Goal: Information Seeking & Learning: Learn about a topic

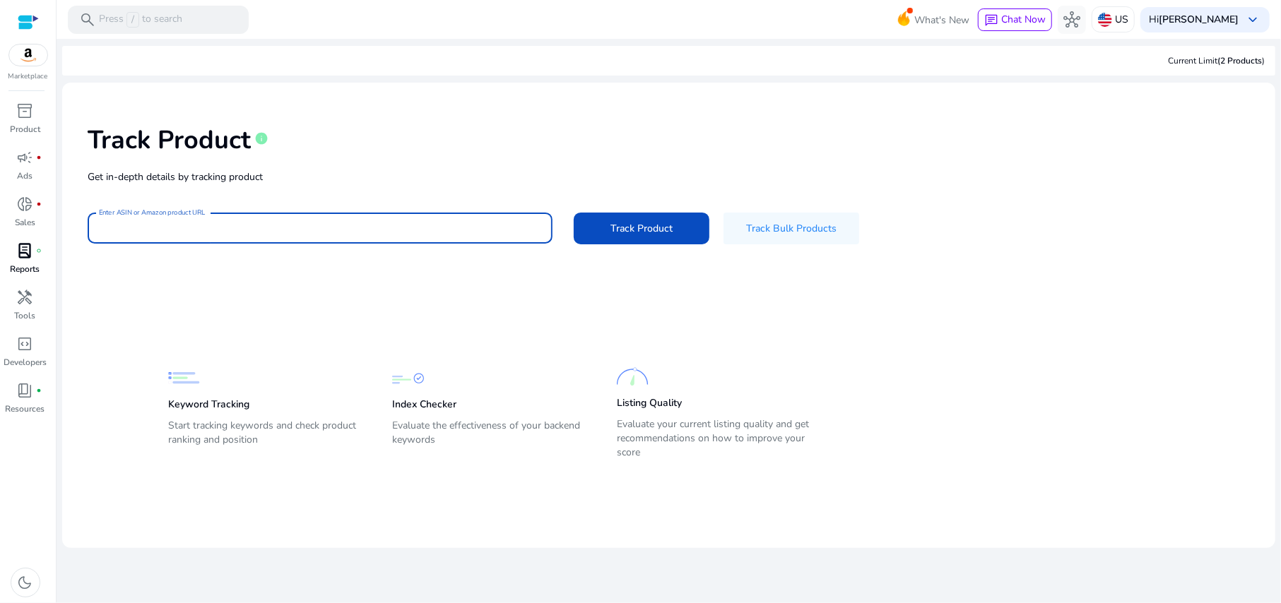
drag, startPoint x: 270, startPoint y: 223, endPoint x: 27, endPoint y: 264, distance: 246.4
click at [27, 264] on p "Reports" at bounding box center [26, 269] width 30 height 13
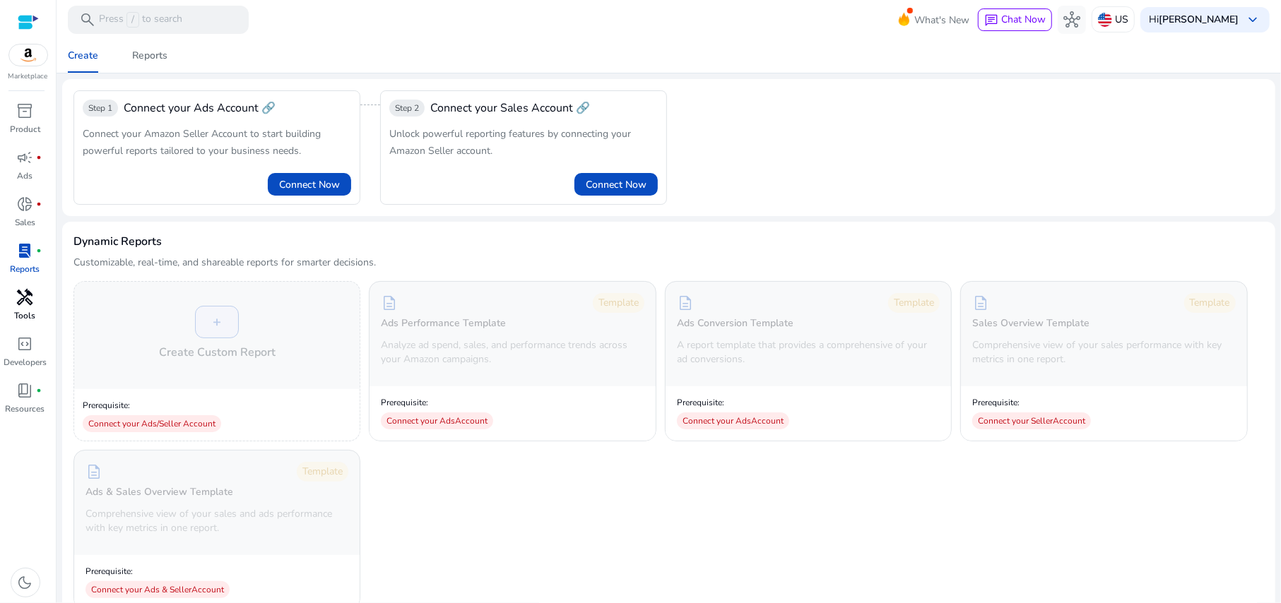
click at [28, 298] on span "handyman" at bounding box center [25, 297] width 17 height 17
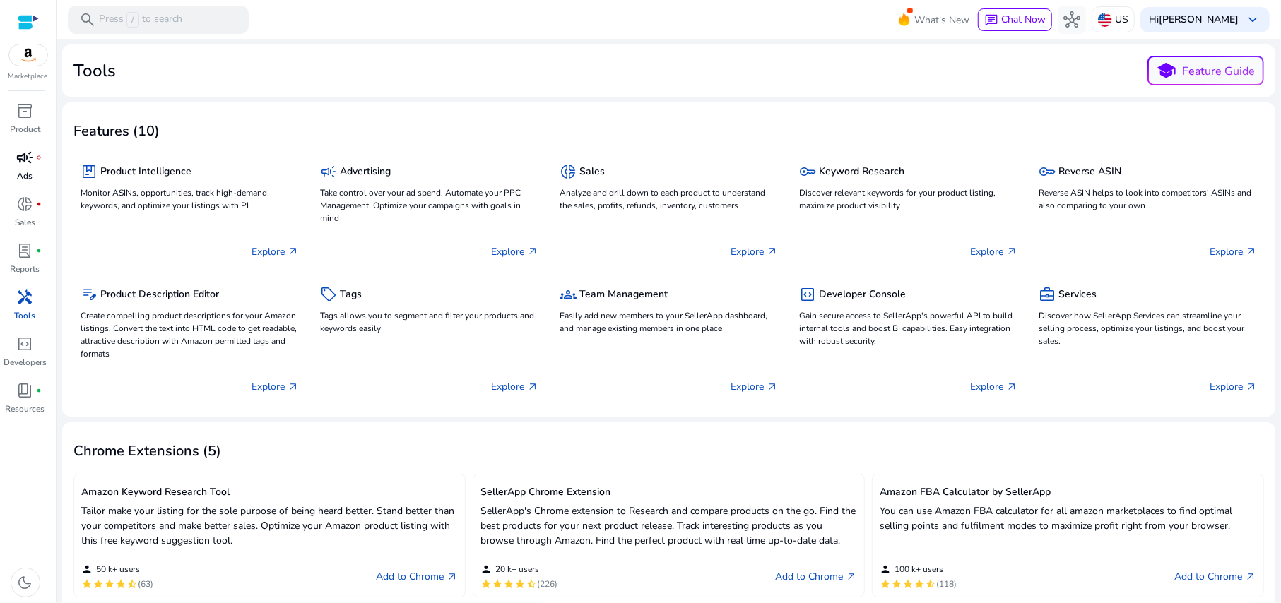
click at [26, 166] on span "campaign" at bounding box center [25, 157] width 17 height 17
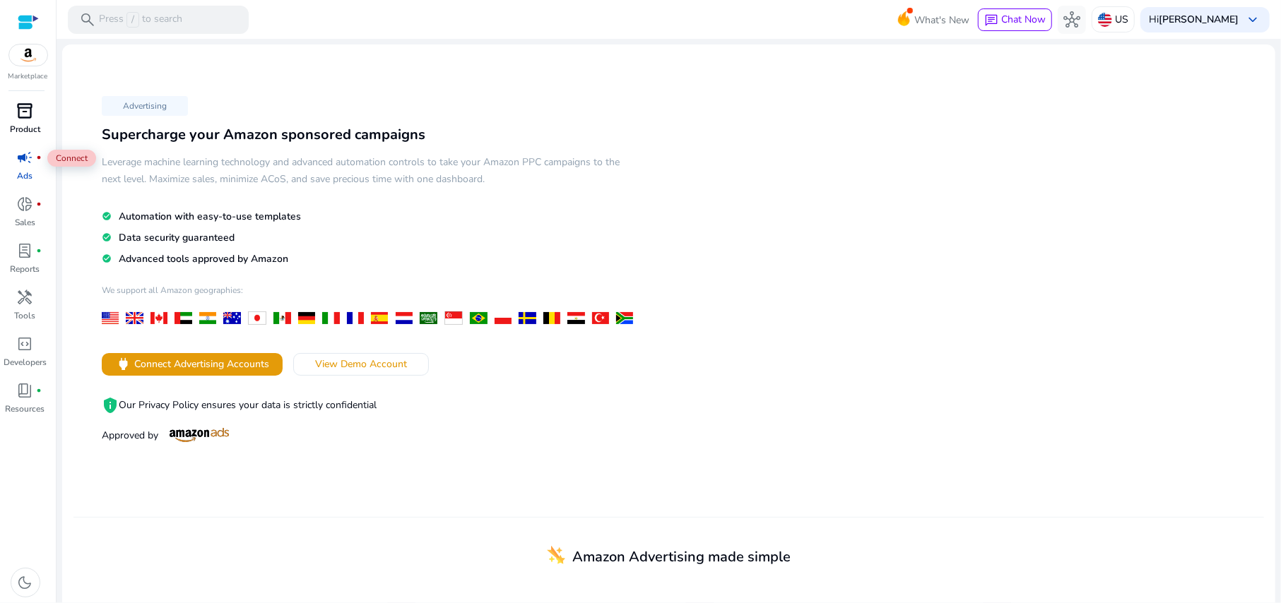
click at [17, 119] on span "inventory_2" at bounding box center [25, 110] width 17 height 17
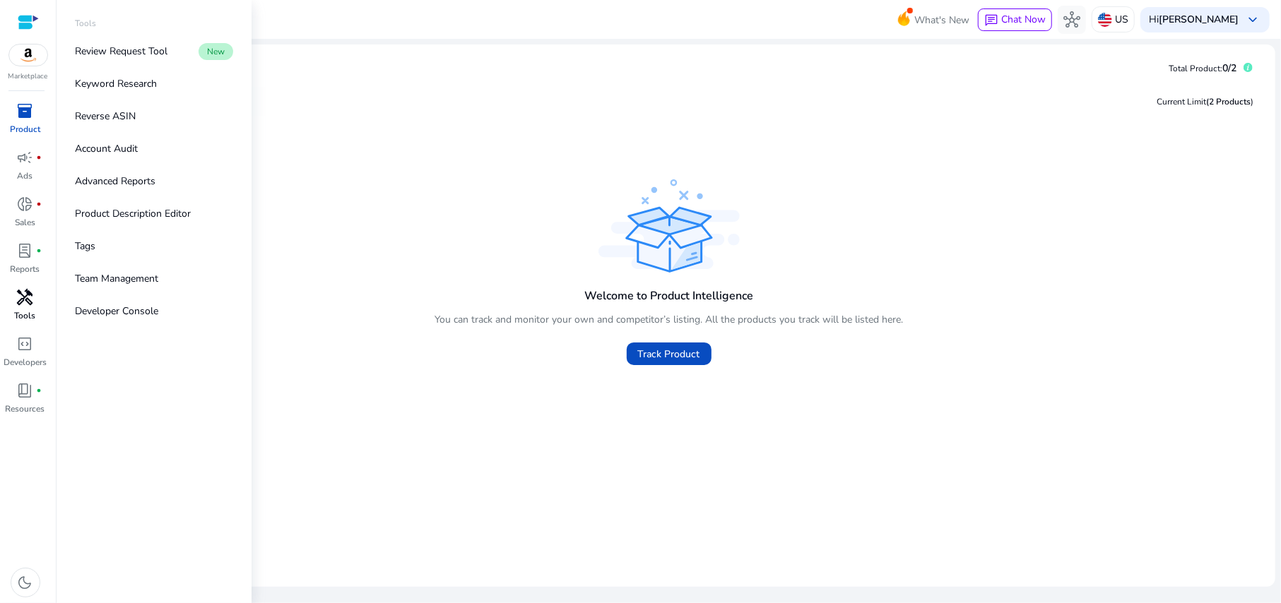
click at [25, 306] on span "handyman" at bounding box center [25, 297] width 17 height 17
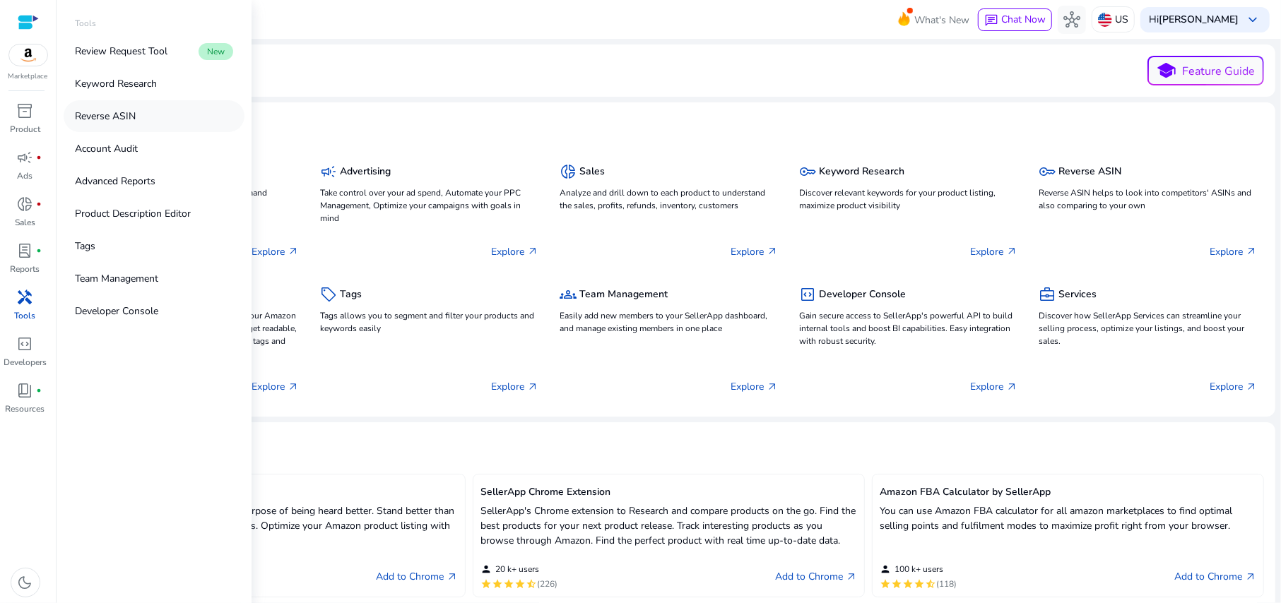
click at [136, 110] on p "Reverse ASIN" at bounding box center [105, 116] width 61 height 15
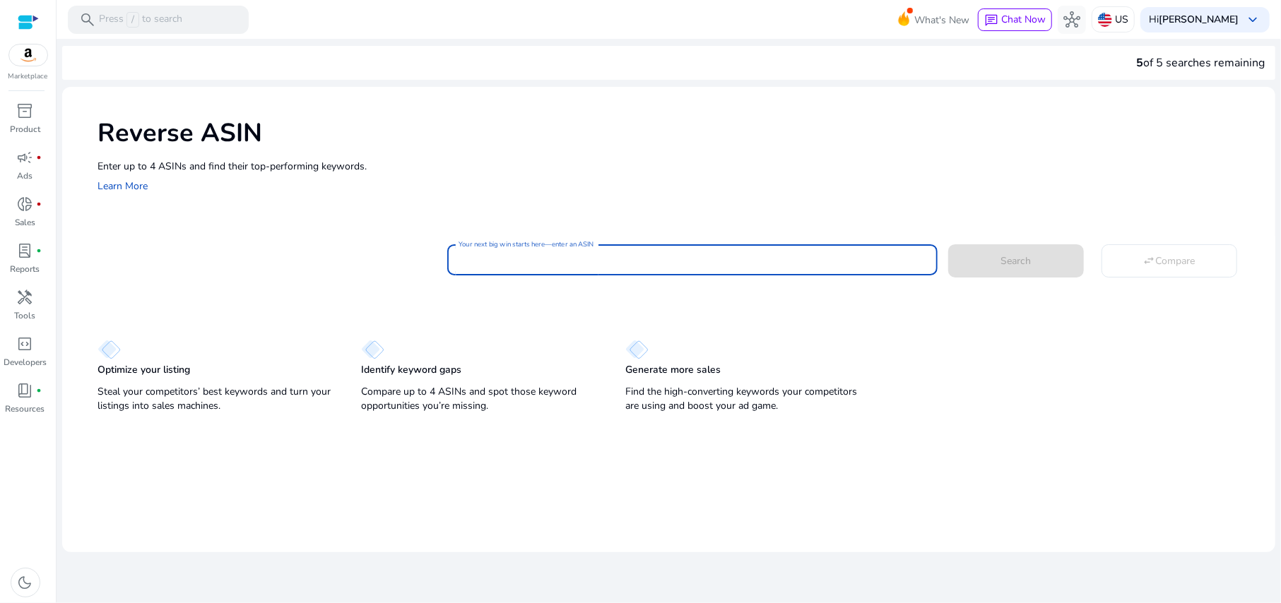
paste input "**********"
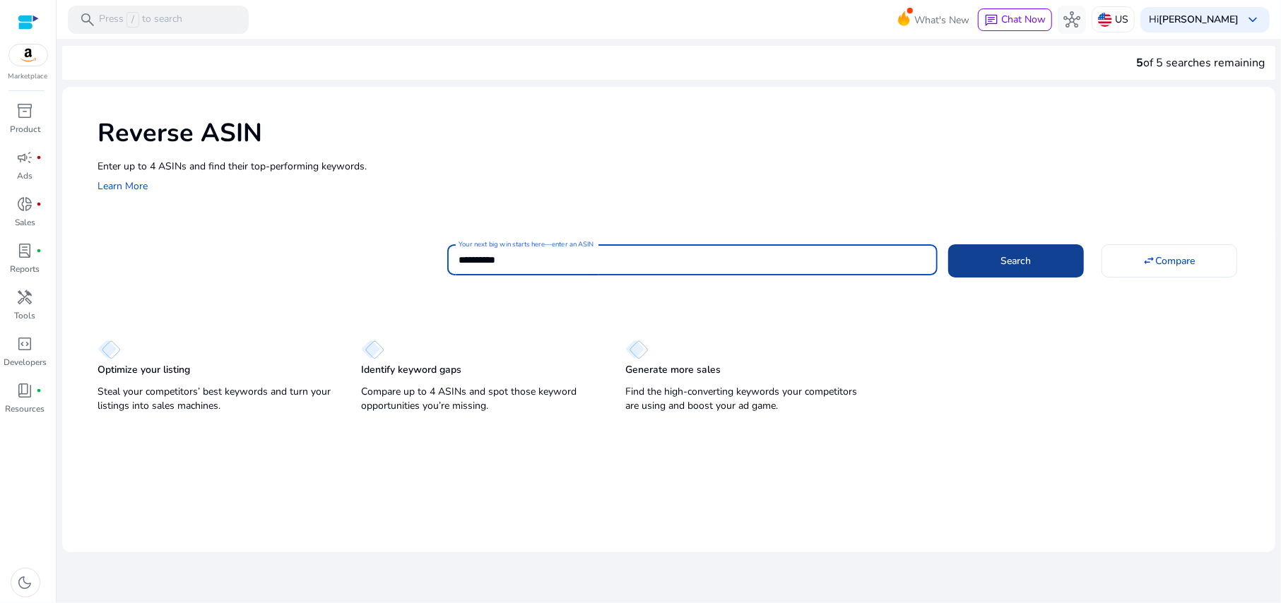
type input "**********"
click at [990, 277] on span at bounding box center [1016, 261] width 136 height 34
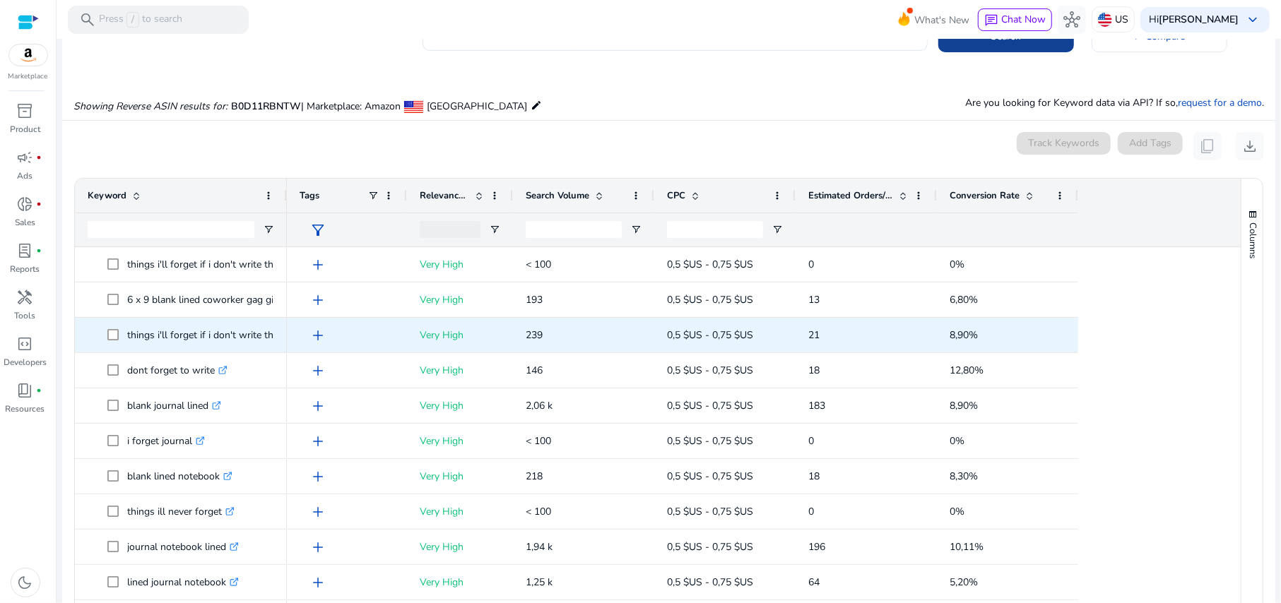
scroll to position [151, 0]
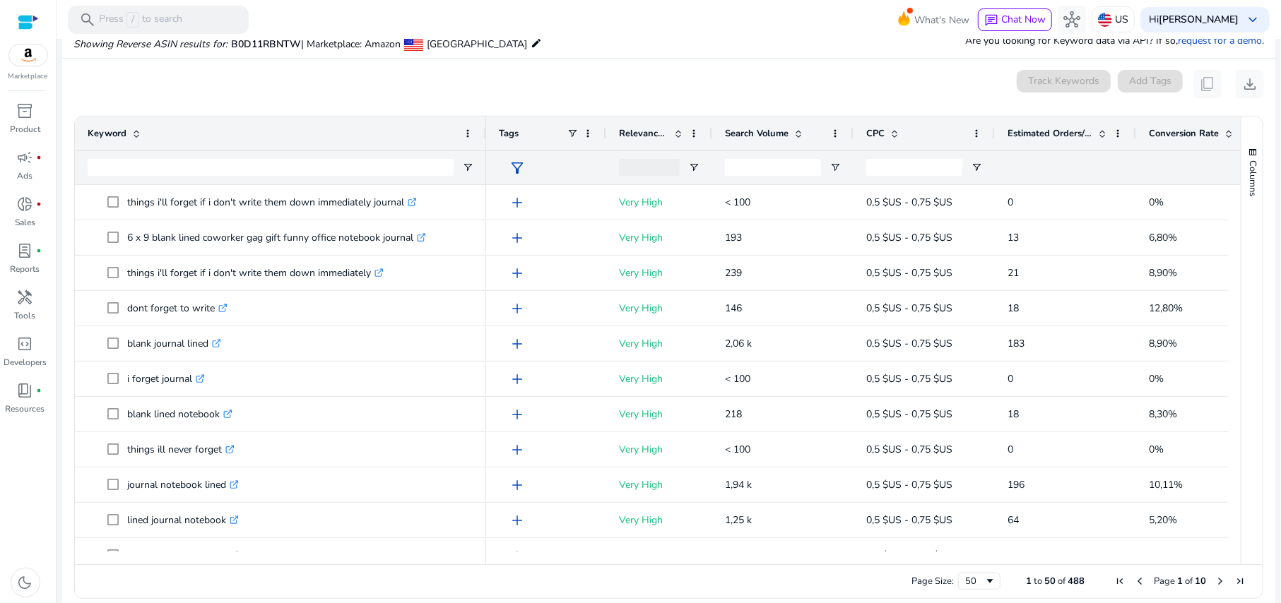
drag, startPoint x: 284, startPoint y: 131, endPoint x: 483, endPoint y: 119, distance: 199.6
click at [483, 119] on div at bounding box center [485, 134] width 6 height 34
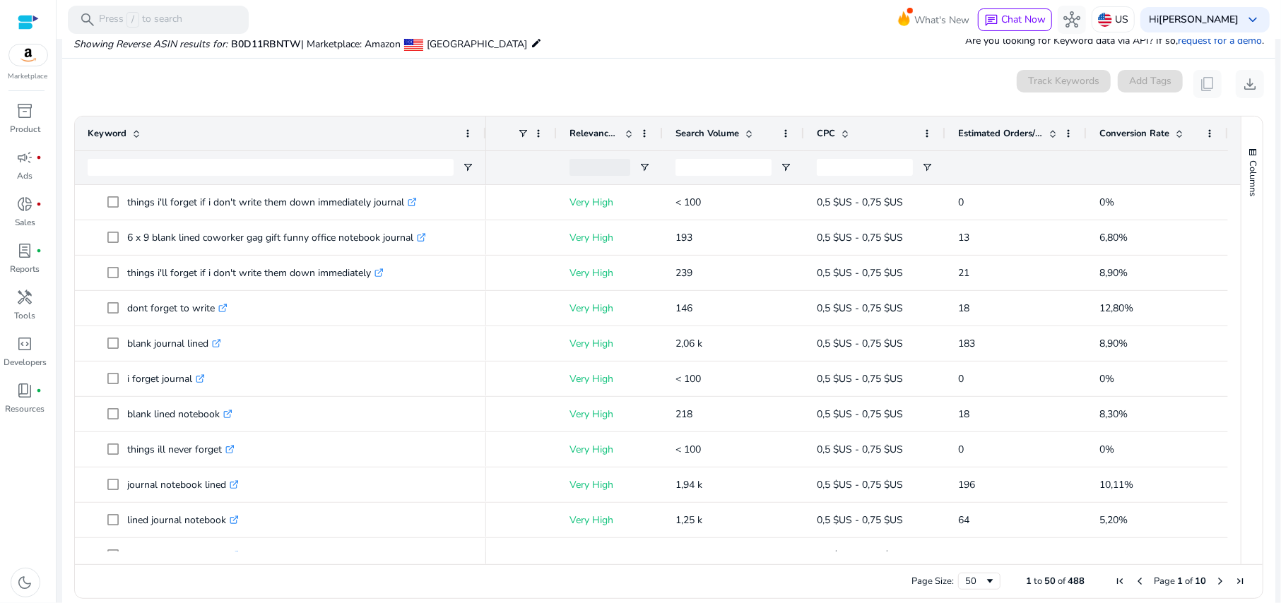
scroll to position [0, 0]
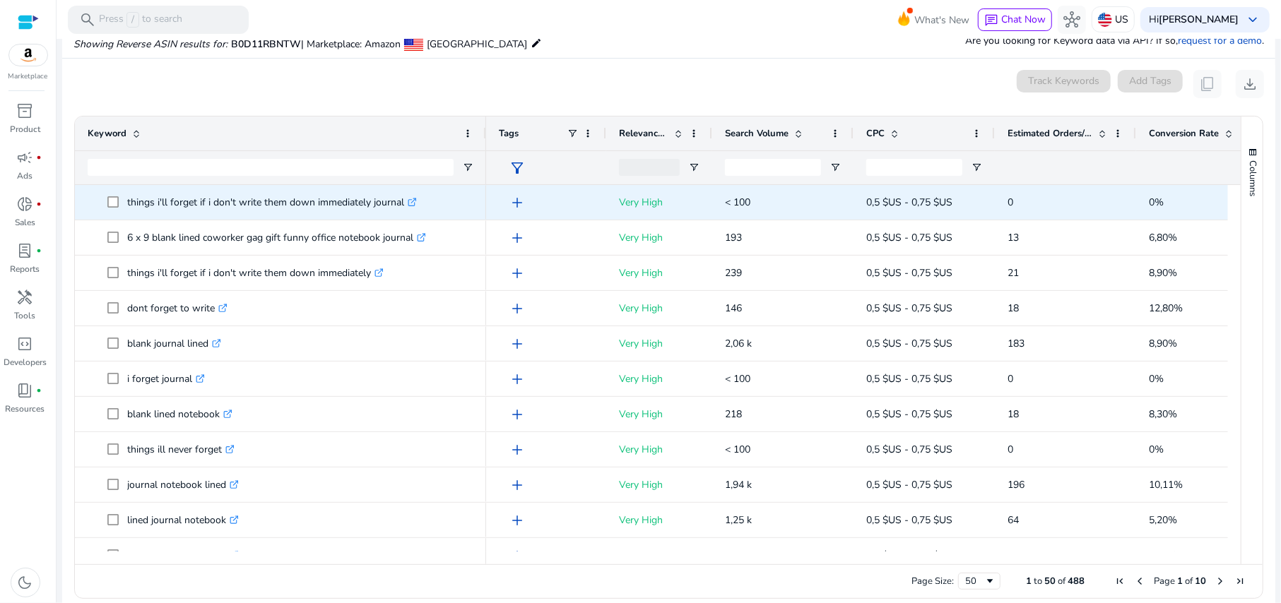
click at [516, 205] on span "add" at bounding box center [517, 202] width 17 height 17
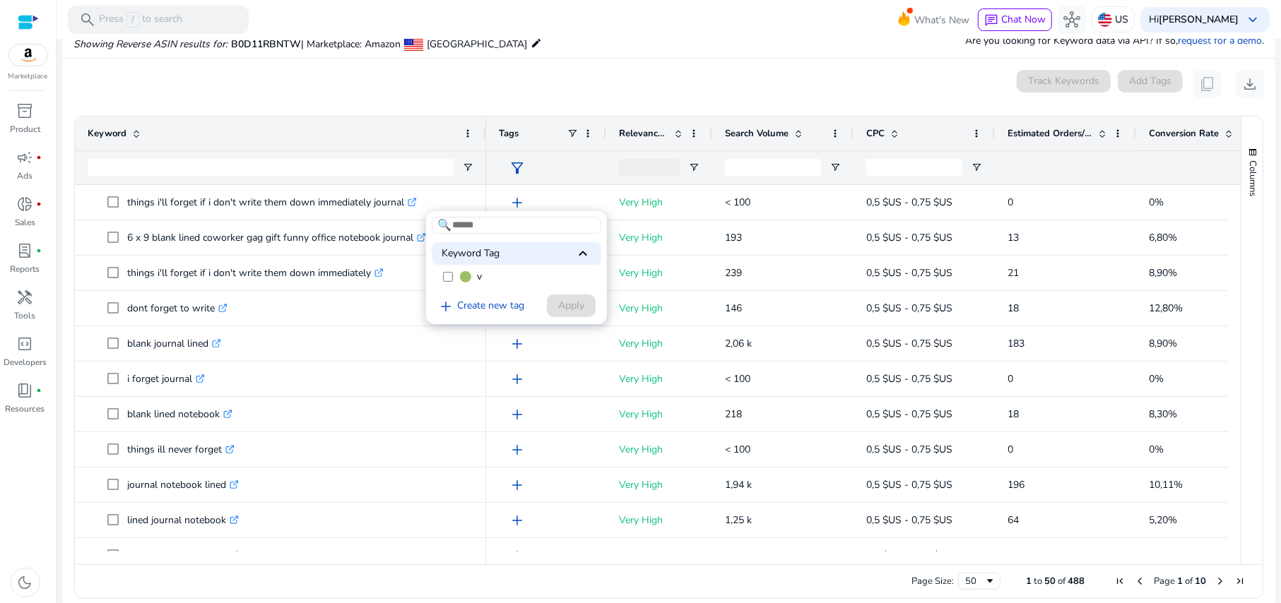
click at [516, 205] on div at bounding box center [640, 301] width 1281 height 603
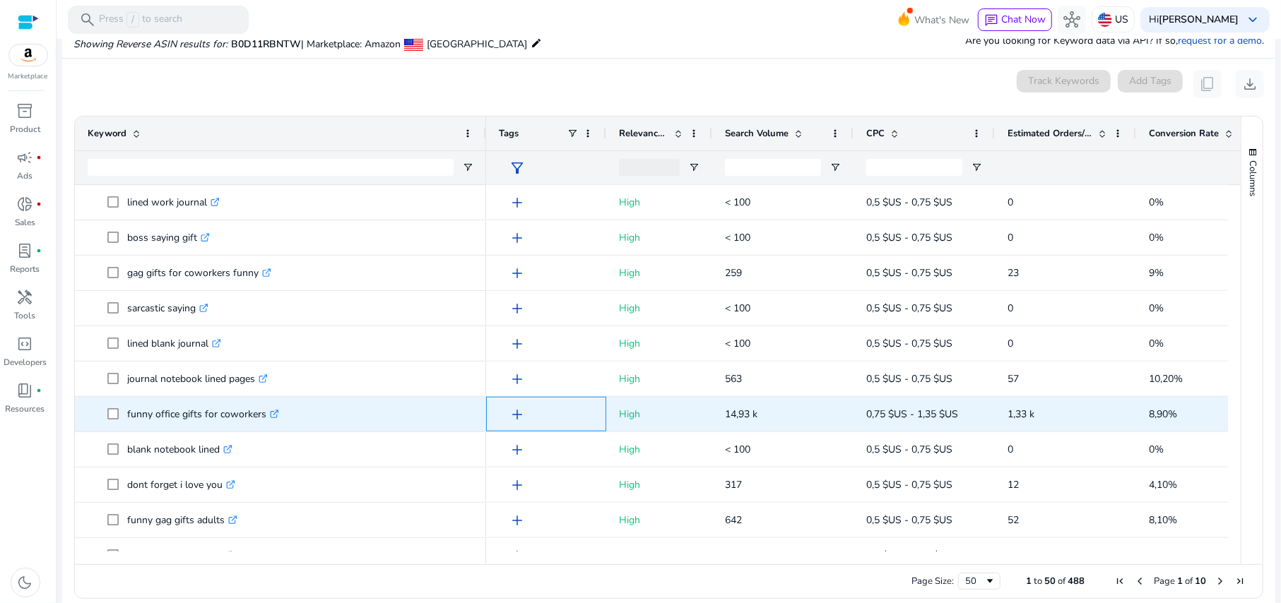
click at [515, 413] on span "add" at bounding box center [517, 414] width 17 height 17
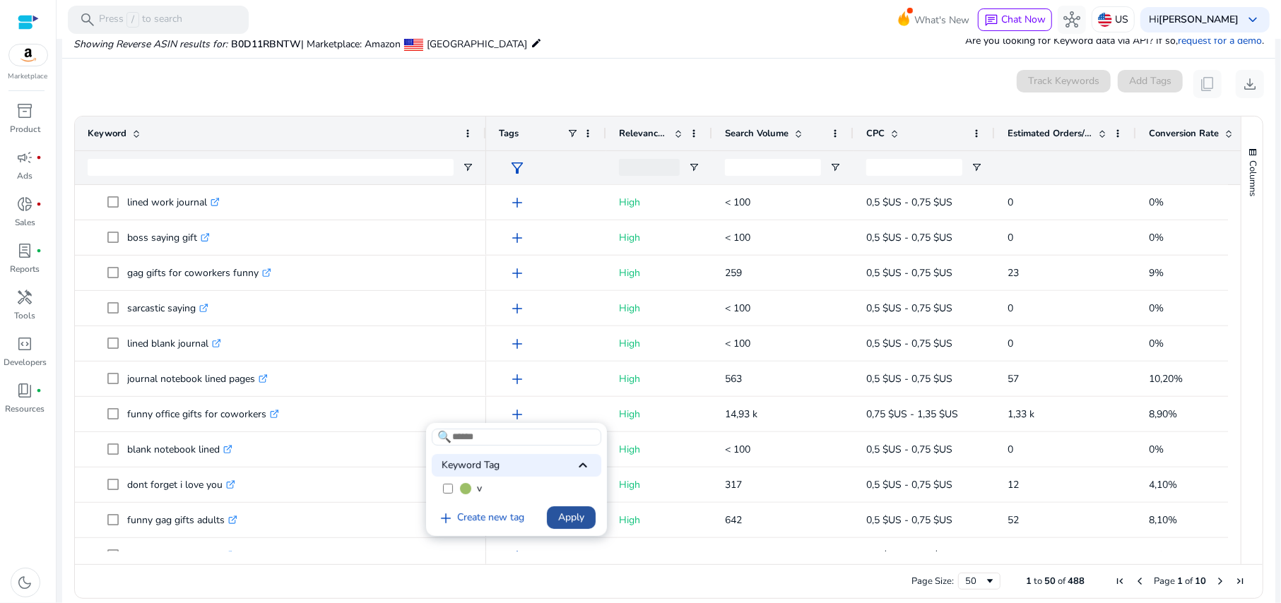
click at [559, 517] on span "Apply" at bounding box center [571, 517] width 26 height 15
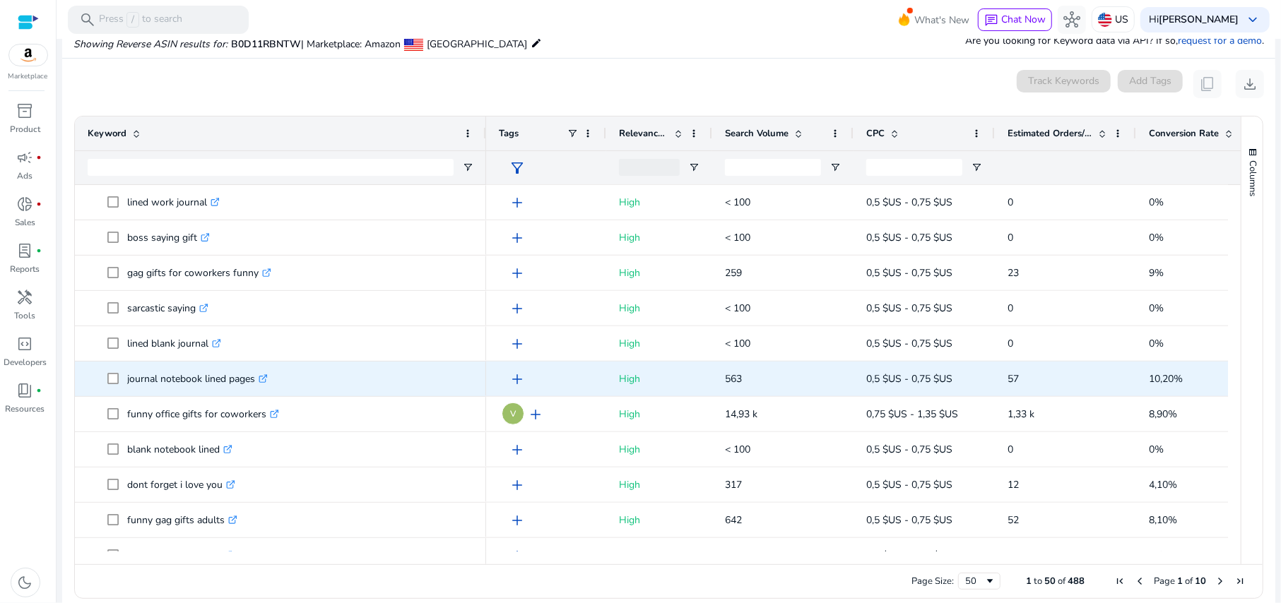
click at [520, 380] on span "add" at bounding box center [517, 379] width 17 height 17
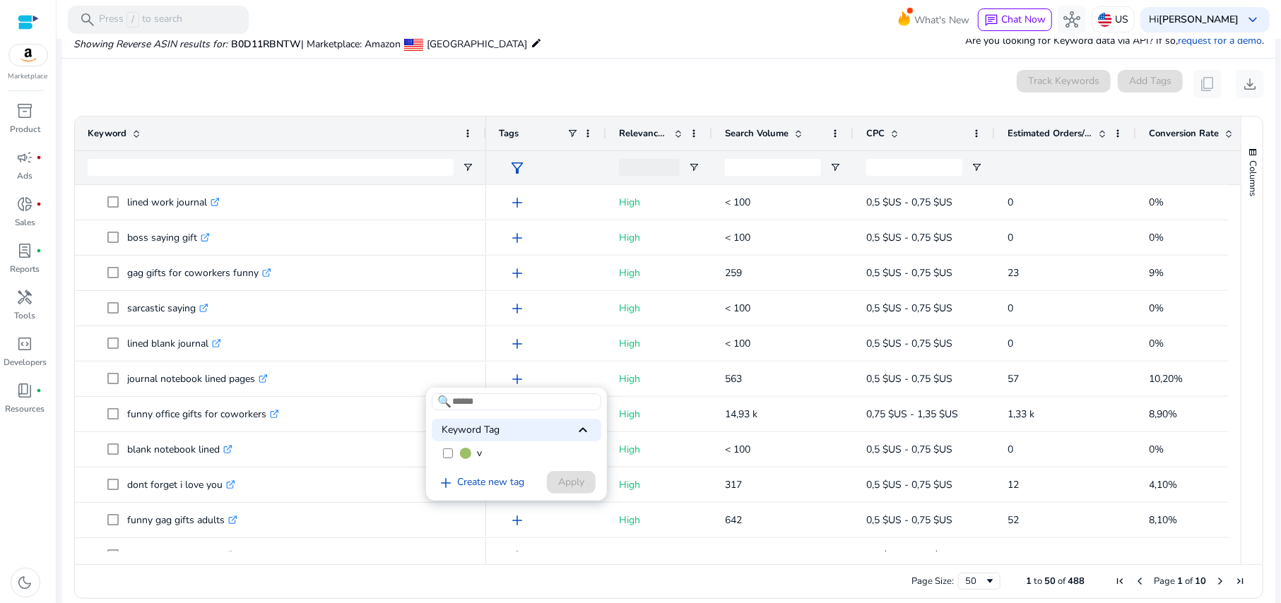
click at [455, 458] on label "v" at bounding box center [517, 453] width 170 height 21
click at [579, 489] on span "Apply" at bounding box center [571, 482] width 26 height 15
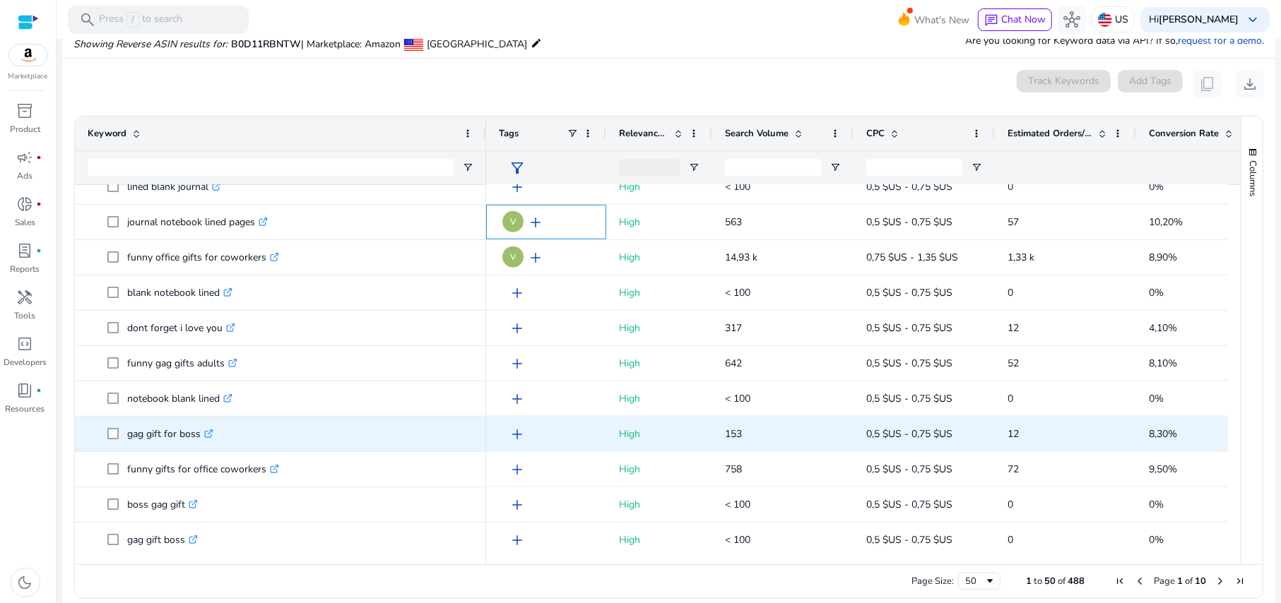
scroll to position [1035, 0]
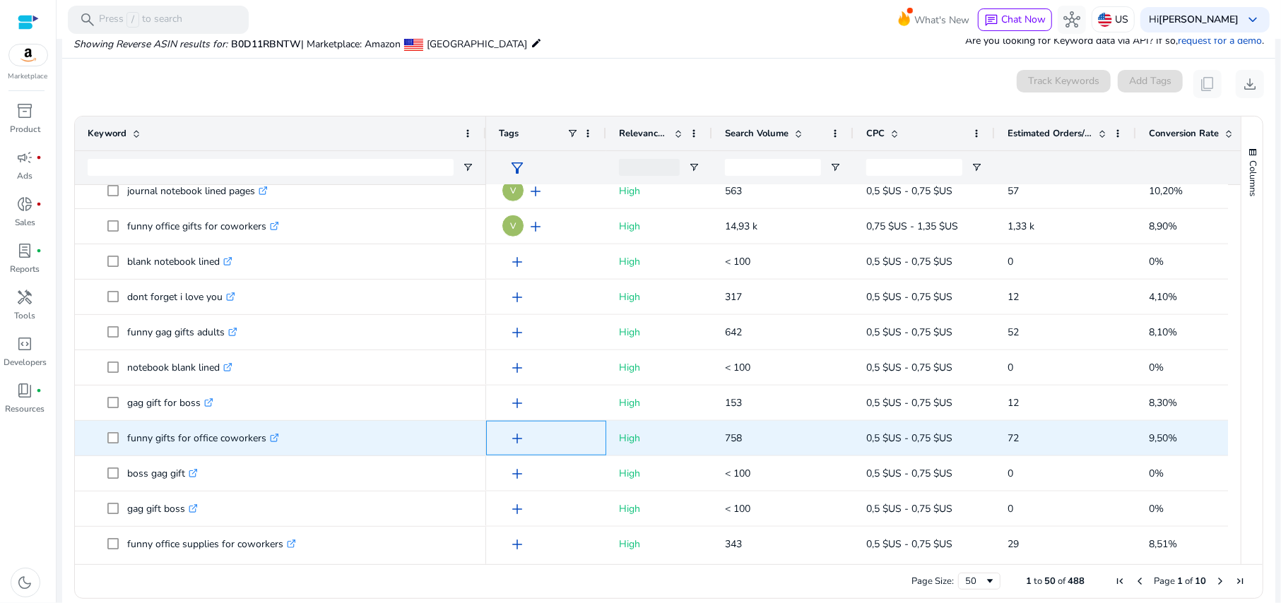
click at [521, 436] on span "add" at bounding box center [517, 438] width 17 height 17
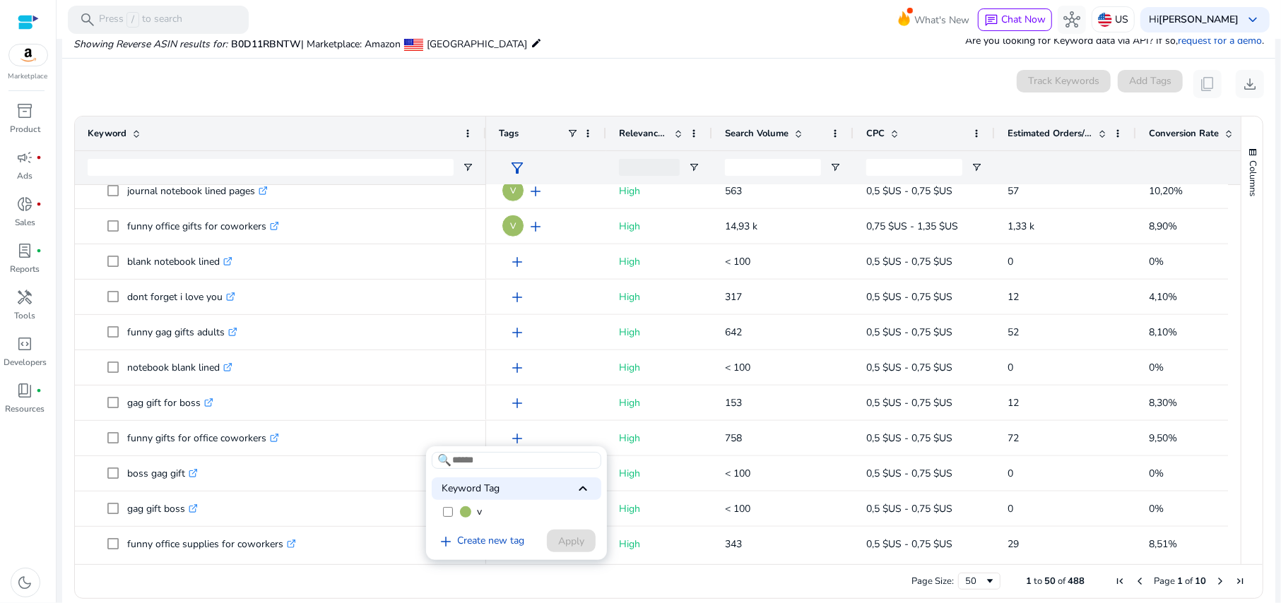
click at [509, 509] on label "v" at bounding box center [517, 511] width 170 height 21
click at [569, 544] on span "Apply" at bounding box center [571, 541] width 26 height 15
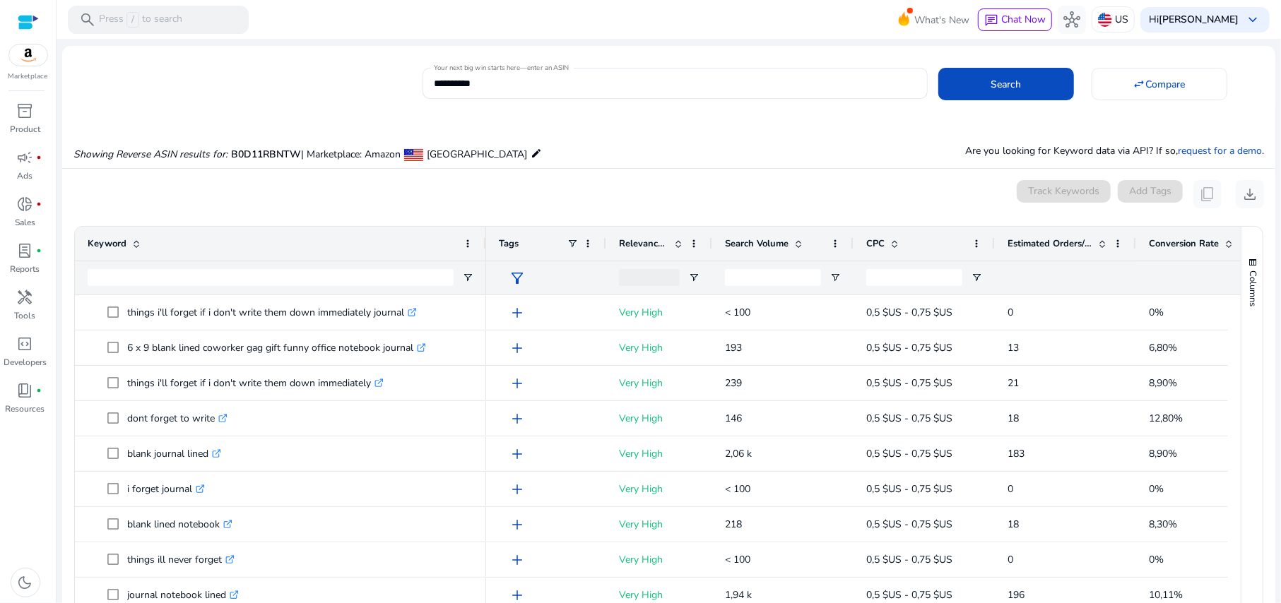
scroll to position [0, 0]
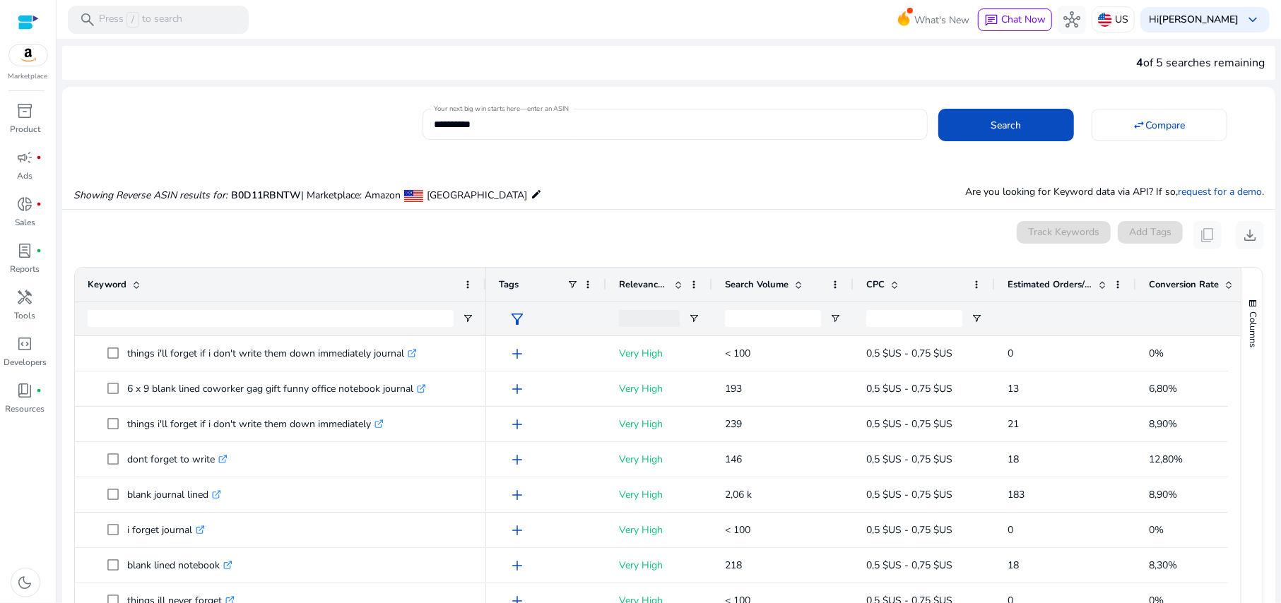
click at [1176, 283] on span "Conversion Rate" at bounding box center [1183, 284] width 70 height 13
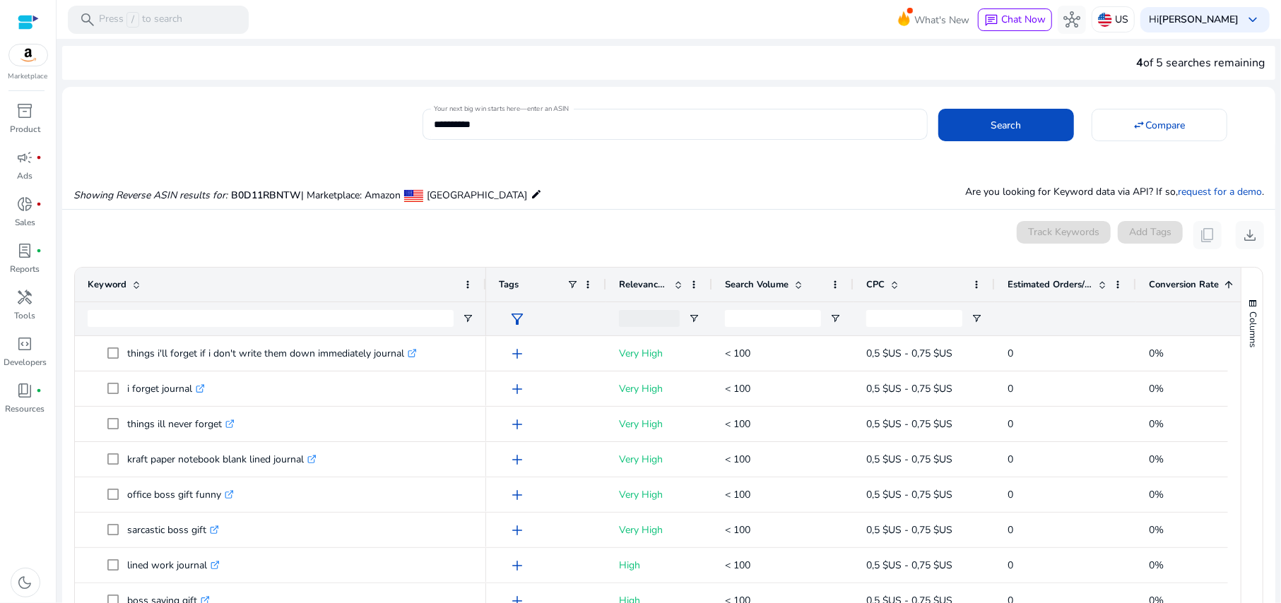
click at [1176, 283] on span "Conversion Rate" at bounding box center [1183, 284] width 70 height 13
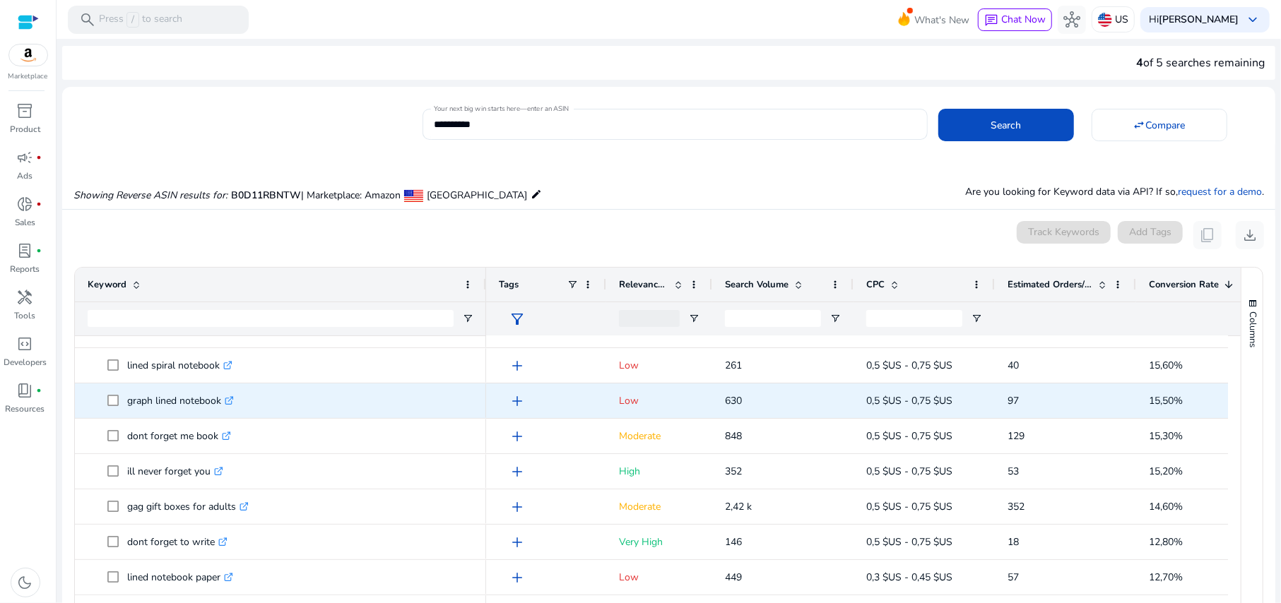
scroll to position [188, 0]
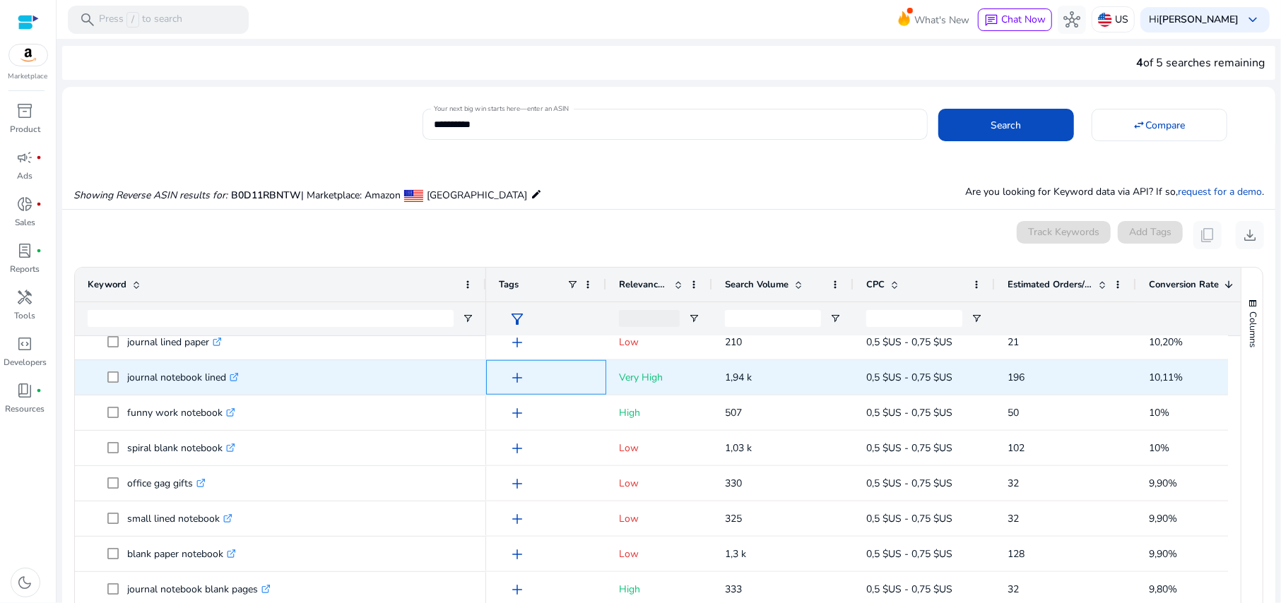
click at [518, 377] on span "add" at bounding box center [517, 377] width 17 height 17
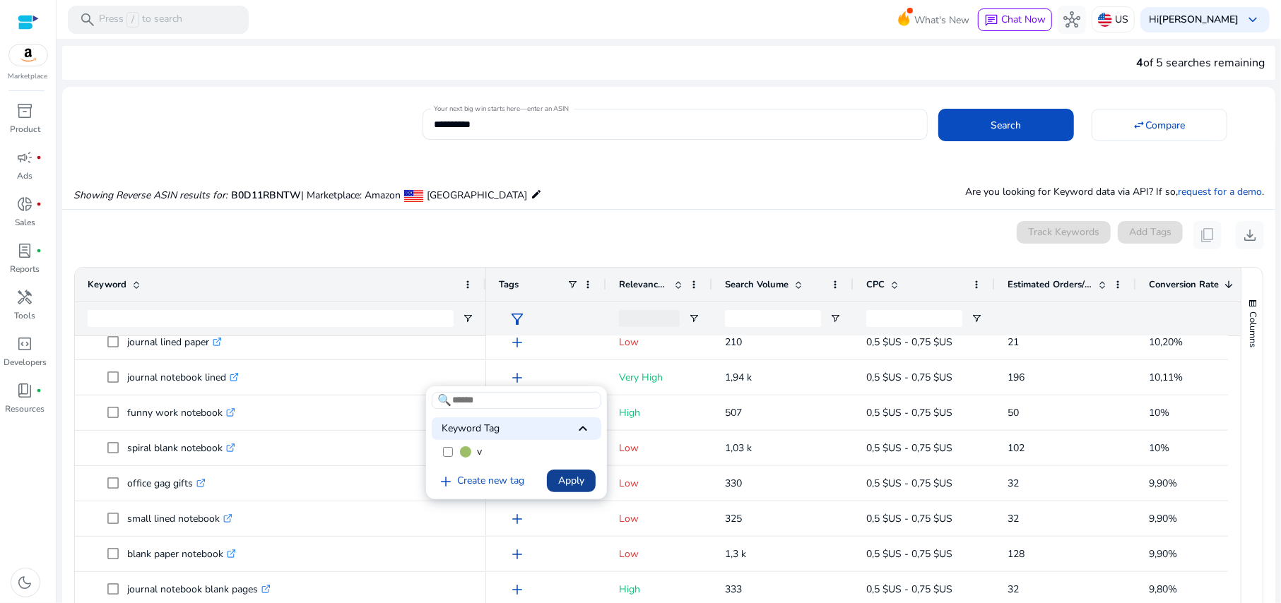
click at [561, 477] on span "Apply" at bounding box center [571, 480] width 26 height 15
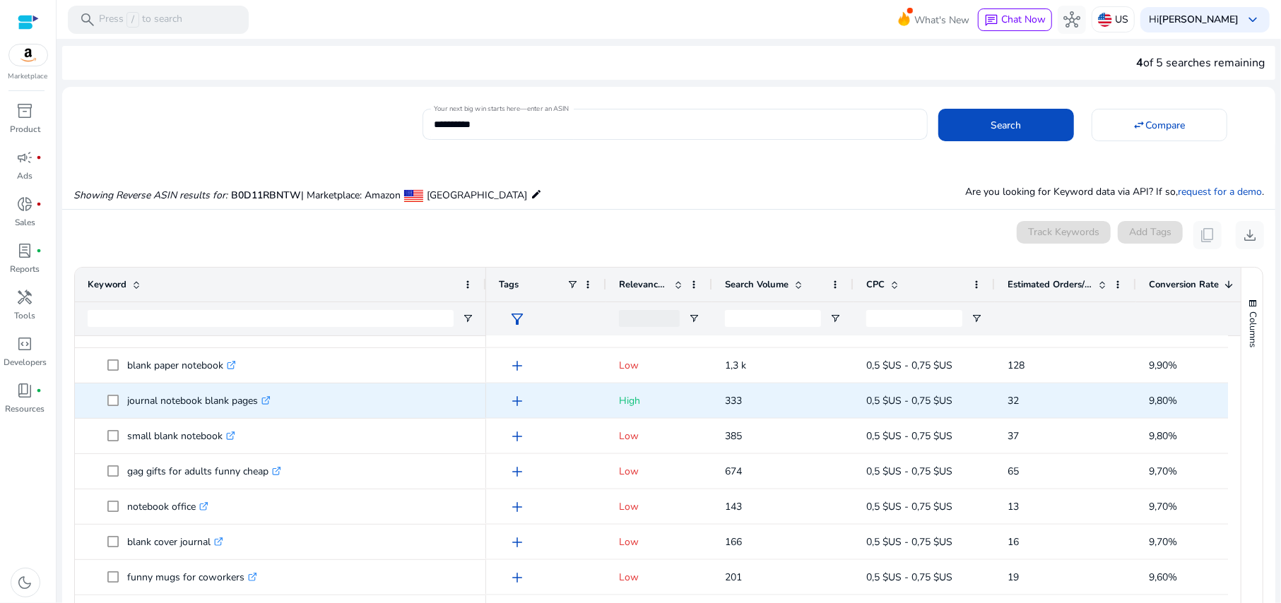
click at [518, 405] on span "add" at bounding box center [517, 401] width 17 height 17
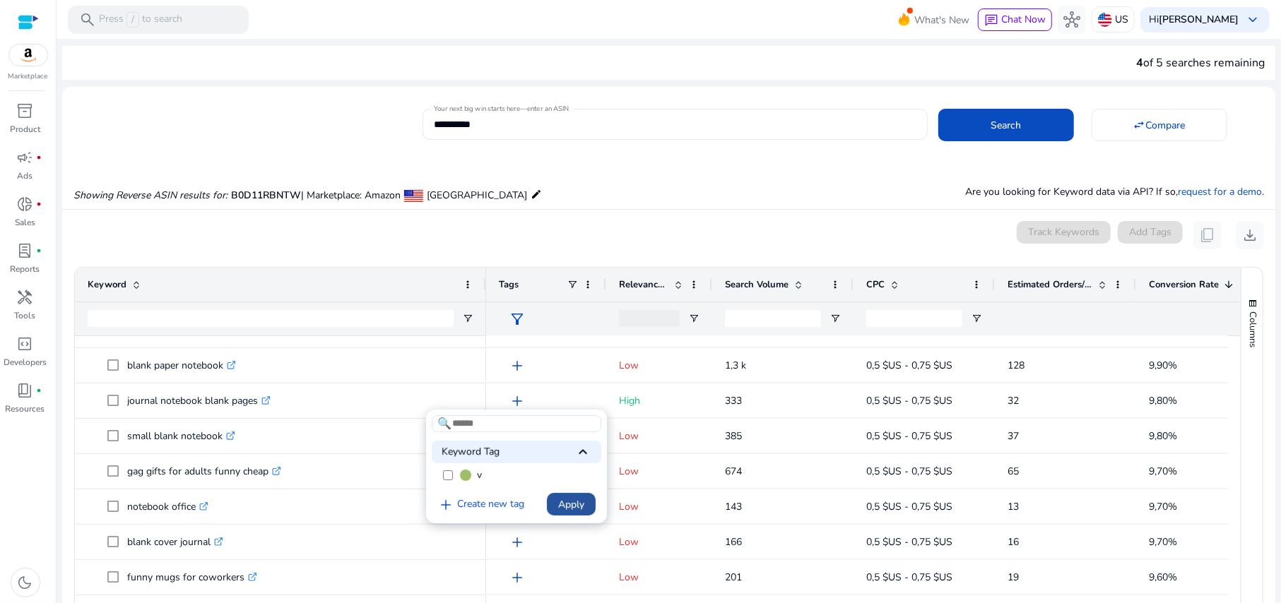
click at [568, 512] on span "Apply" at bounding box center [571, 504] width 26 height 15
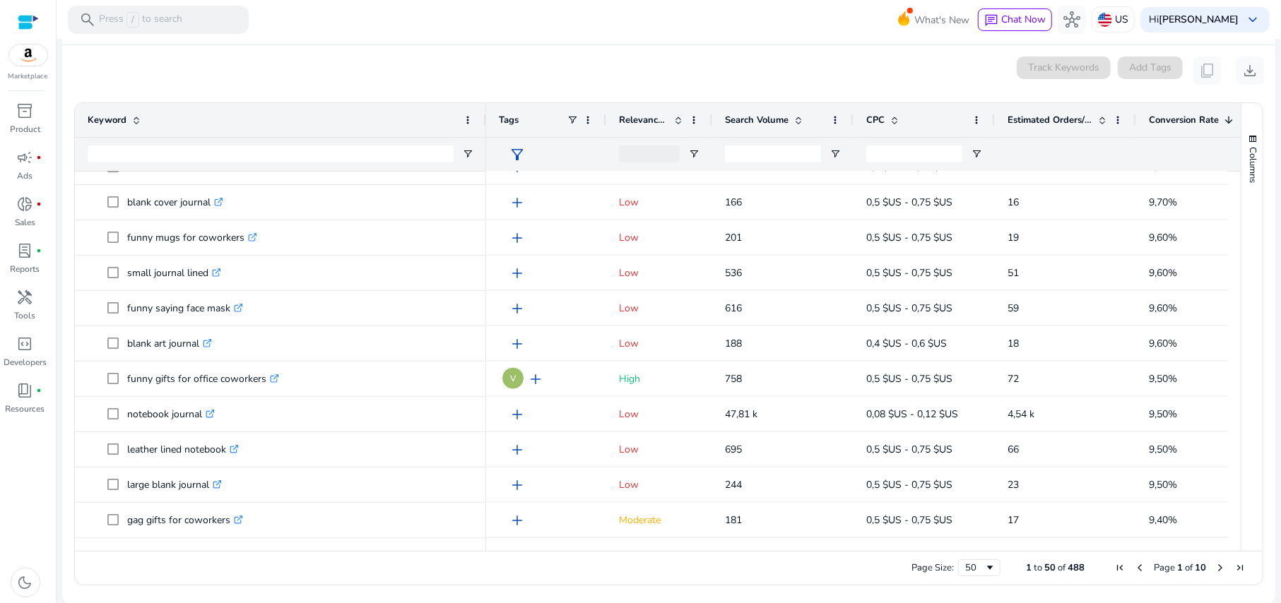
click at [1162, 122] on span "Conversion Rate" at bounding box center [1183, 120] width 70 height 13
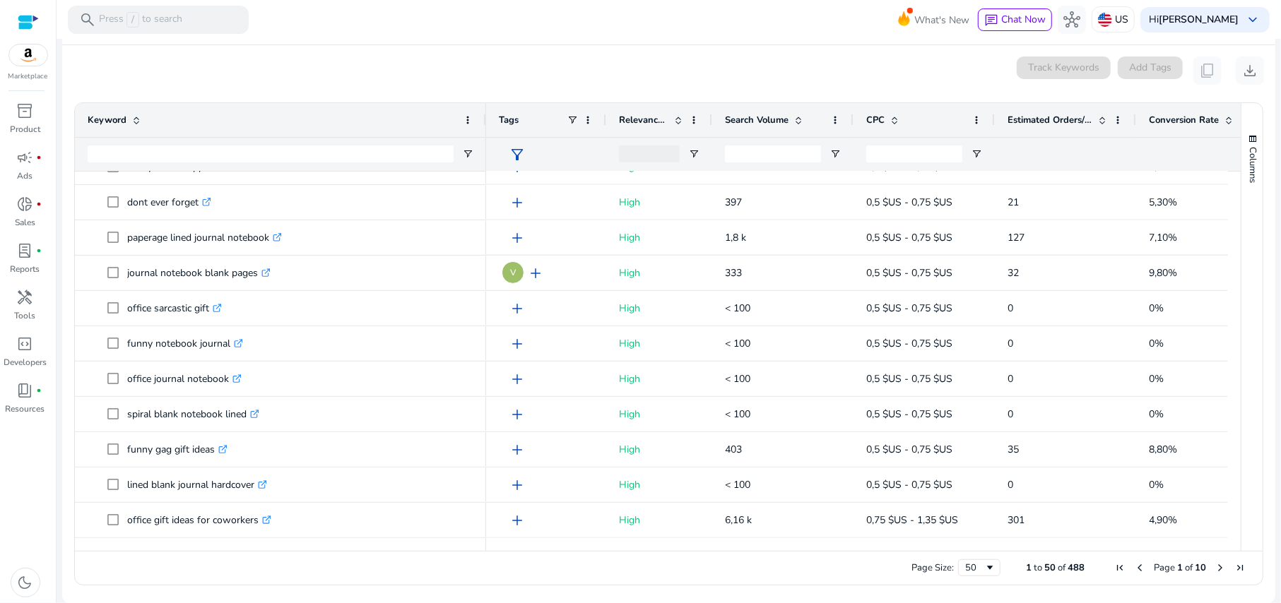
click at [1162, 122] on span "Conversion Rate" at bounding box center [1183, 120] width 70 height 13
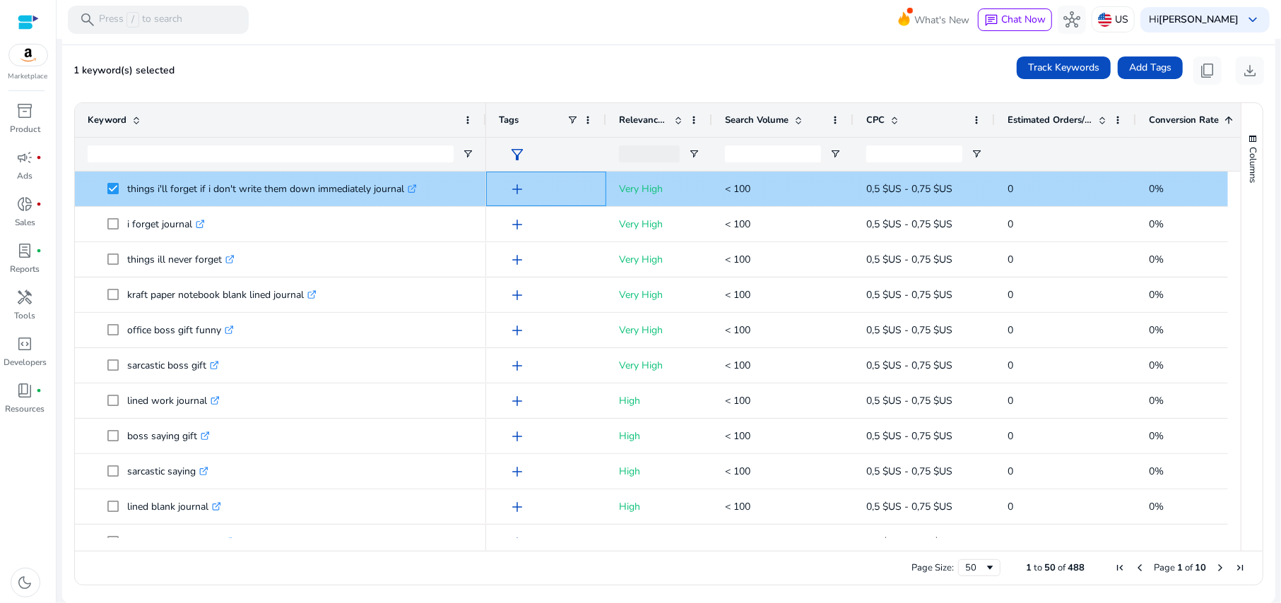
click at [518, 182] on span "add" at bounding box center [517, 189] width 17 height 17
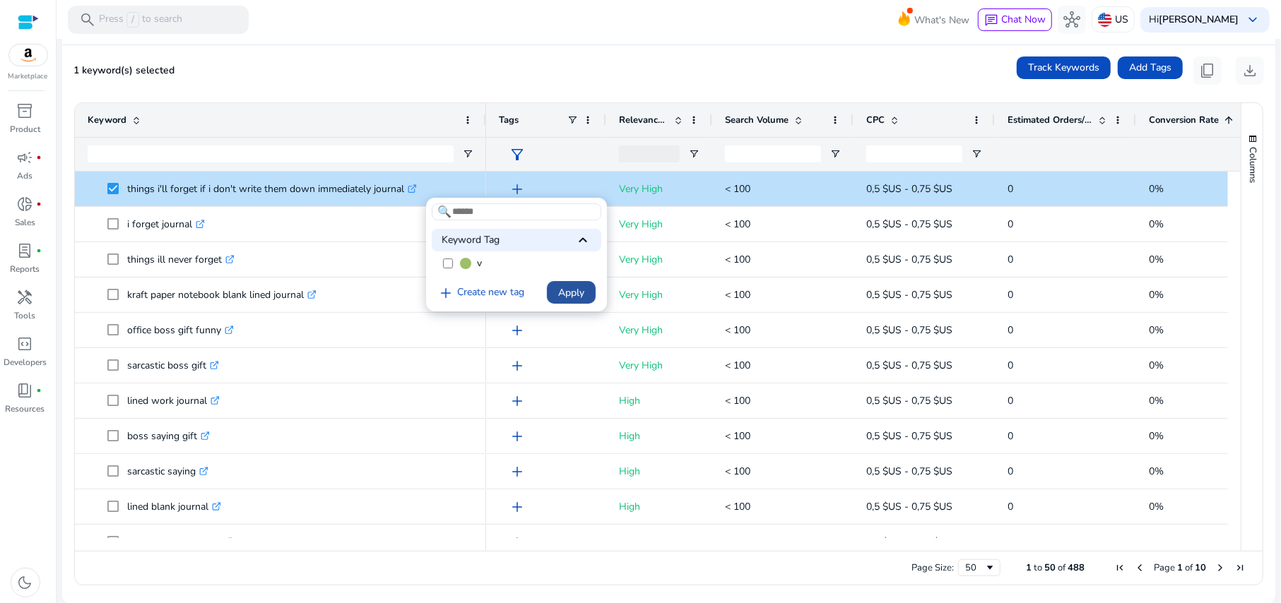
click at [569, 294] on span "Apply" at bounding box center [571, 292] width 26 height 15
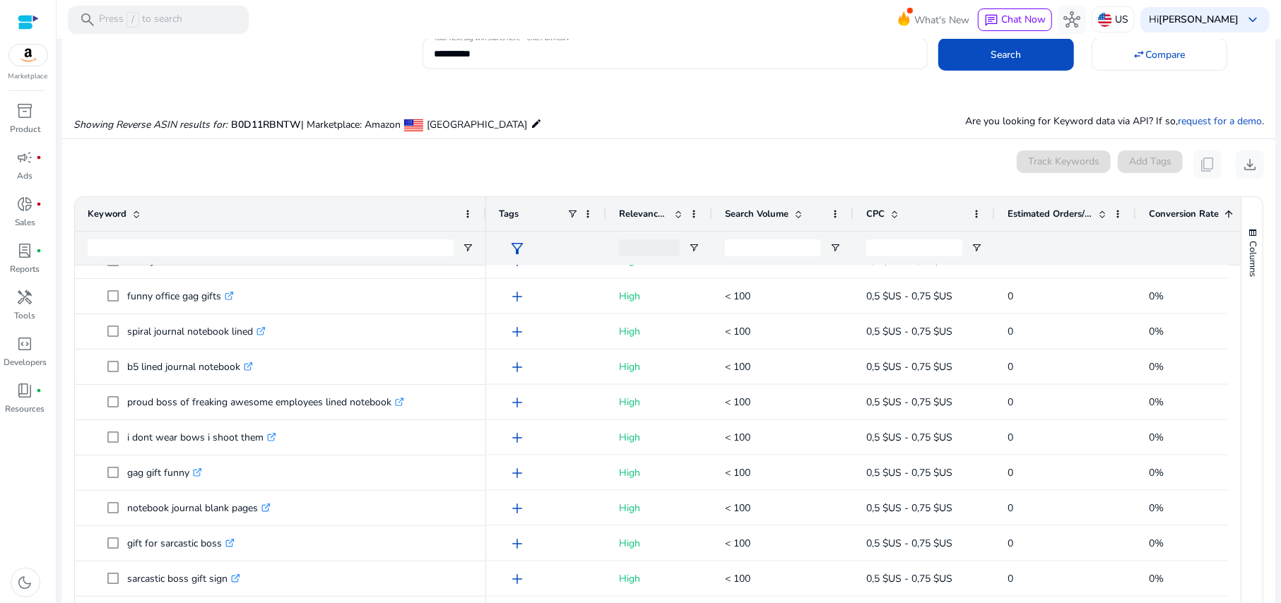
click at [1173, 212] on span "Conversion Rate" at bounding box center [1183, 214] width 70 height 13
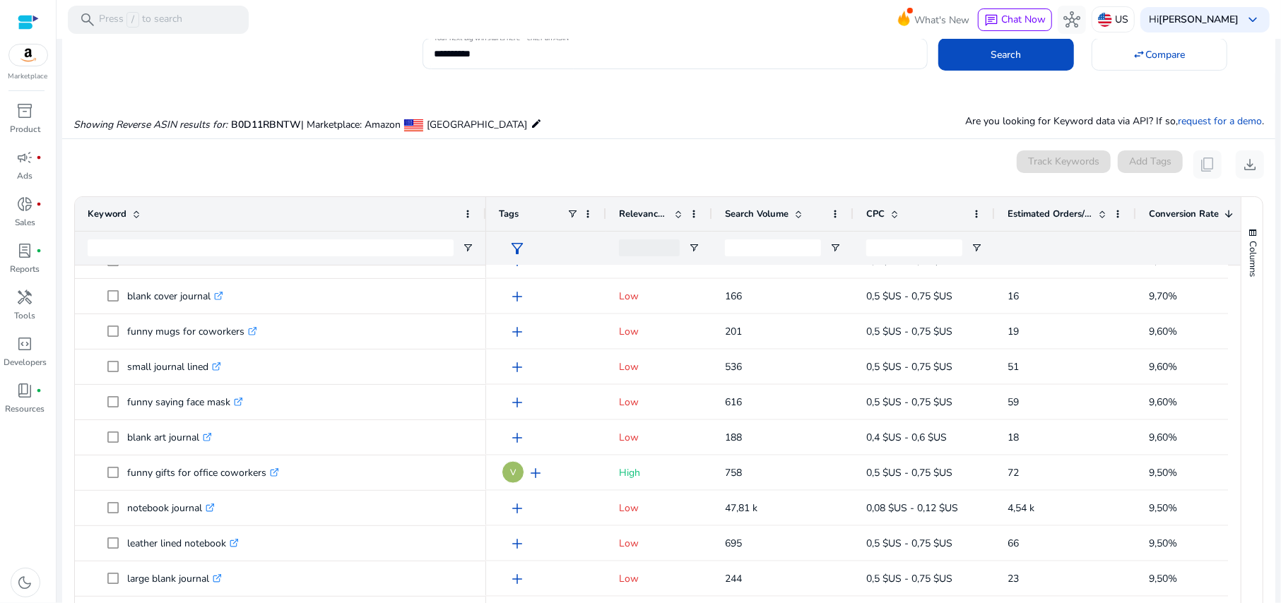
click at [1173, 212] on span "Conversion Rate" at bounding box center [1183, 214] width 70 height 13
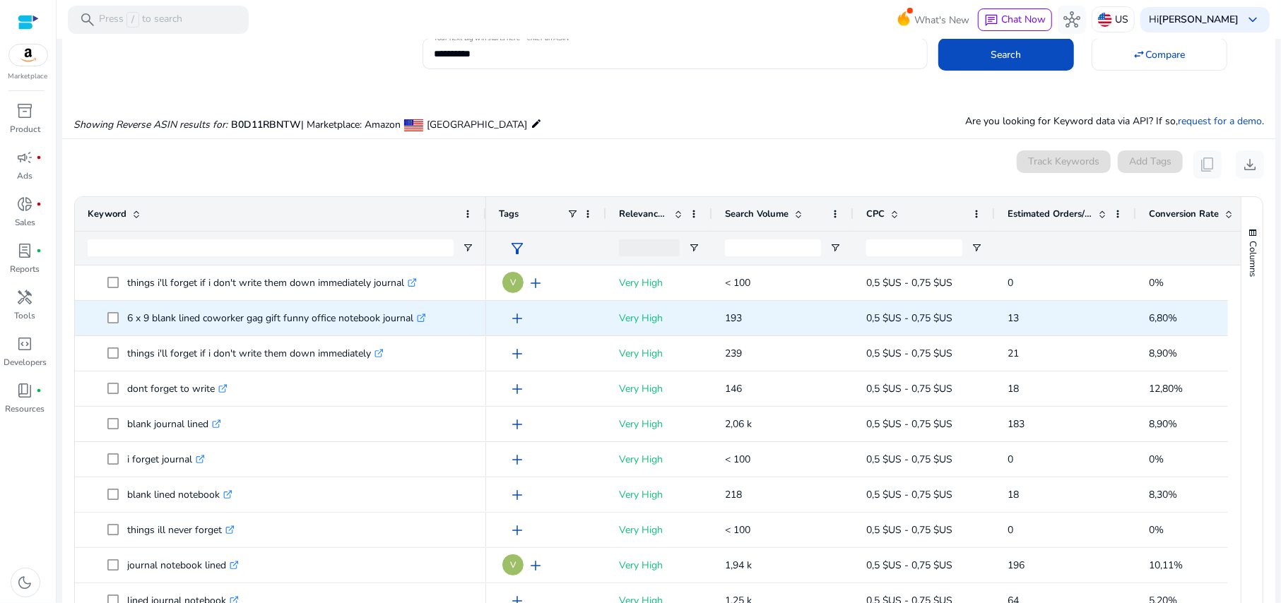
click at [516, 322] on span "add" at bounding box center [517, 318] width 17 height 17
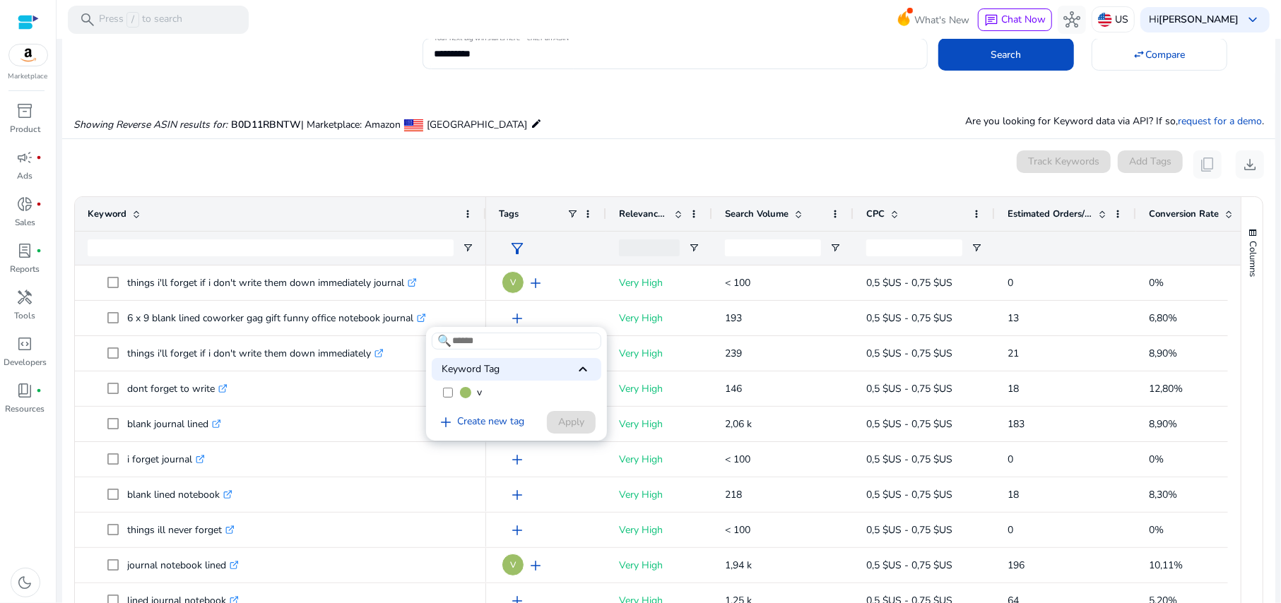
click at [460, 393] on span at bounding box center [465, 392] width 11 height 11
click at [558, 422] on span "Apply" at bounding box center [571, 422] width 26 height 15
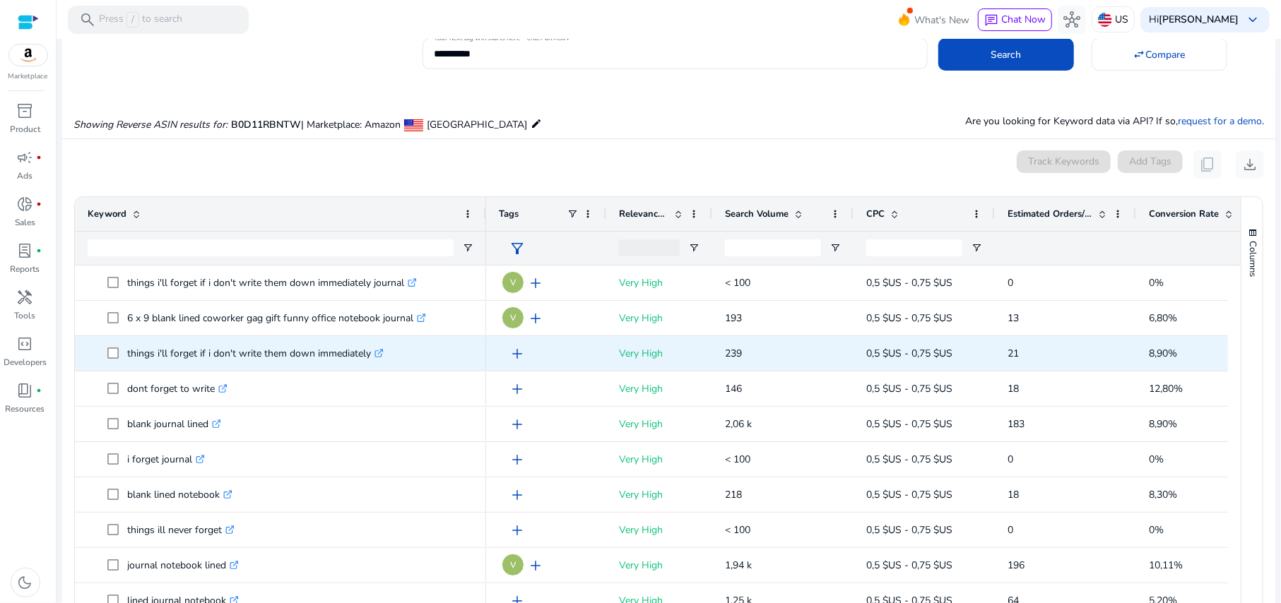
click at [518, 357] on span "add" at bounding box center [517, 353] width 17 height 17
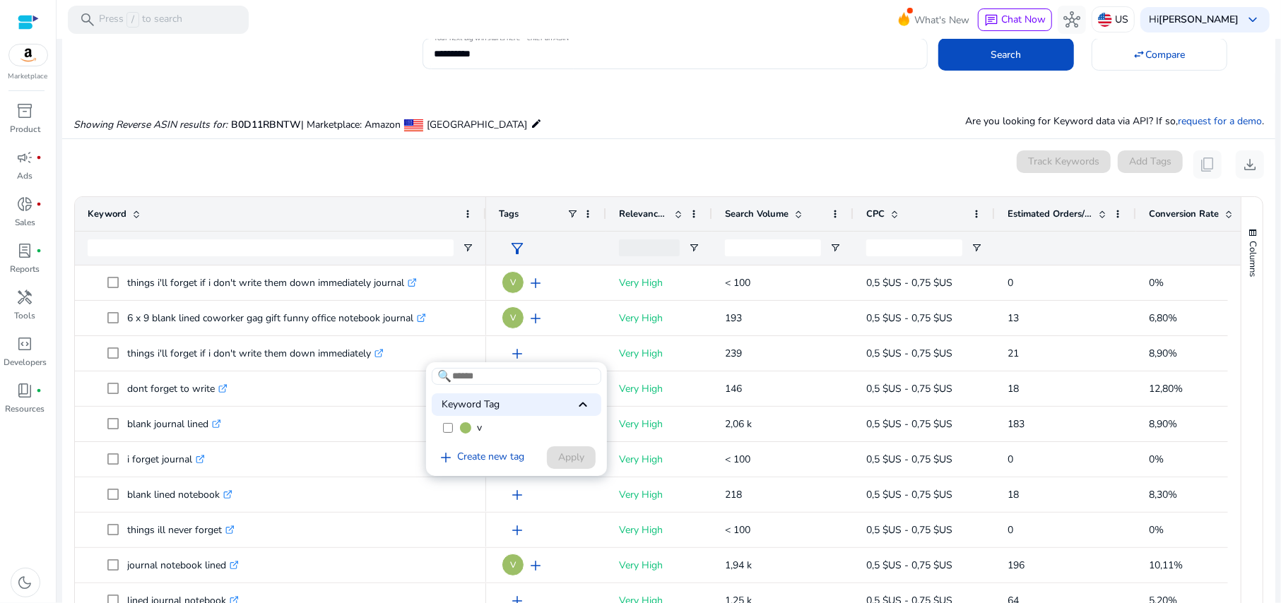
click at [453, 428] on label "v" at bounding box center [517, 427] width 170 height 21
click at [568, 459] on span "Apply" at bounding box center [571, 457] width 26 height 15
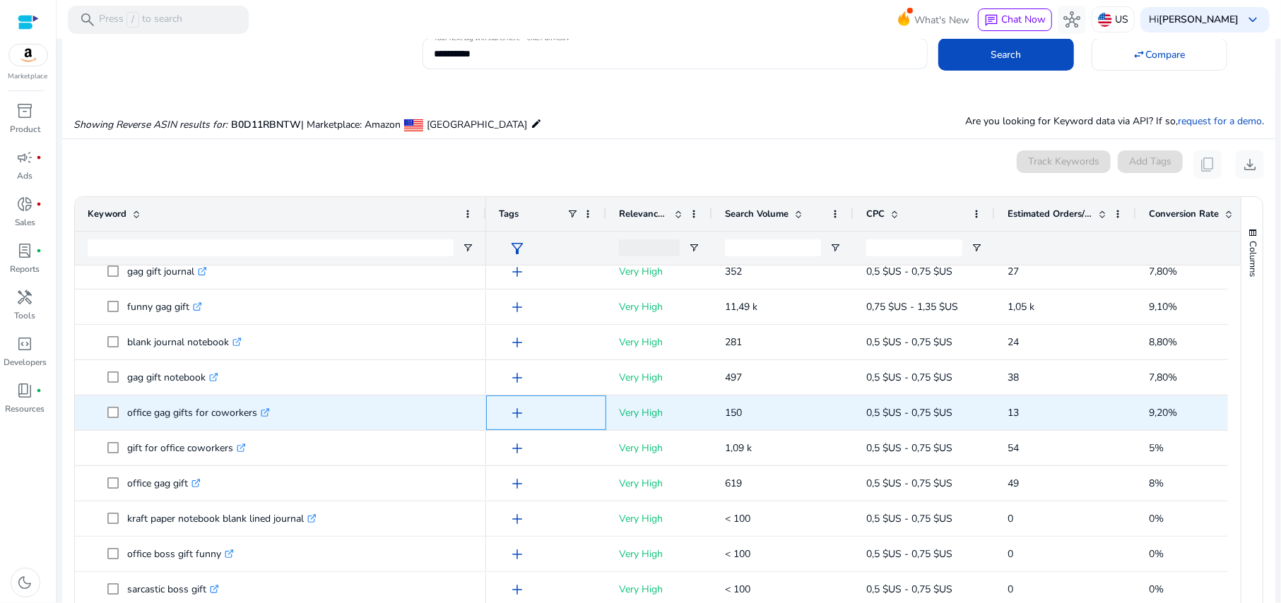
click at [518, 421] on span "add" at bounding box center [517, 413] width 17 height 17
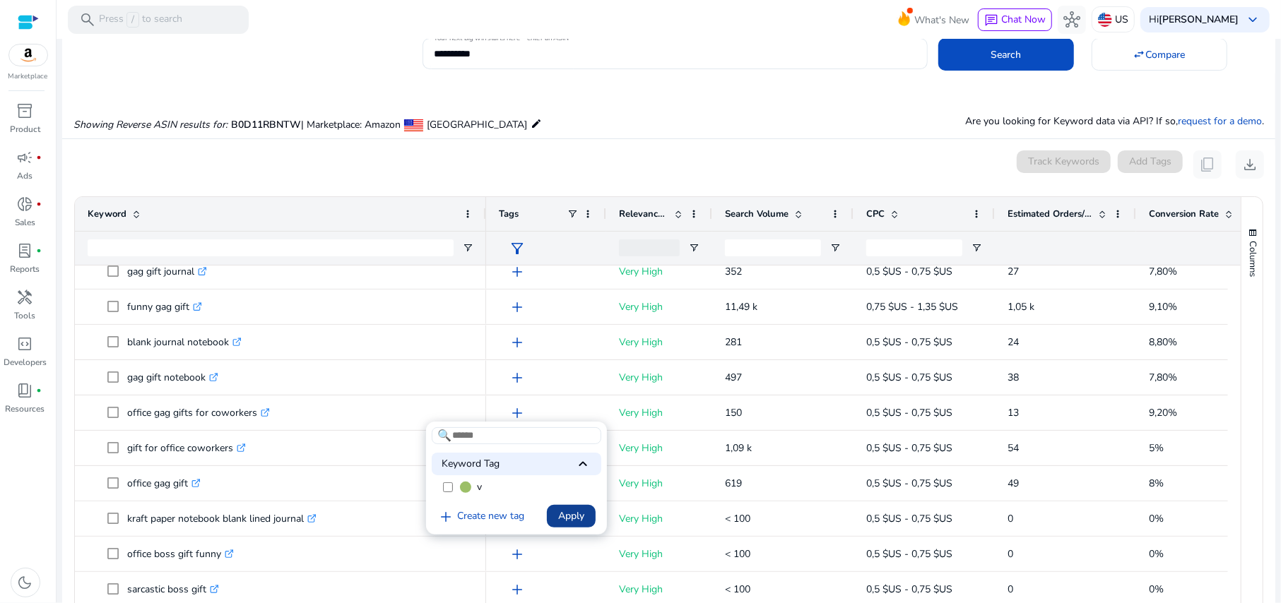
click at [571, 514] on span "Apply" at bounding box center [571, 516] width 26 height 15
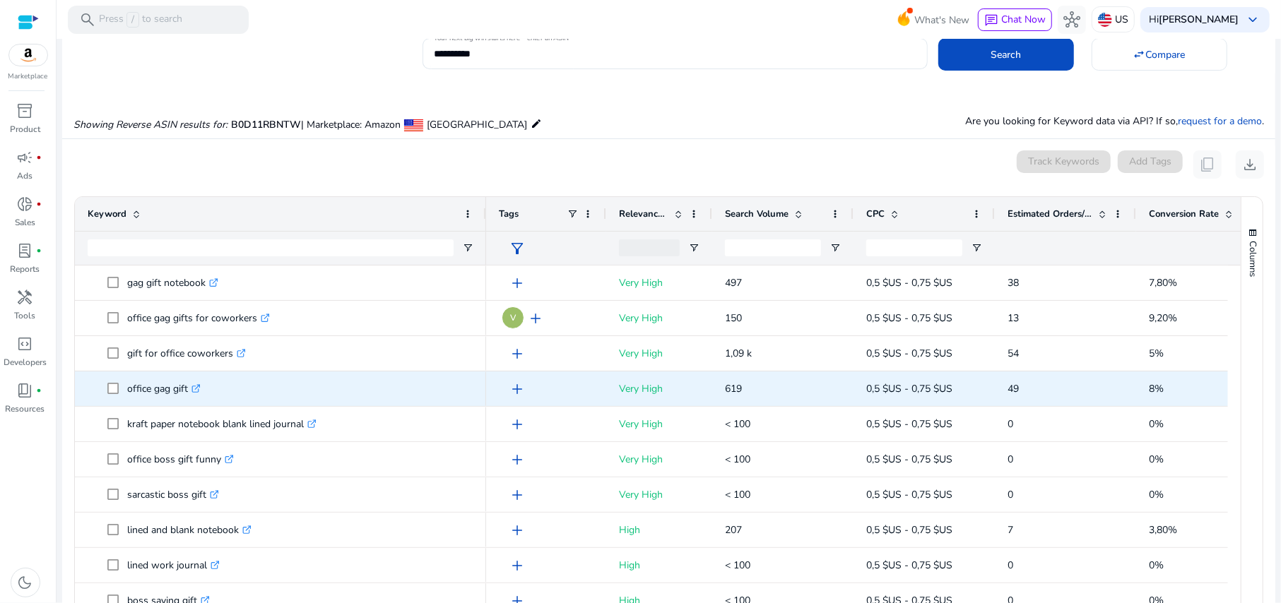
click at [518, 394] on span "add" at bounding box center [517, 389] width 17 height 17
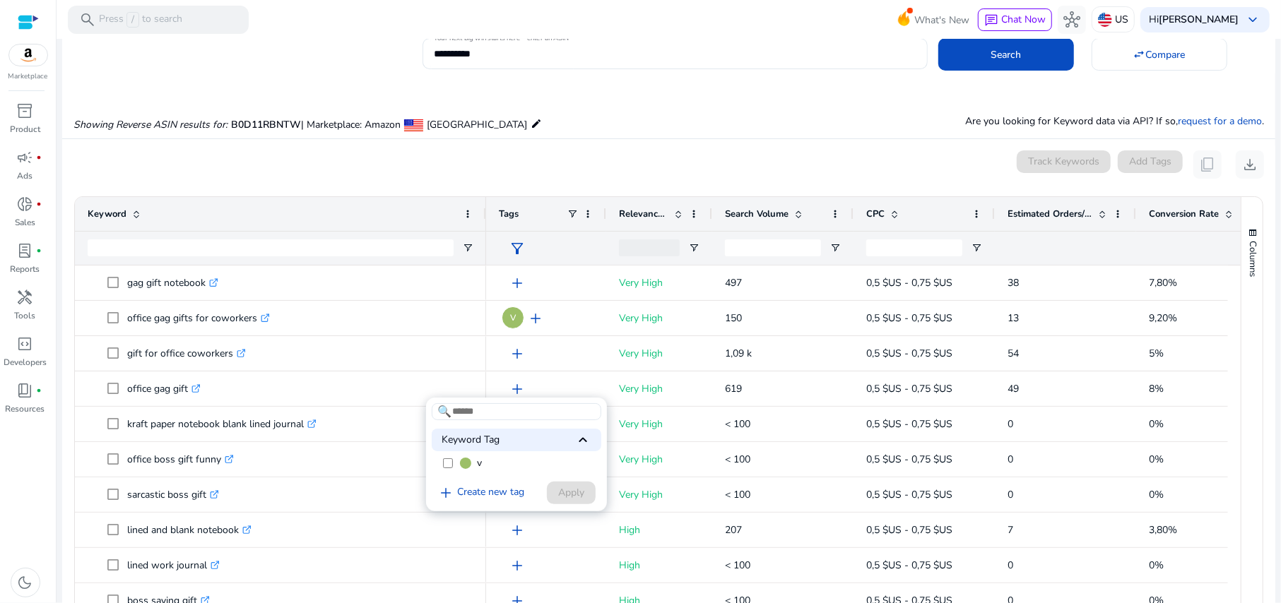
click at [453, 463] on label "v" at bounding box center [517, 463] width 170 height 21
click at [571, 489] on span "Apply" at bounding box center [571, 492] width 26 height 15
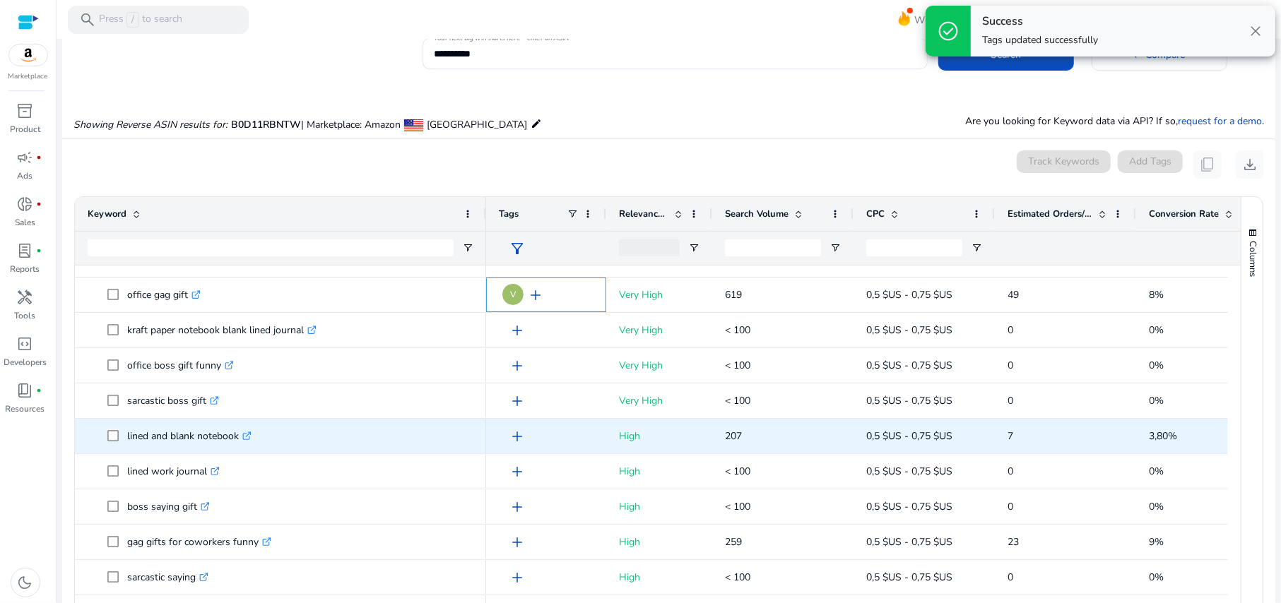
scroll to position [753, 0]
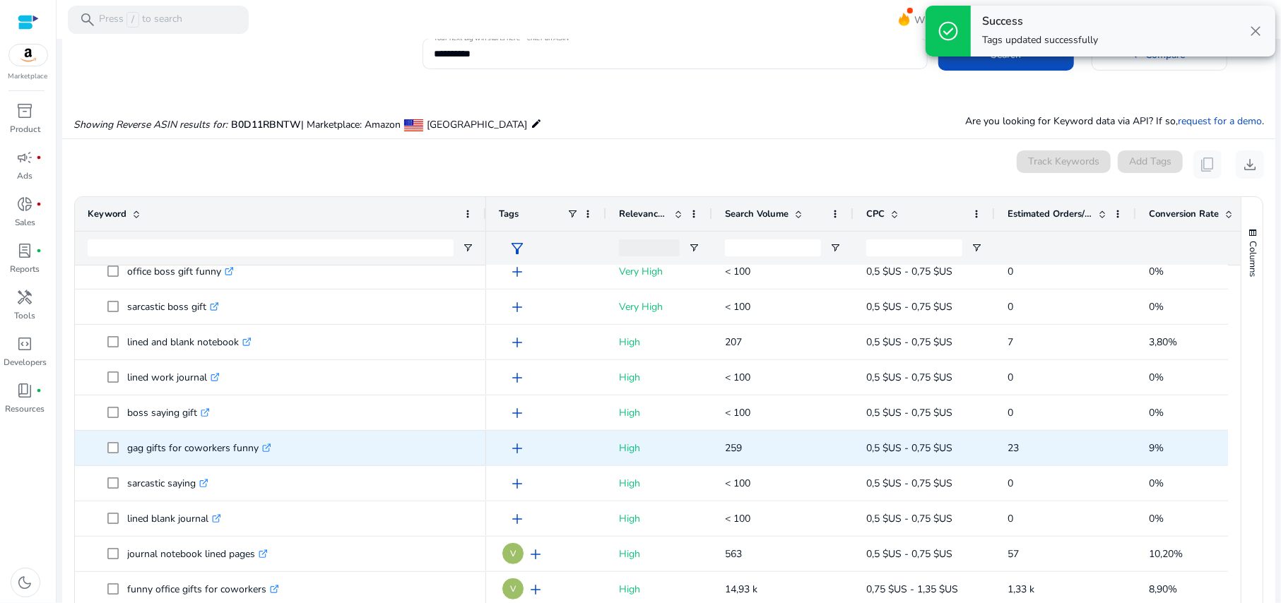
click at [511, 449] on span "add" at bounding box center [517, 448] width 17 height 17
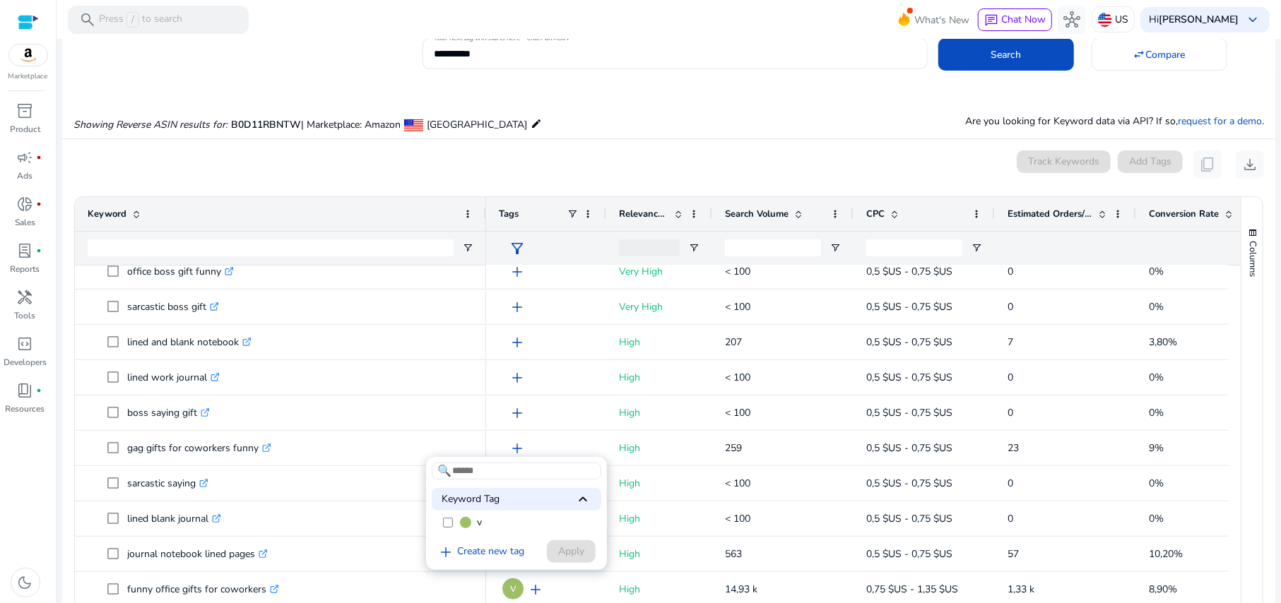
click at [464, 516] on label "v" at bounding box center [517, 522] width 170 height 21
click at [569, 545] on span "Apply" at bounding box center [571, 551] width 26 height 15
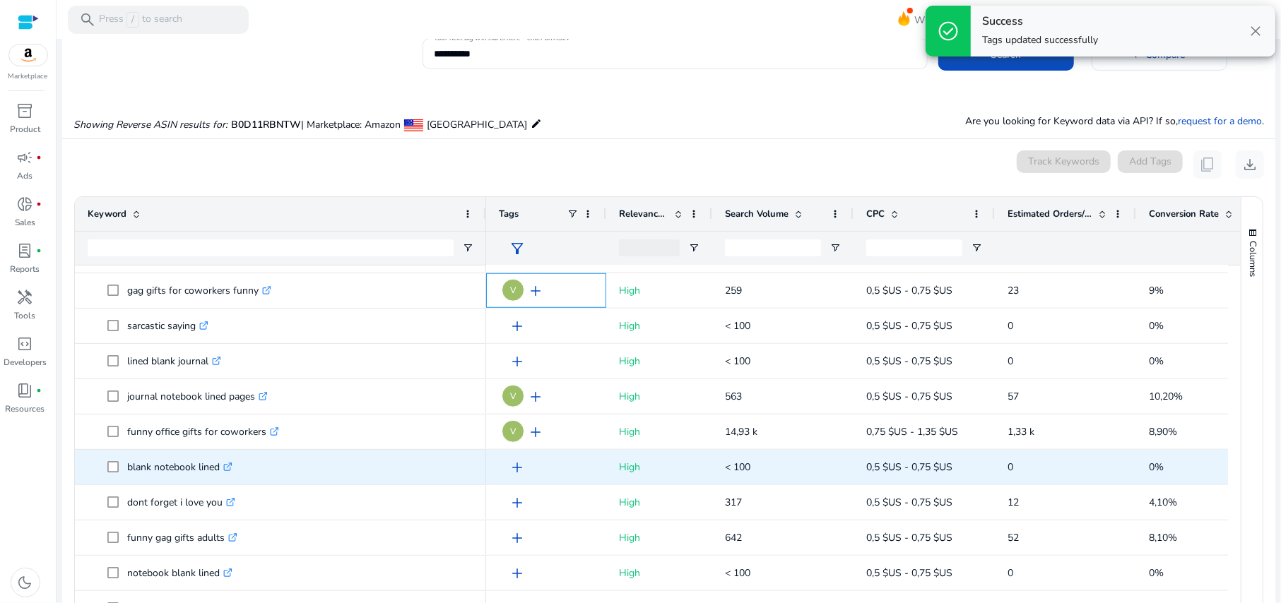
scroll to position [942, 0]
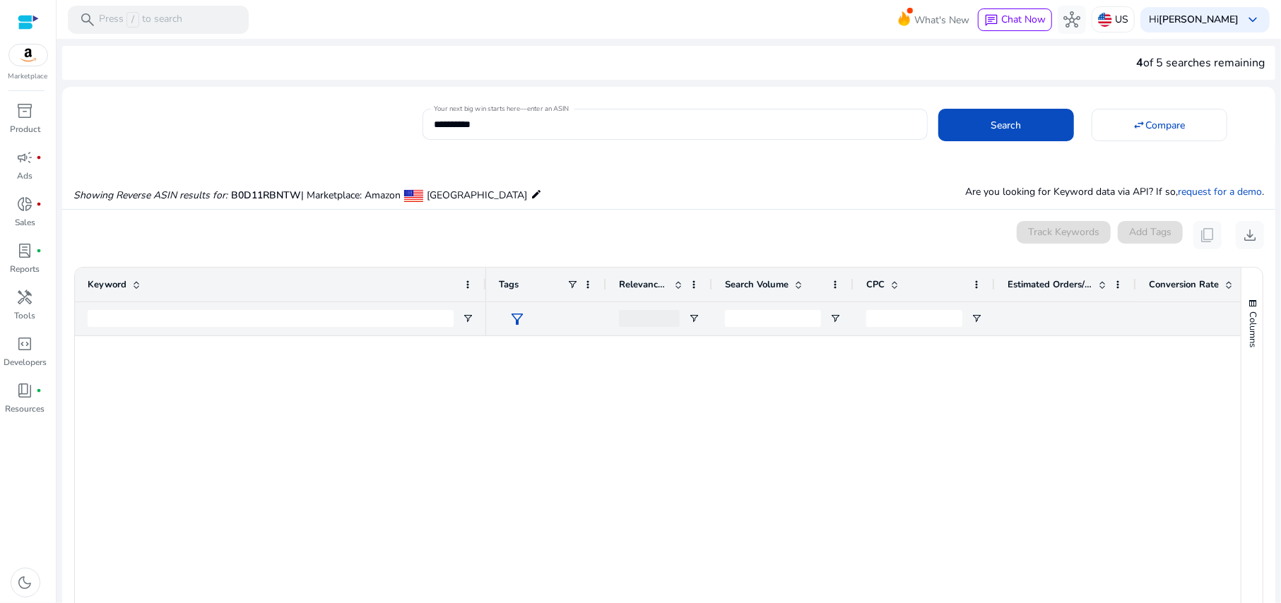
scroll to position [942, 0]
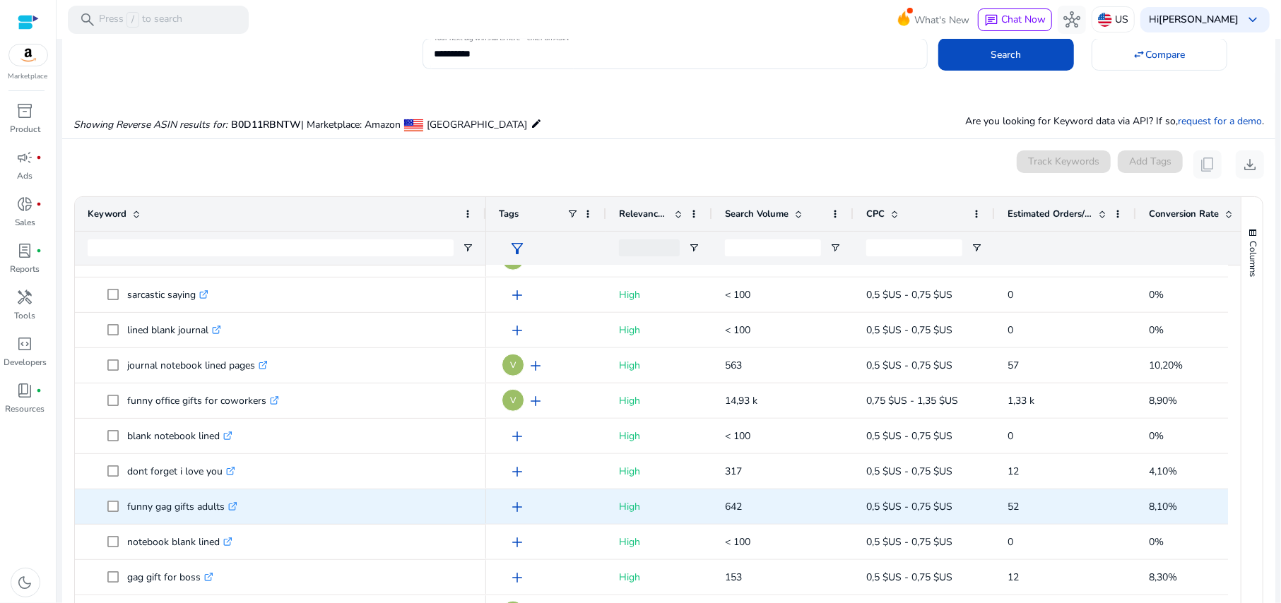
click at [517, 509] on span "add" at bounding box center [517, 507] width 17 height 17
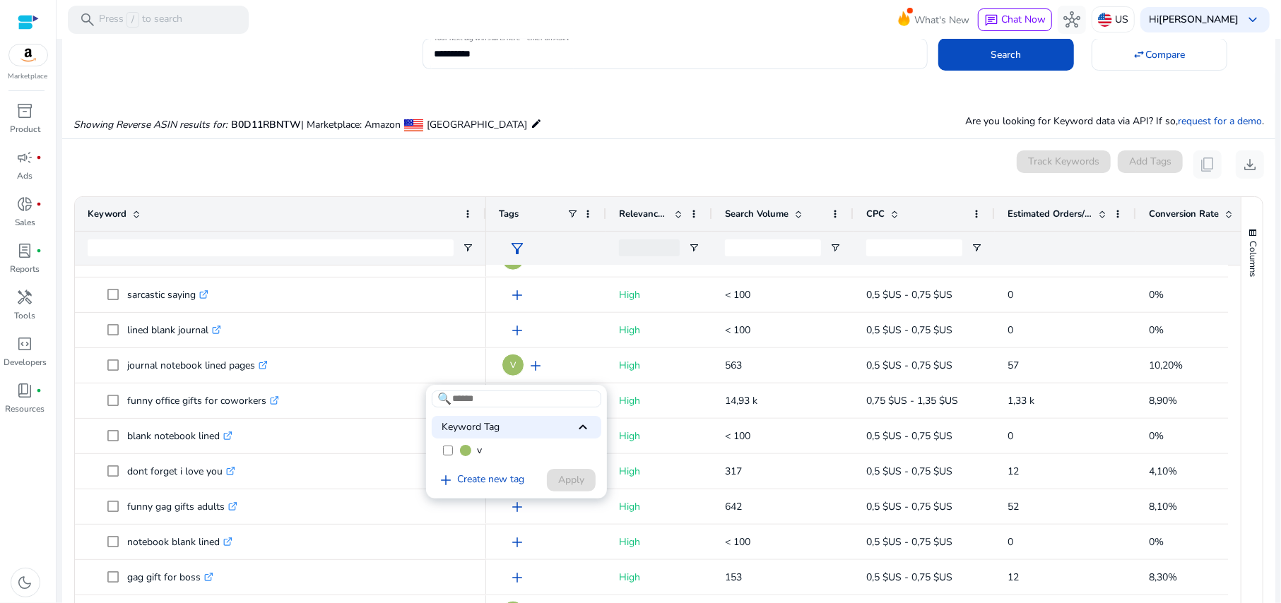
click at [477, 456] on span "v" at bounding box center [479, 451] width 5 height 14
click at [554, 478] on span at bounding box center [571, 480] width 49 height 34
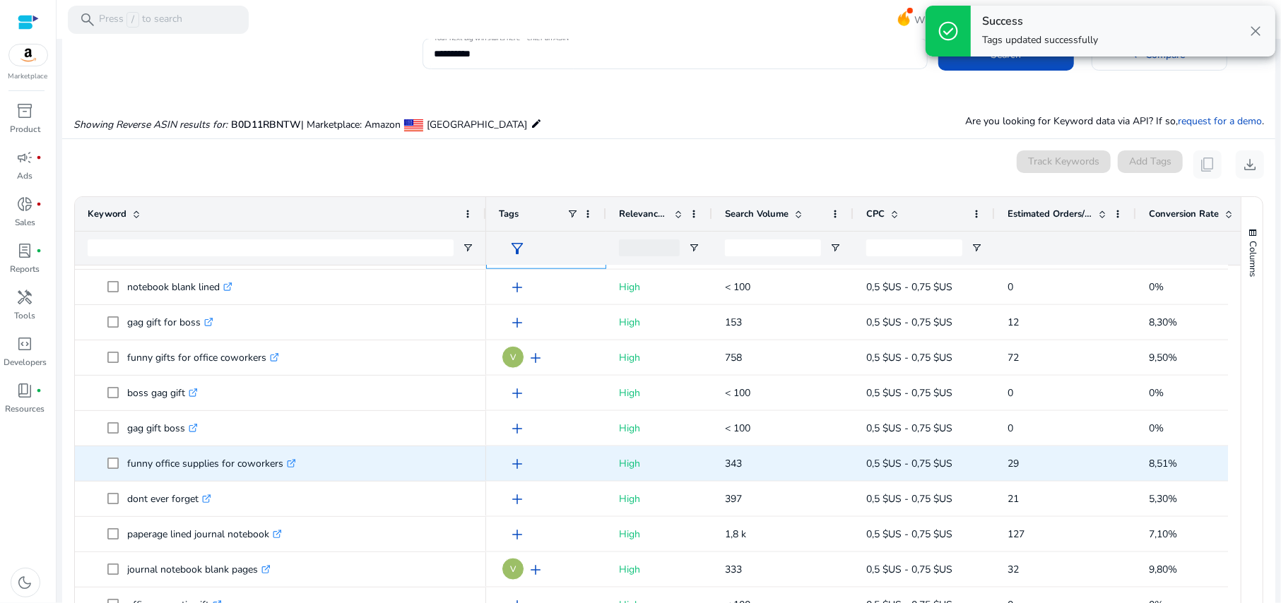
scroll to position [1224, 0]
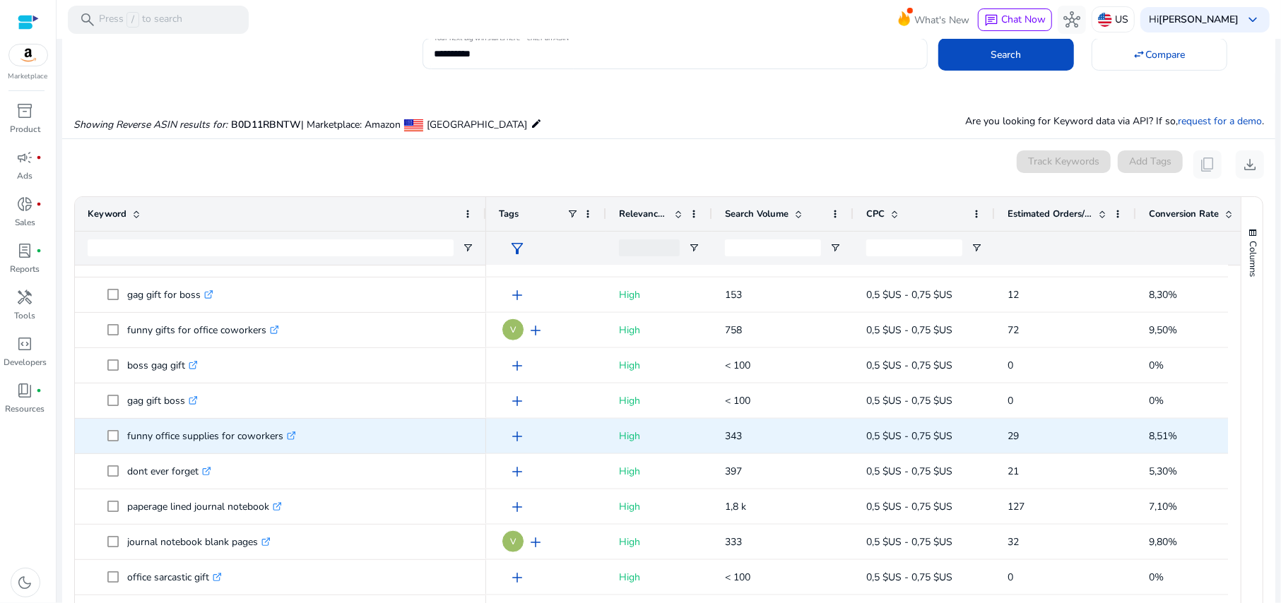
click at [521, 439] on span "add" at bounding box center [517, 436] width 17 height 17
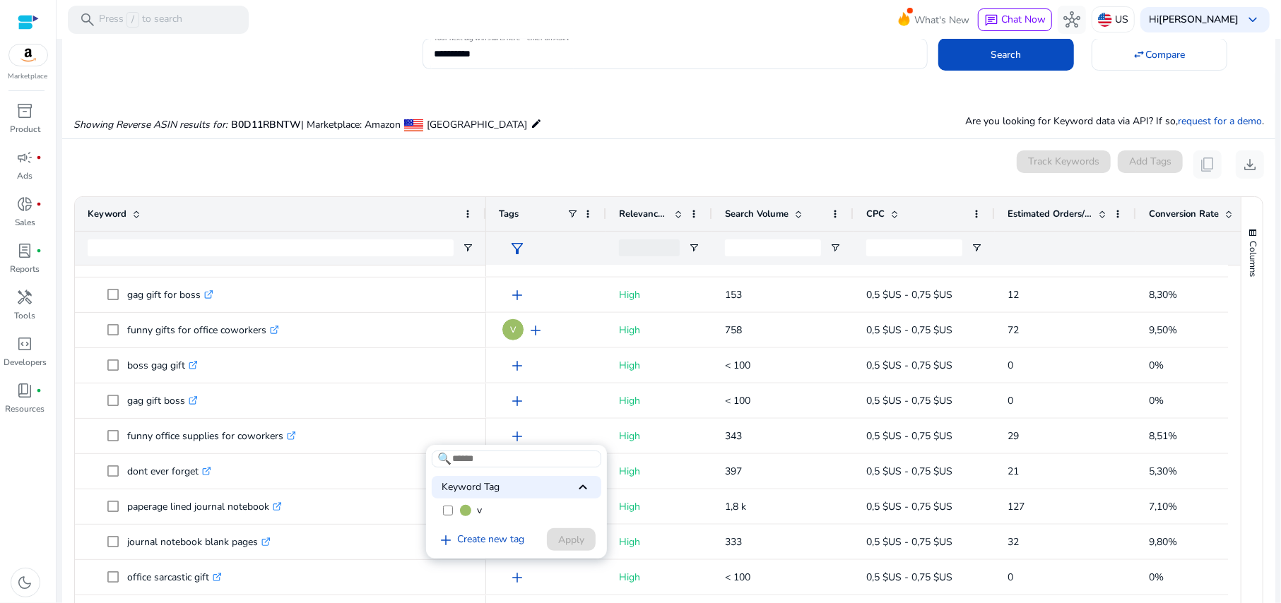
click at [486, 514] on label "v" at bounding box center [517, 510] width 170 height 21
click at [559, 533] on span "Apply" at bounding box center [571, 540] width 26 height 15
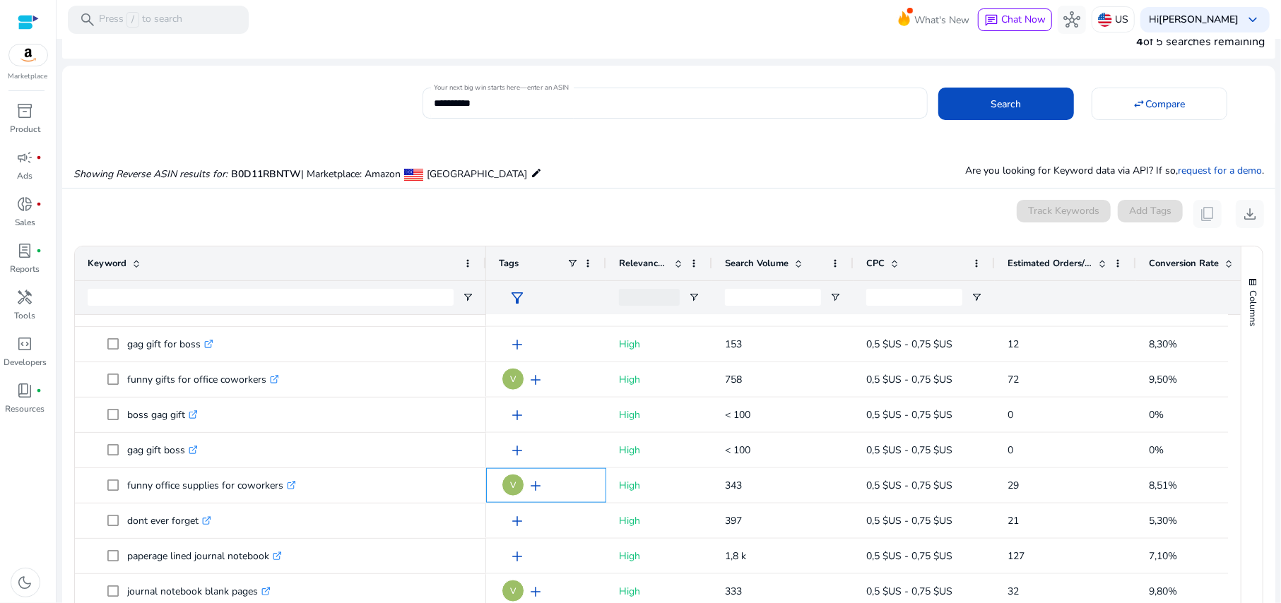
scroll to position [0, 0]
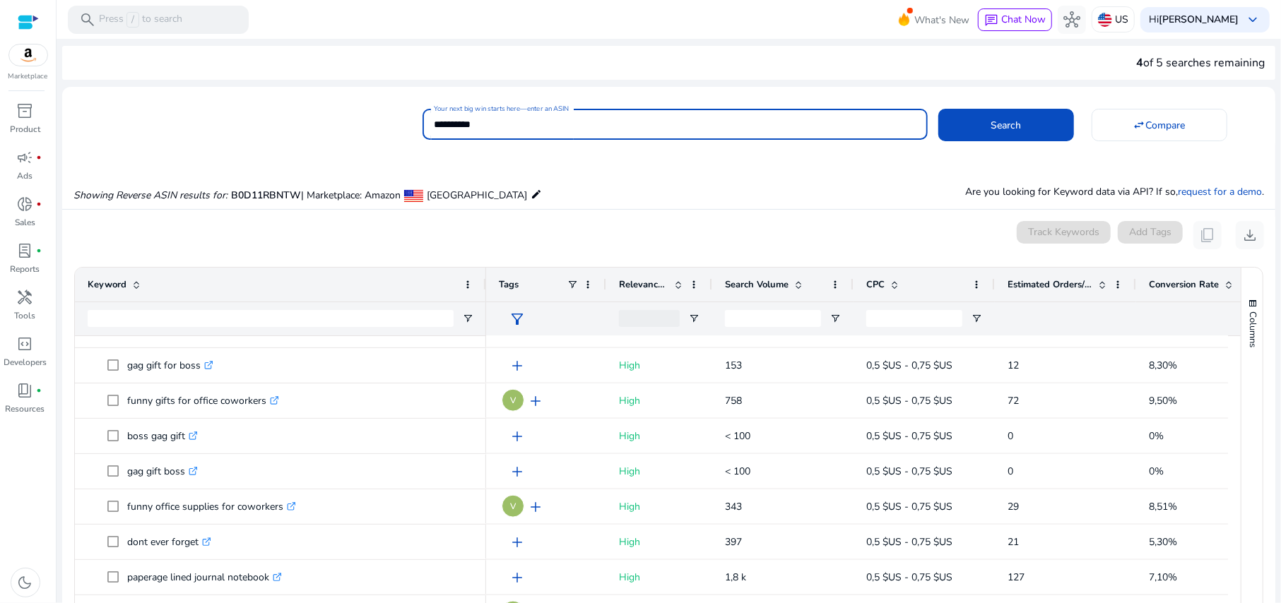
click at [504, 120] on input "**********" at bounding box center [675, 125] width 482 height 16
paste input
click at [965, 126] on span at bounding box center [1006, 125] width 136 height 34
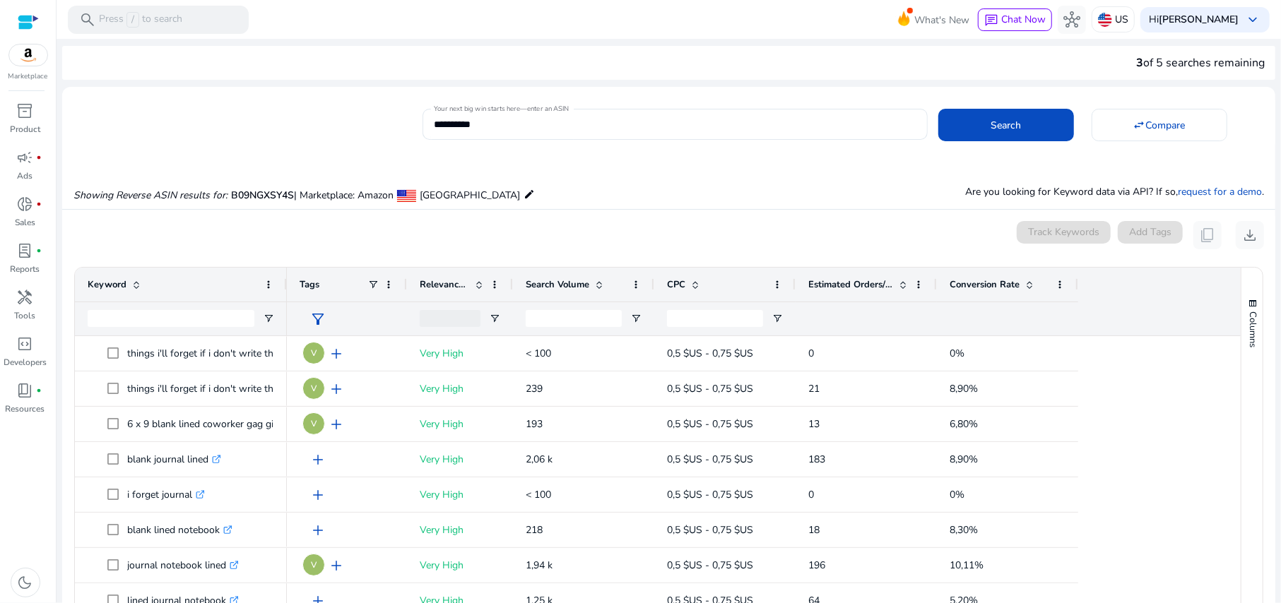
scroll to position [151, 0]
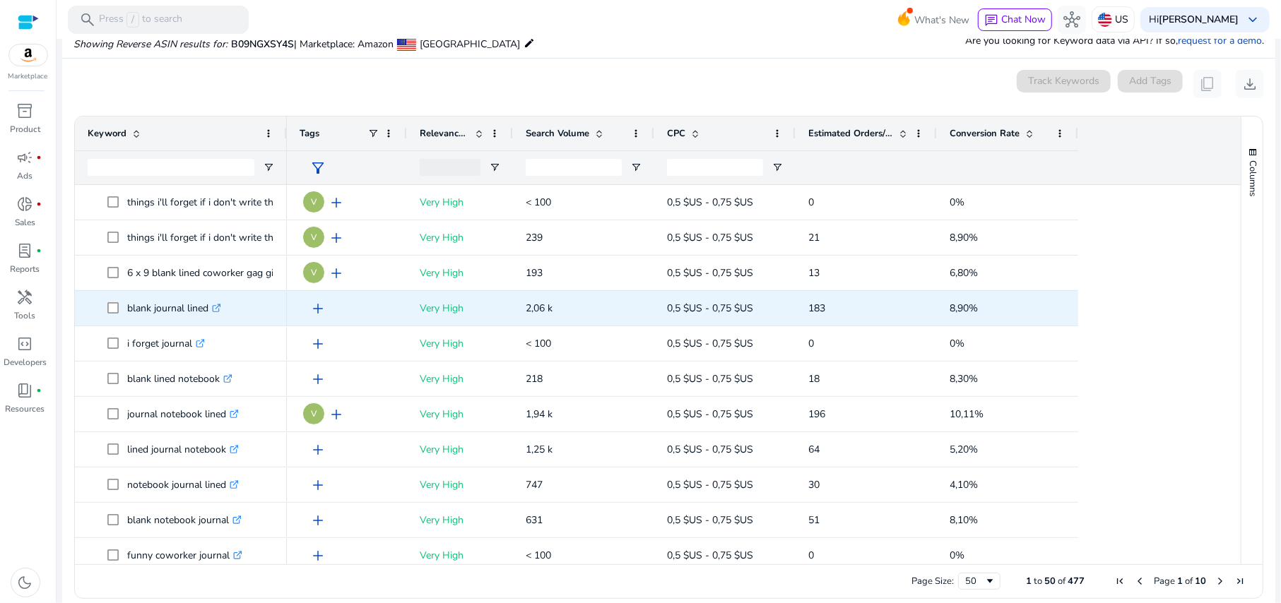
click at [311, 308] on span "add" at bounding box center [317, 308] width 17 height 17
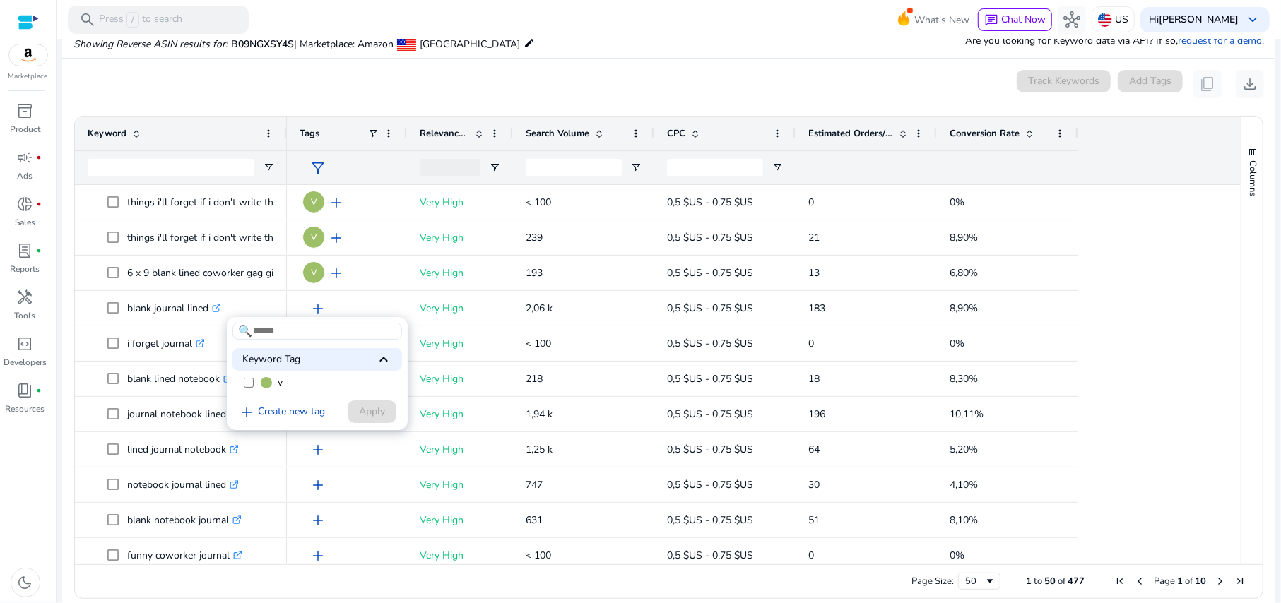
click at [266, 381] on span at bounding box center [266, 382] width 11 height 11
click at [363, 407] on span "Apply" at bounding box center [372, 411] width 26 height 15
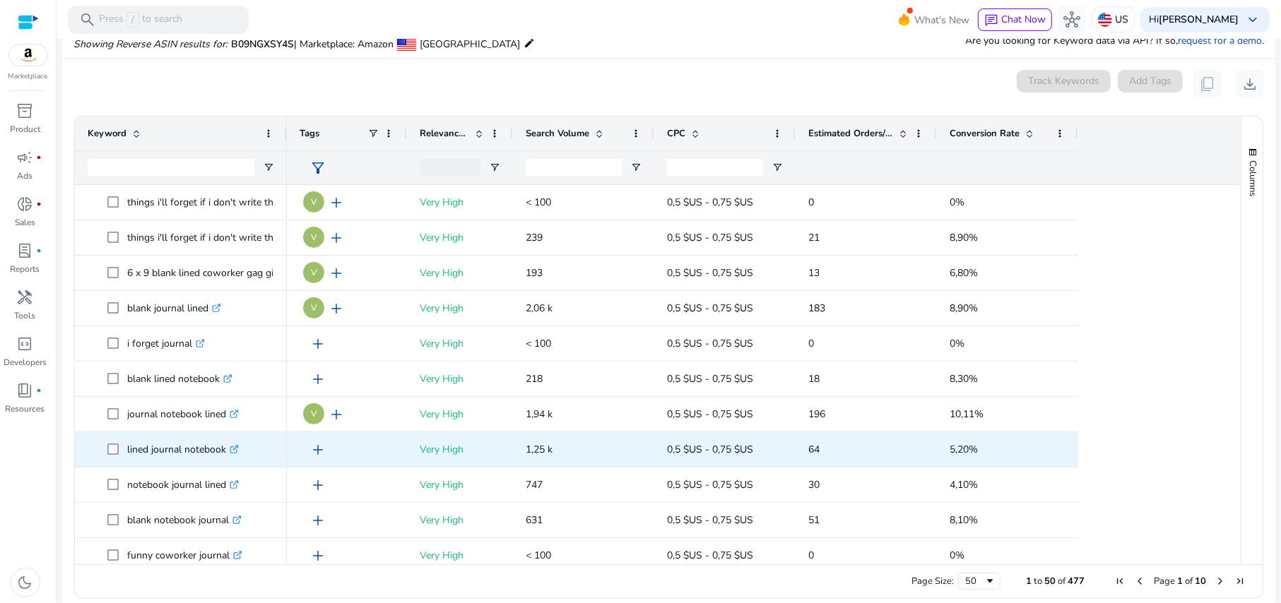
click at [316, 450] on span "add" at bounding box center [317, 449] width 17 height 17
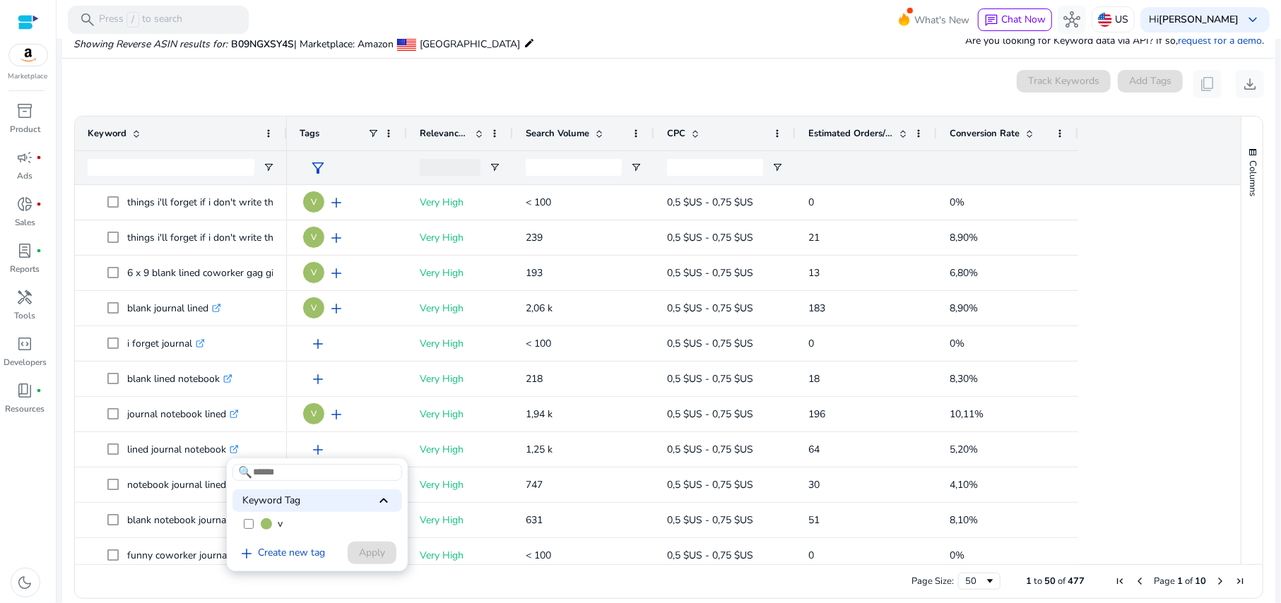
click at [71, 403] on div at bounding box center [640, 301] width 1281 height 603
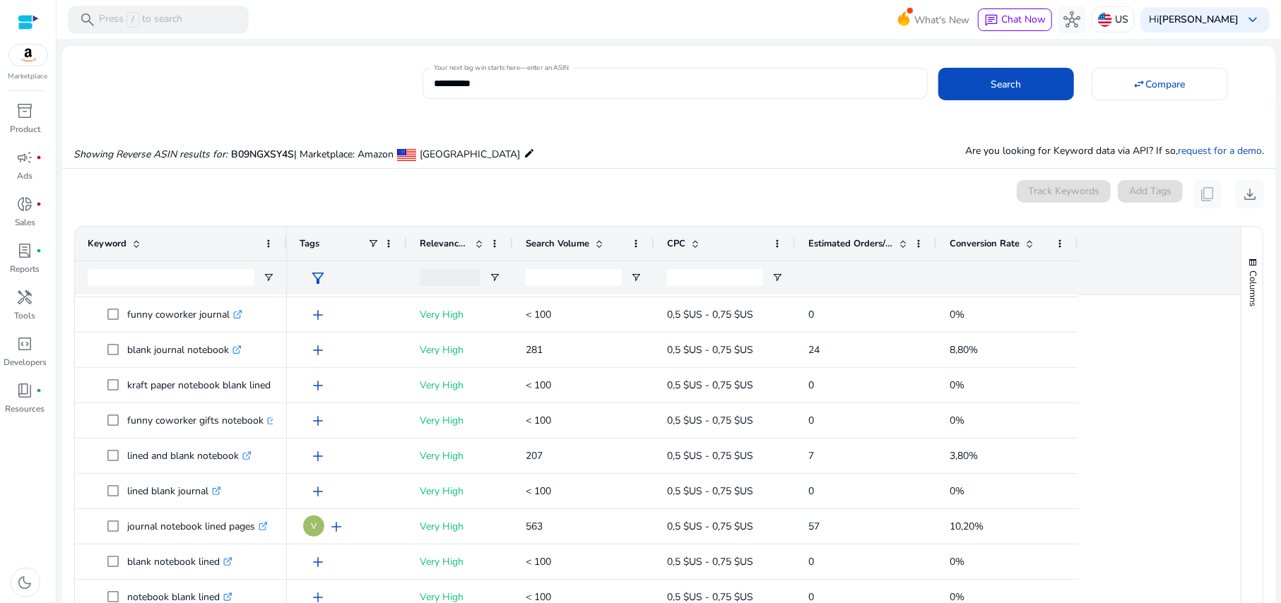
scroll to position [0, 0]
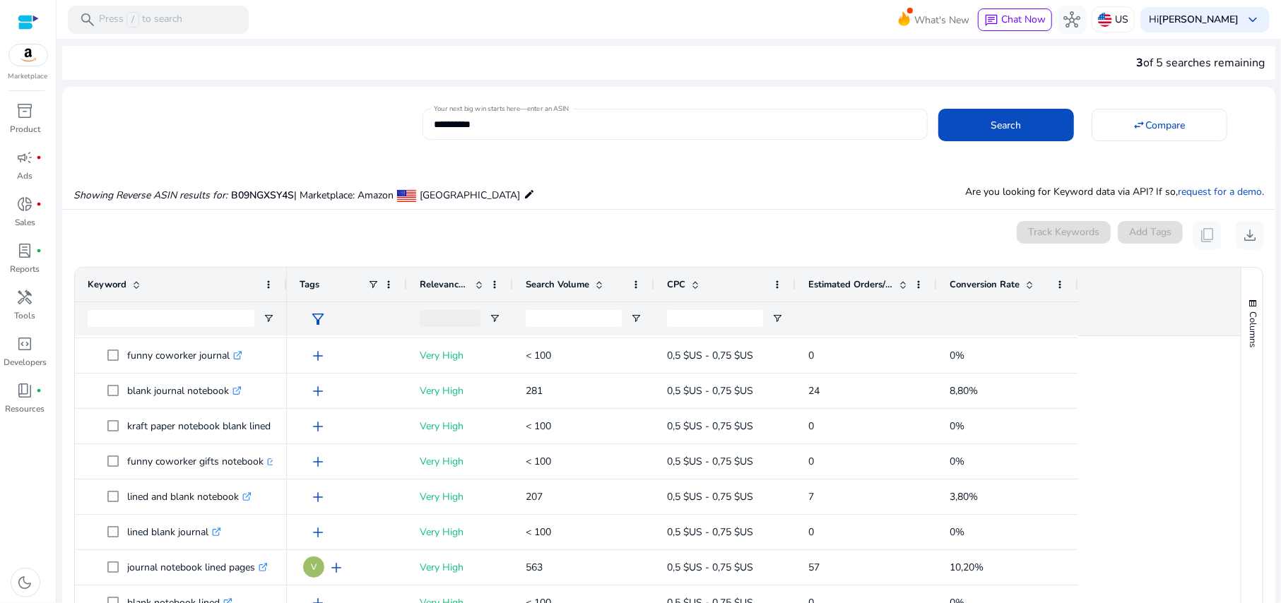
click at [619, 128] on input "**********" at bounding box center [675, 125] width 482 height 16
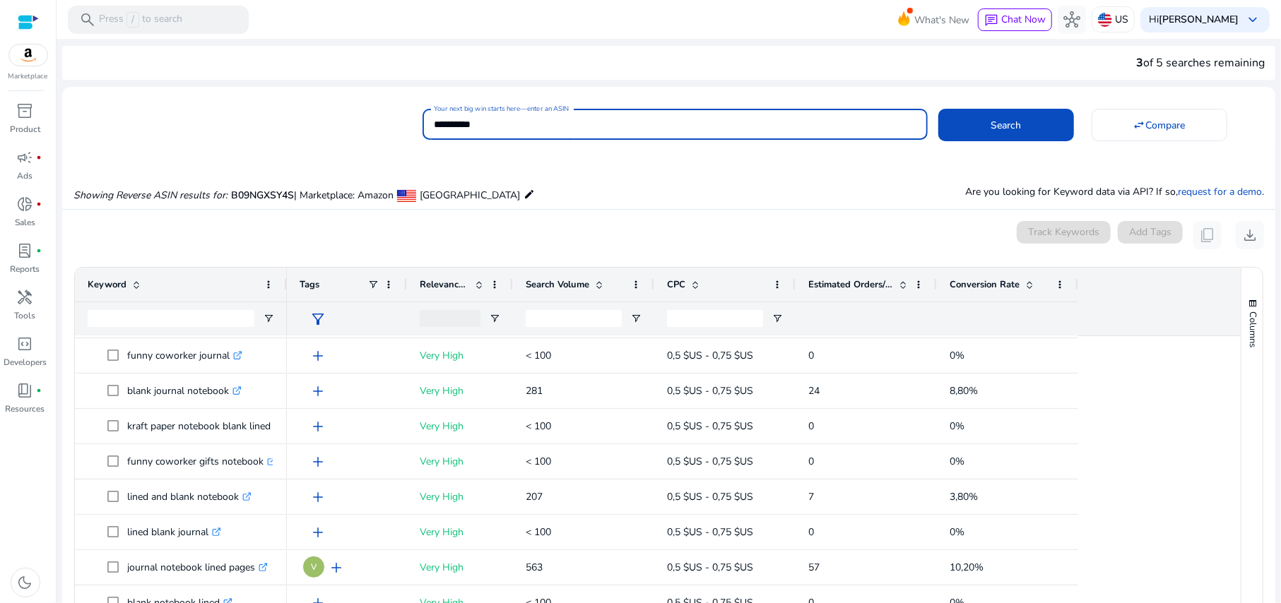
click at [619, 128] on input "**********" at bounding box center [675, 125] width 482 height 16
paste input
type input "**********"
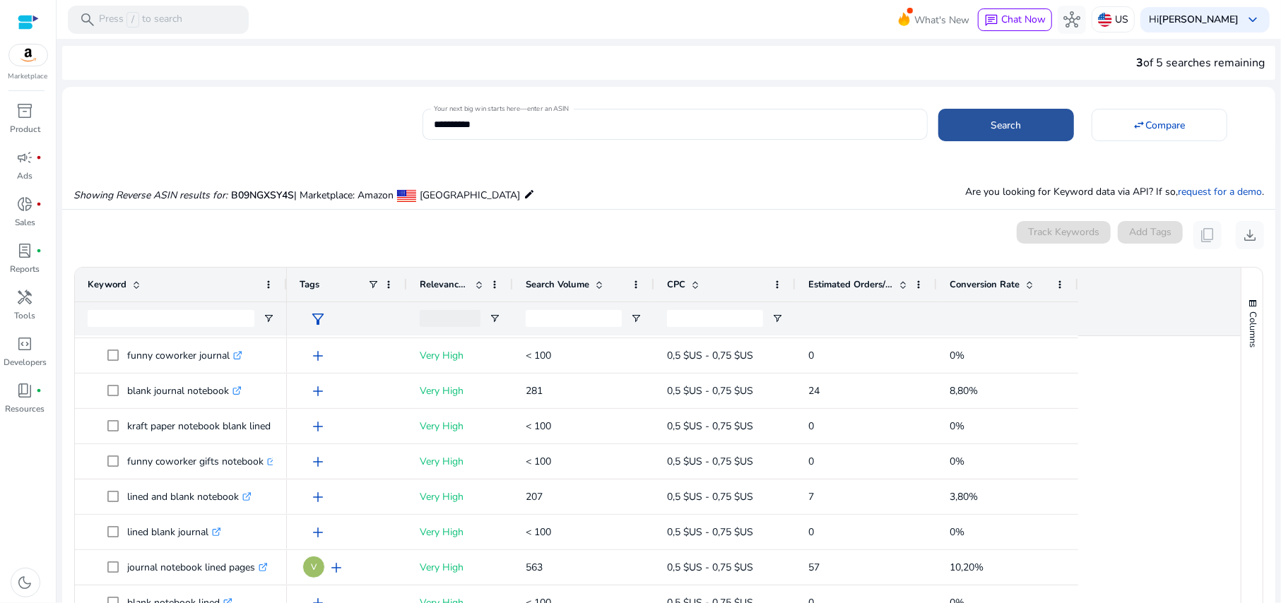
click at [938, 122] on span at bounding box center [1006, 125] width 136 height 34
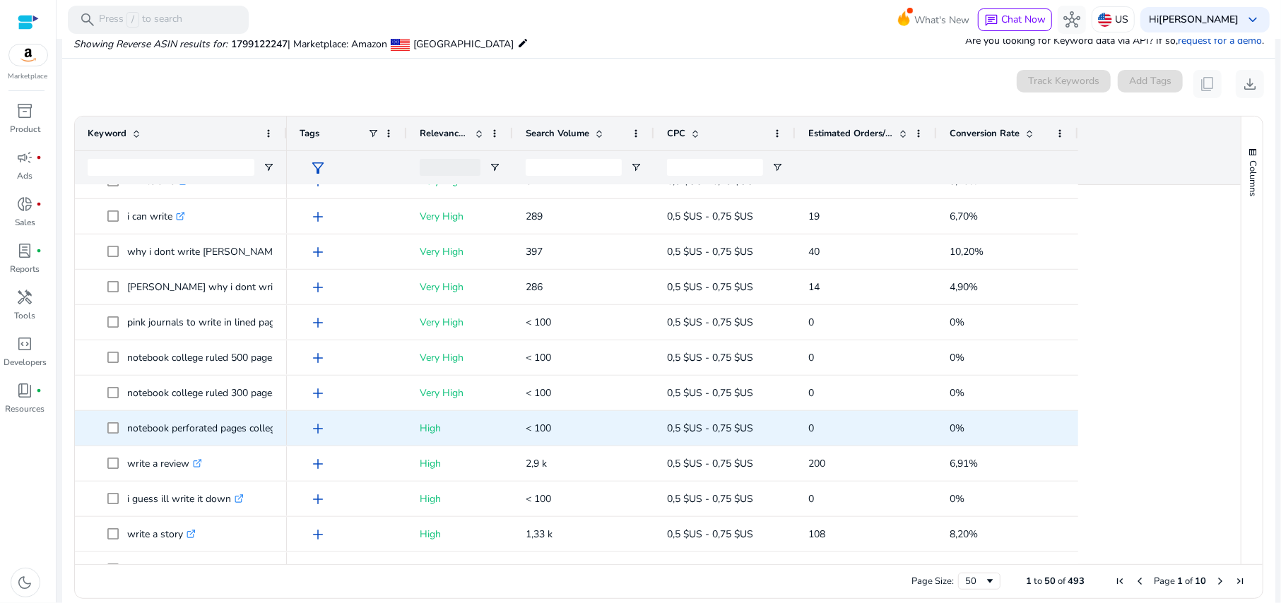
scroll to position [659, 0]
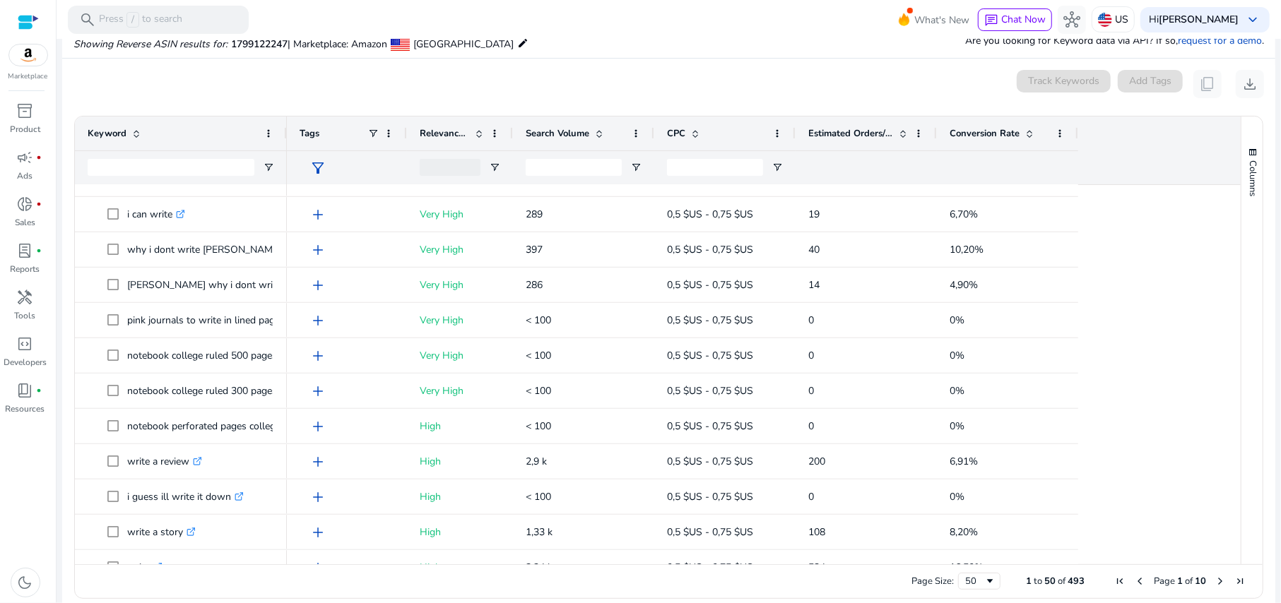
click at [495, 159] on div at bounding box center [460, 167] width 106 height 34
click at [496, 164] on span "Open Filter Menu" at bounding box center [494, 167] width 11 height 11
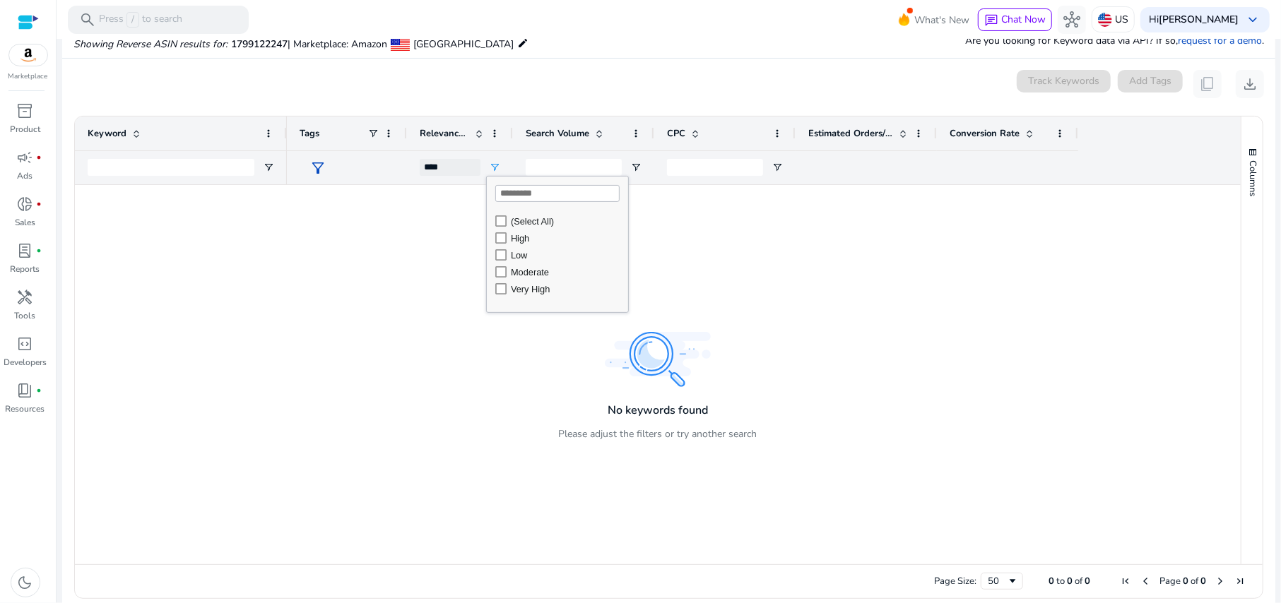
scroll to position [0, 0]
type input "**********"
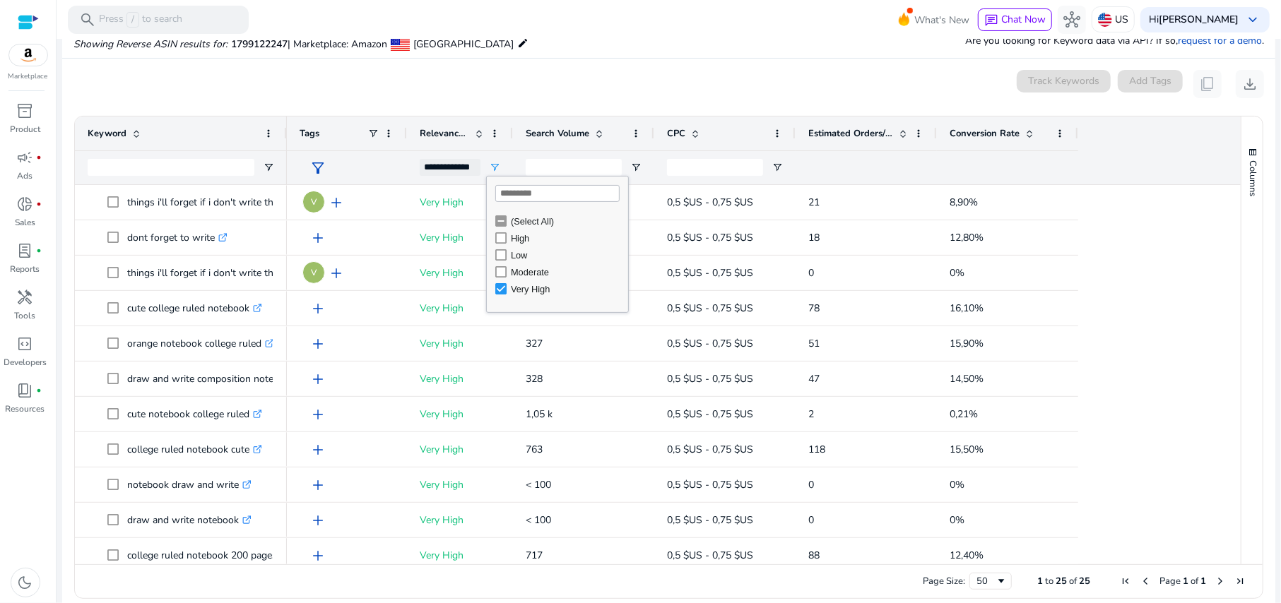
click at [540, 89] on div "0 keyword(s) selected Track Keywords Add Tags content_copy download" at bounding box center [668, 84] width 1190 height 28
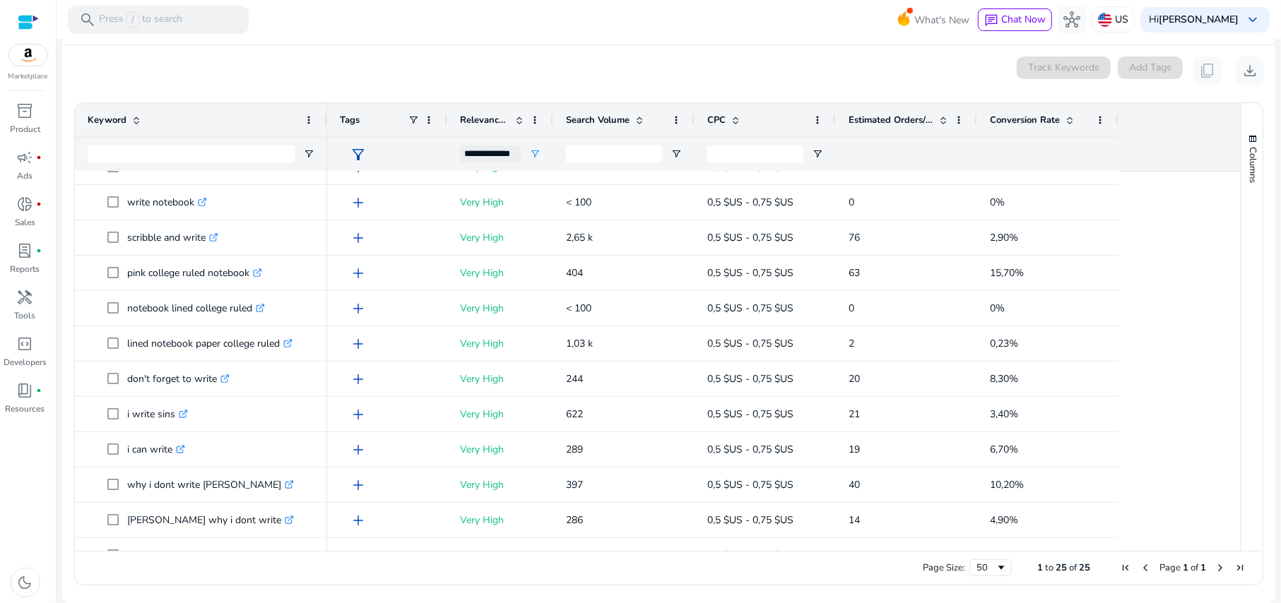
drag, startPoint x: 283, startPoint y: 127, endPoint x: 323, endPoint y: 126, distance: 40.3
click at [323, 126] on div at bounding box center [326, 120] width 6 height 34
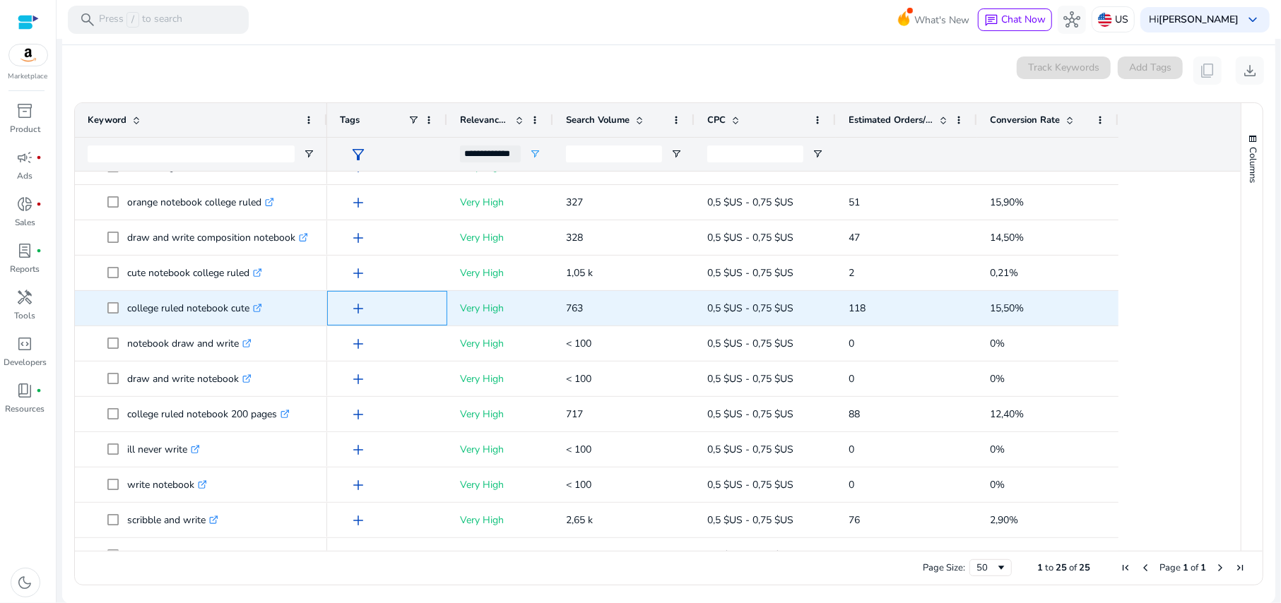
click at [362, 309] on span "add" at bounding box center [358, 308] width 17 height 17
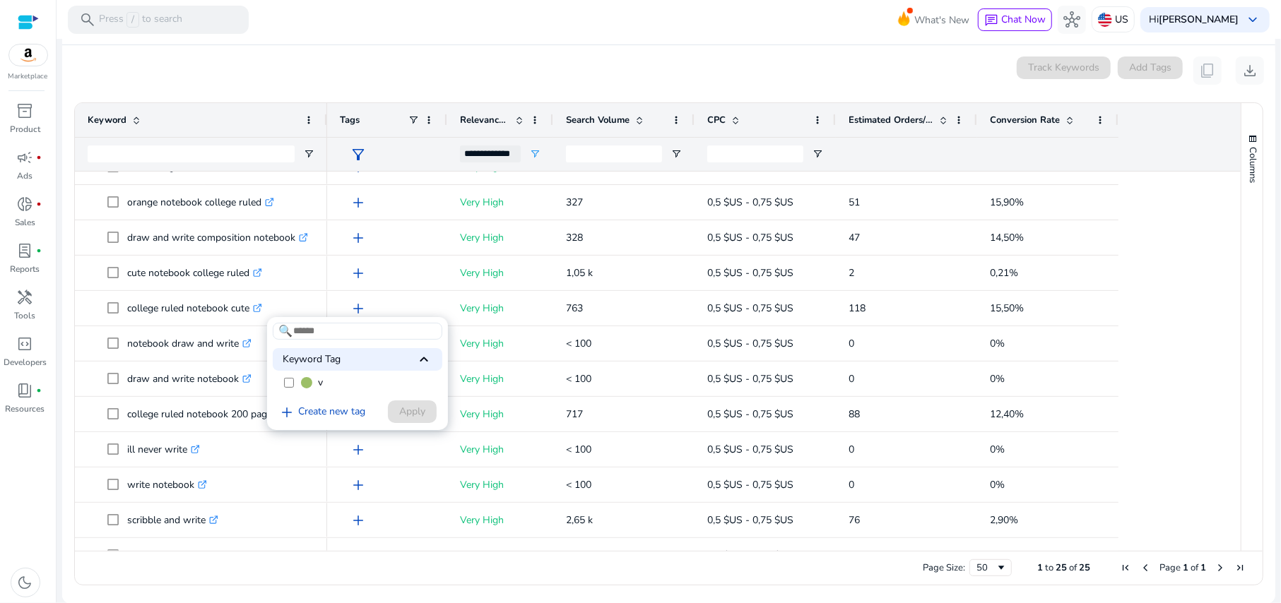
click at [294, 386] on label "v" at bounding box center [358, 382] width 170 height 21
click at [408, 415] on span "Apply" at bounding box center [412, 411] width 26 height 15
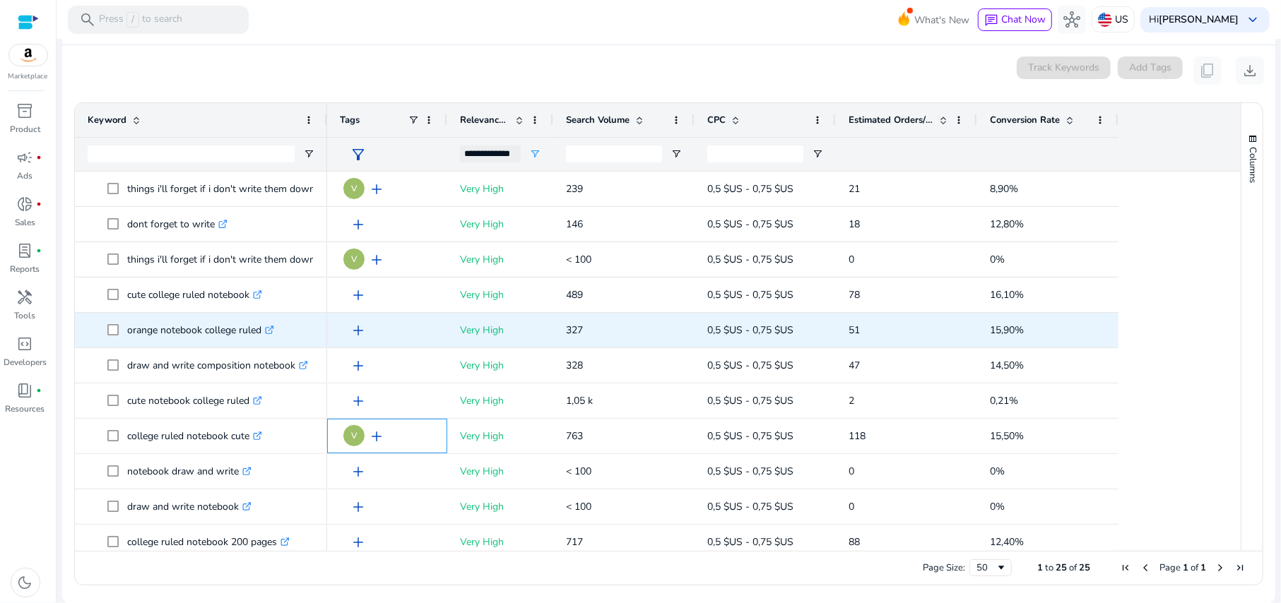
scroll to position [71, 0]
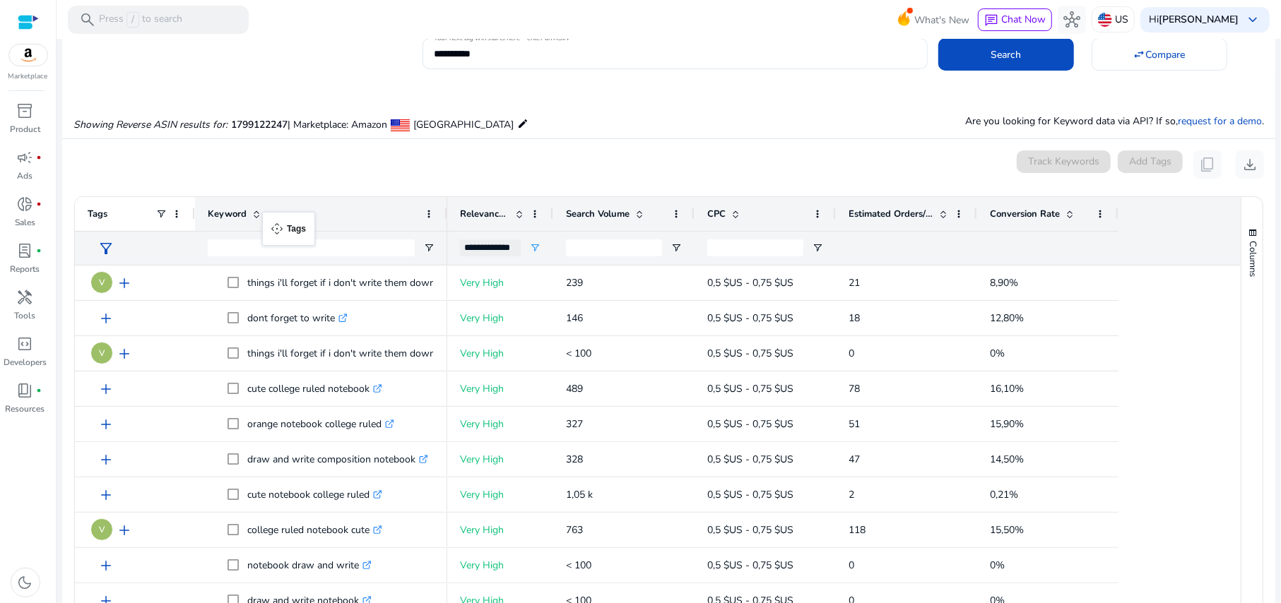
drag, startPoint x: 326, startPoint y: 216, endPoint x: 269, endPoint y: 220, distance: 57.4
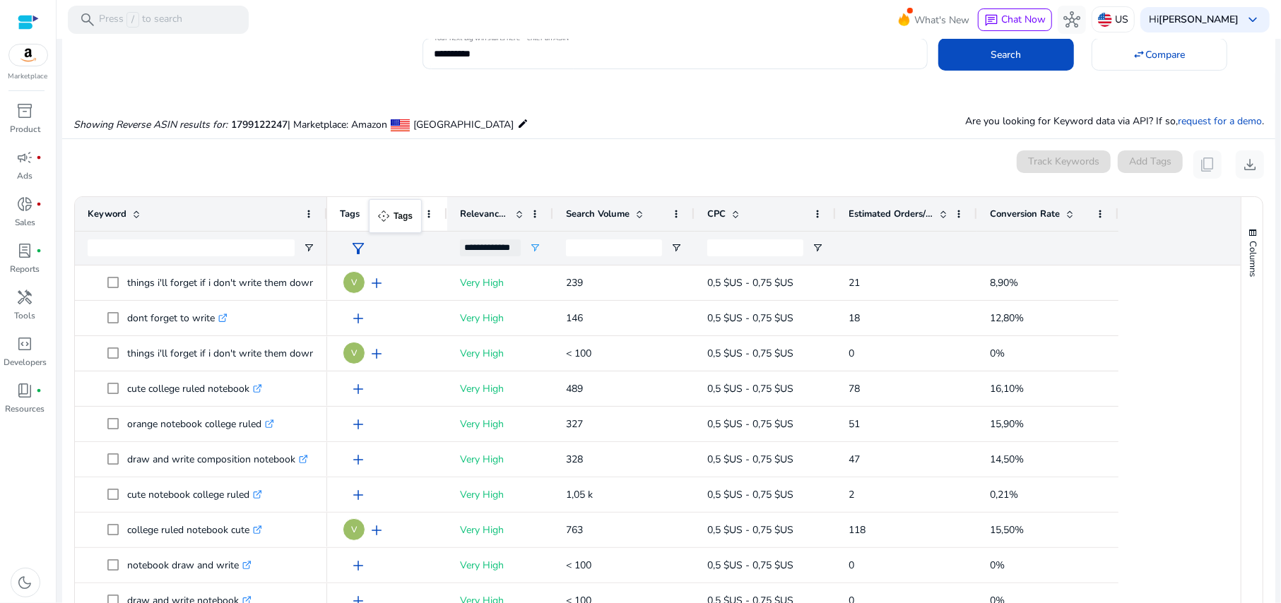
drag, startPoint x: 126, startPoint y: 213, endPoint x: 376, endPoint y: 208, distance: 250.1
click at [484, 160] on div "0 keyword(s) selected Track Keywords Add Tags content_copy download" at bounding box center [668, 164] width 1190 height 28
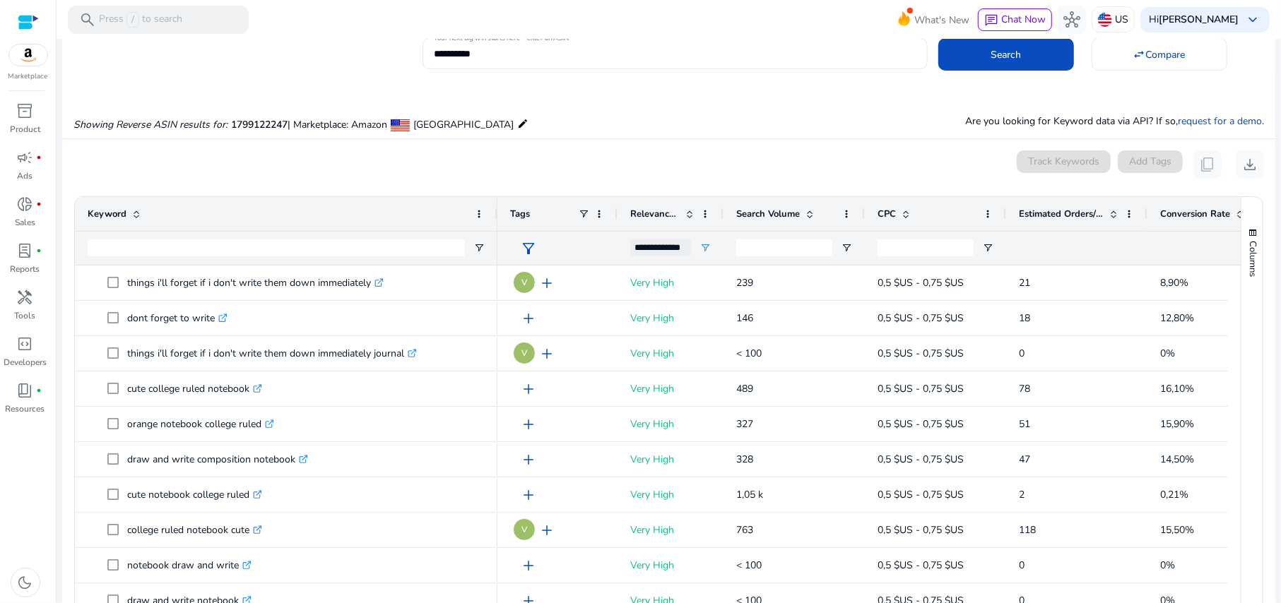
drag, startPoint x: 326, startPoint y: 208, endPoint x: 496, endPoint y: 218, distance: 170.6
click at [496, 218] on div at bounding box center [497, 214] width 6 height 34
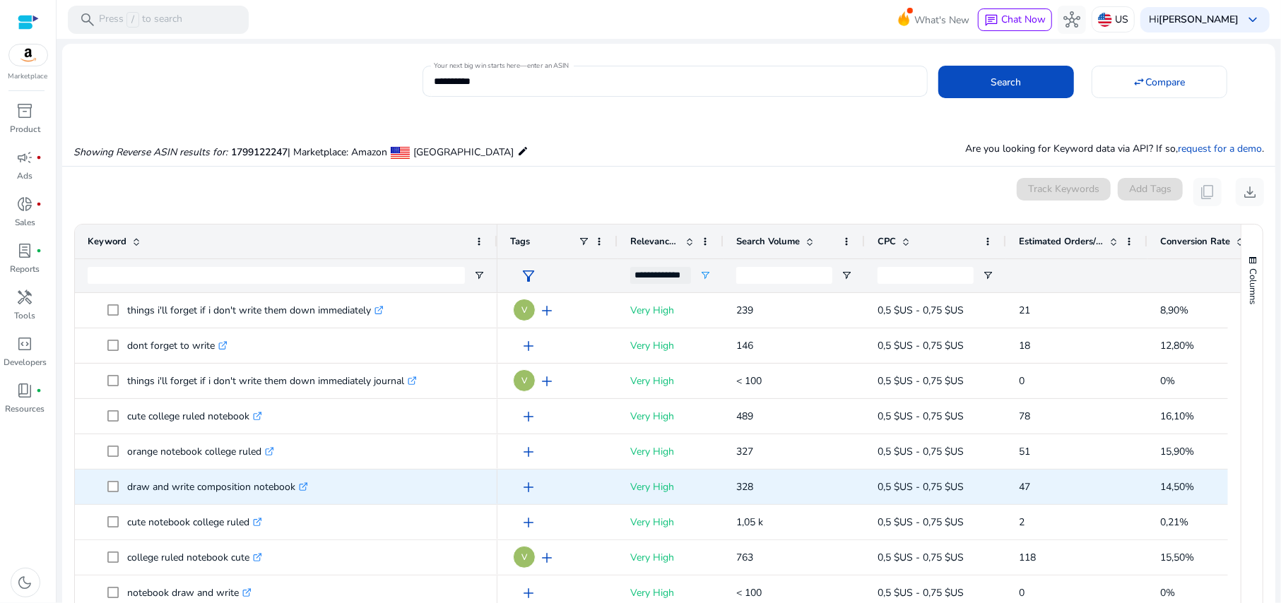
scroll to position [0, 0]
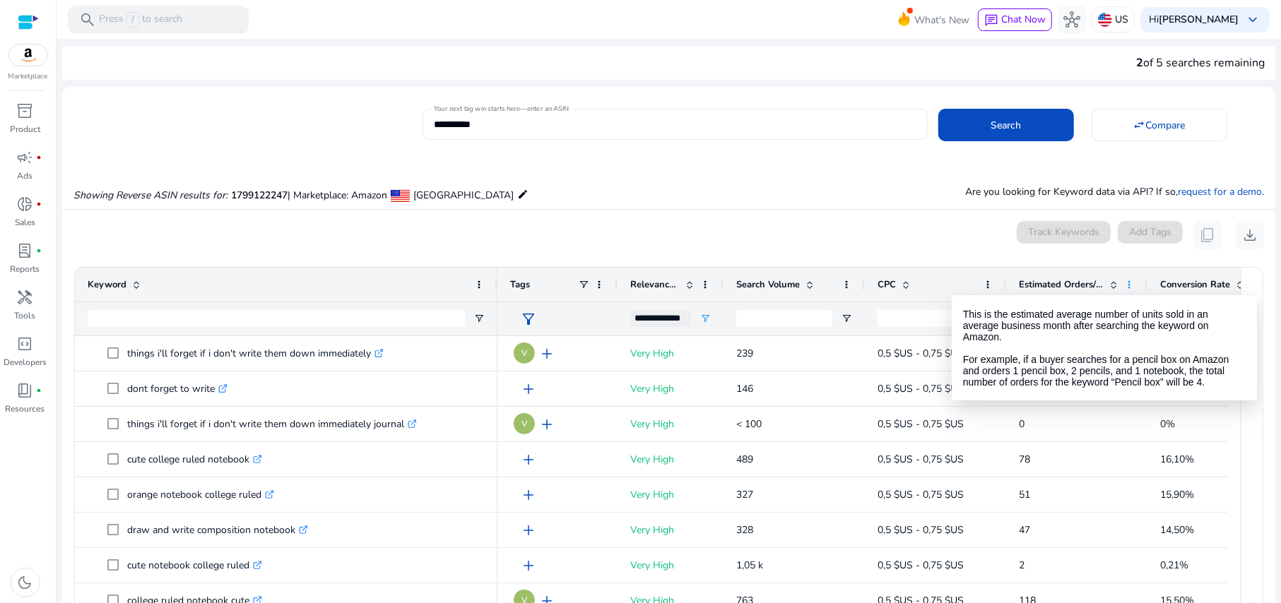
click at [1127, 283] on span at bounding box center [1128, 284] width 11 height 11
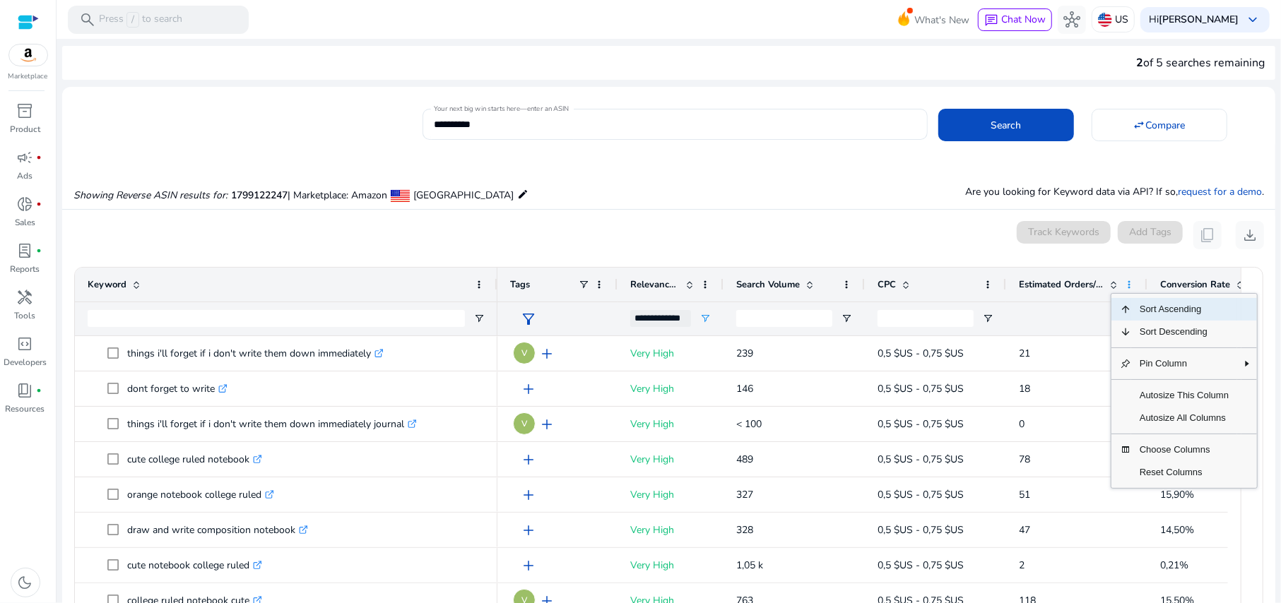
click at [1127, 283] on span at bounding box center [1128, 284] width 11 height 11
click at [1122, 260] on ag-grid-angular "Press ENTER to sort. Press ALT DOWN to open column menu Drag here to set row gr…" at bounding box center [668, 508] width 1211 height 497
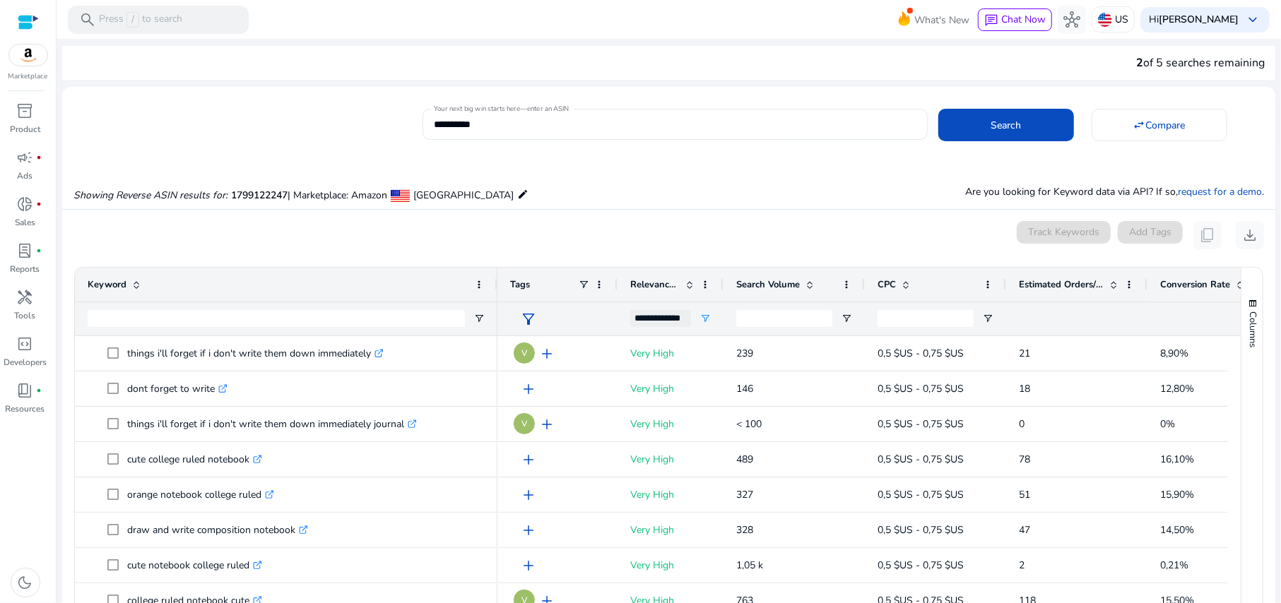
click at [872, 229] on div "0 keyword(s) selected Track Keywords Add Tags content_copy download" at bounding box center [668, 235] width 1190 height 28
click at [671, 312] on div "**********" at bounding box center [660, 318] width 61 height 17
click at [729, 368] on div "(Select All)" at bounding box center [777, 372] width 113 height 11
click at [379, 317] on input "Keyword Filter Input" at bounding box center [276, 318] width 377 height 17
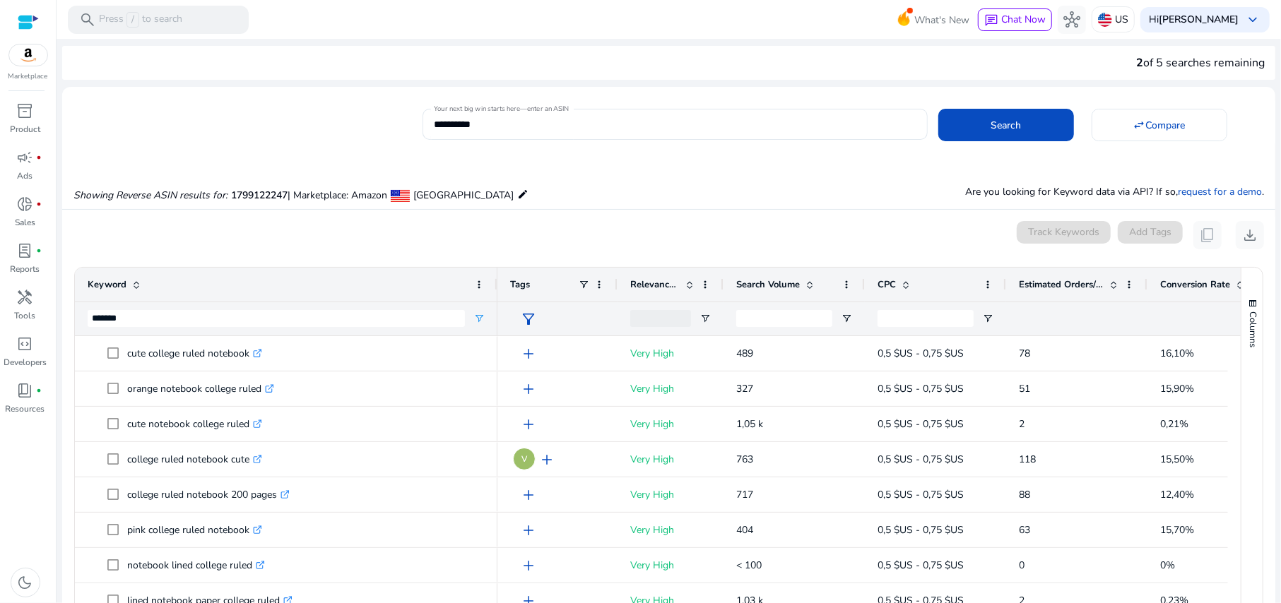
click at [770, 284] on span "Search Volume" at bounding box center [768, 284] width 64 height 13
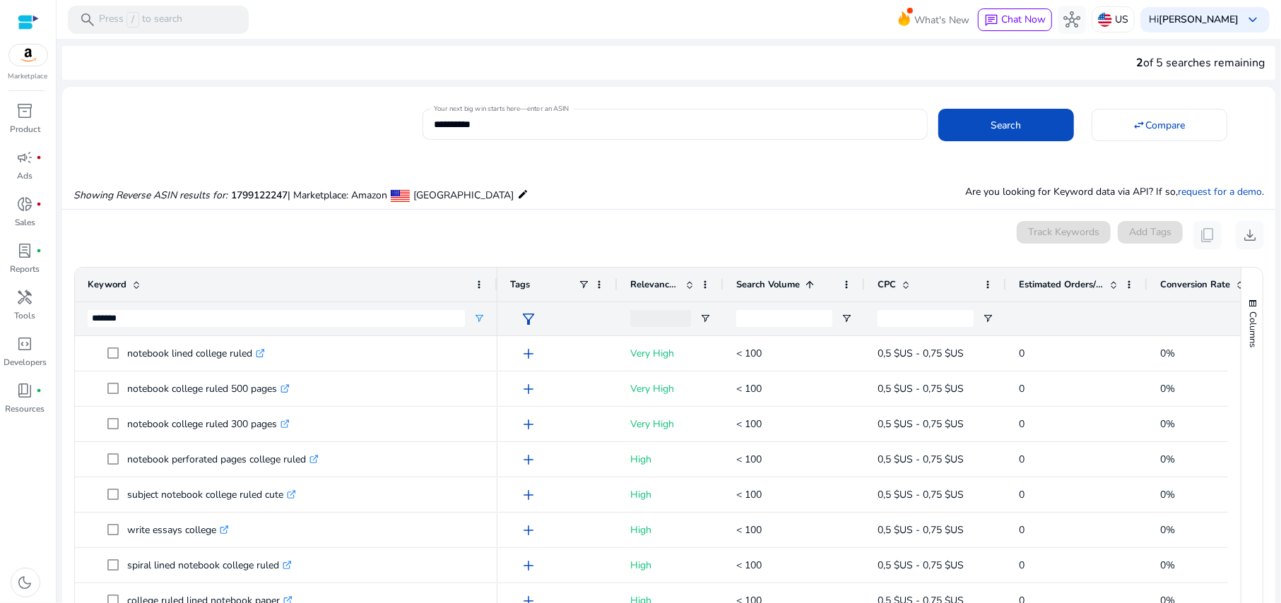
click at [770, 284] on span "Search Volume" at bounding box center [768, 284] width 64 height 13
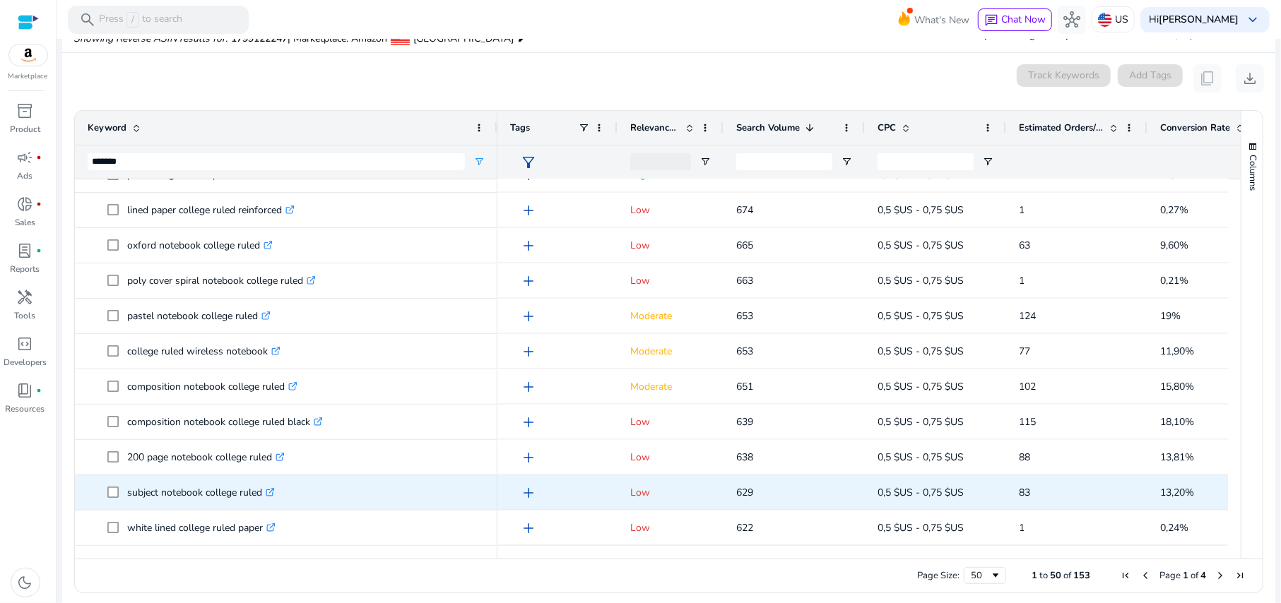
scroll to position [165, 0]
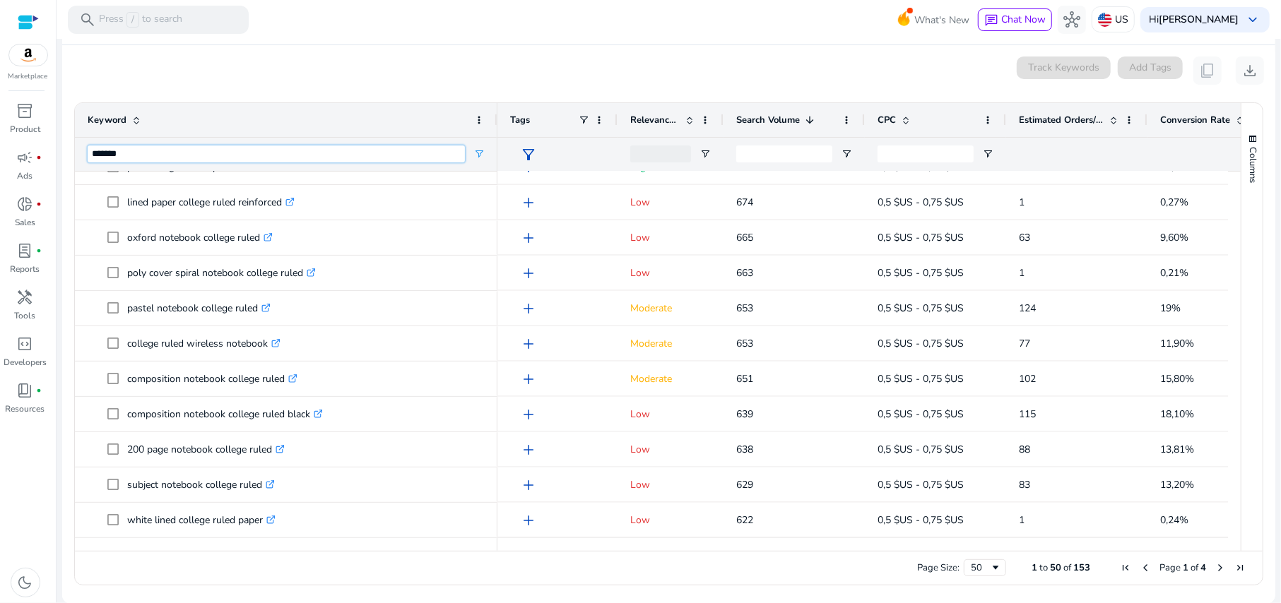
click at [198, 155] on input "*******" at bounding box center [276, 153] width 377 height 17
paste input "**********"
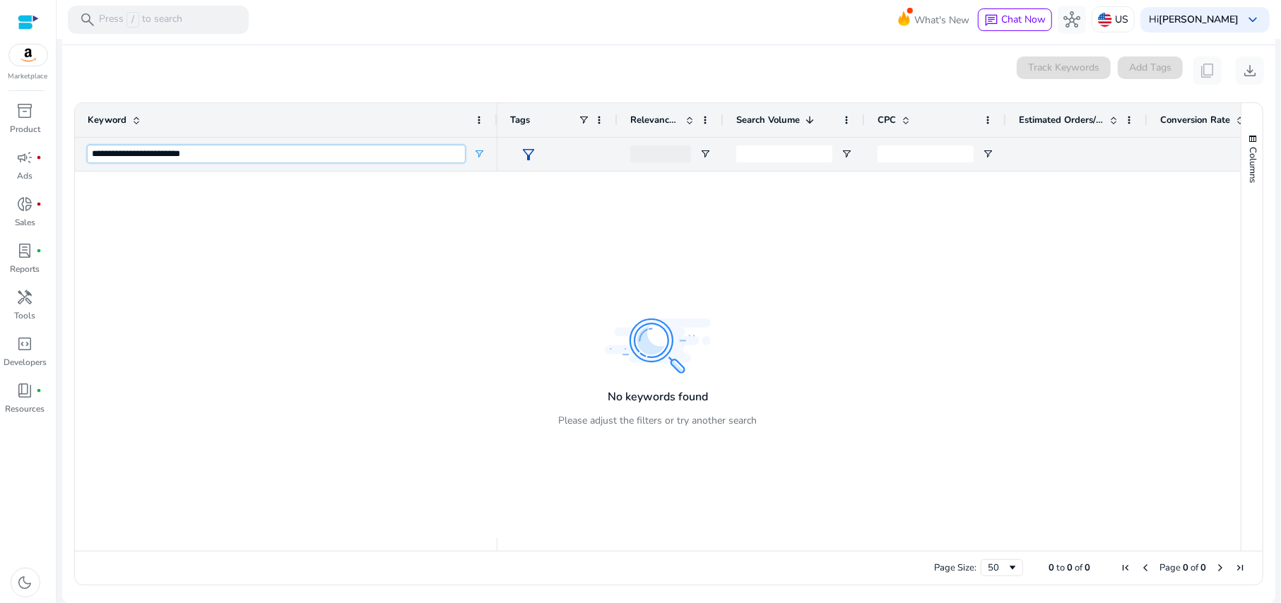
scroll to position [0, 0]
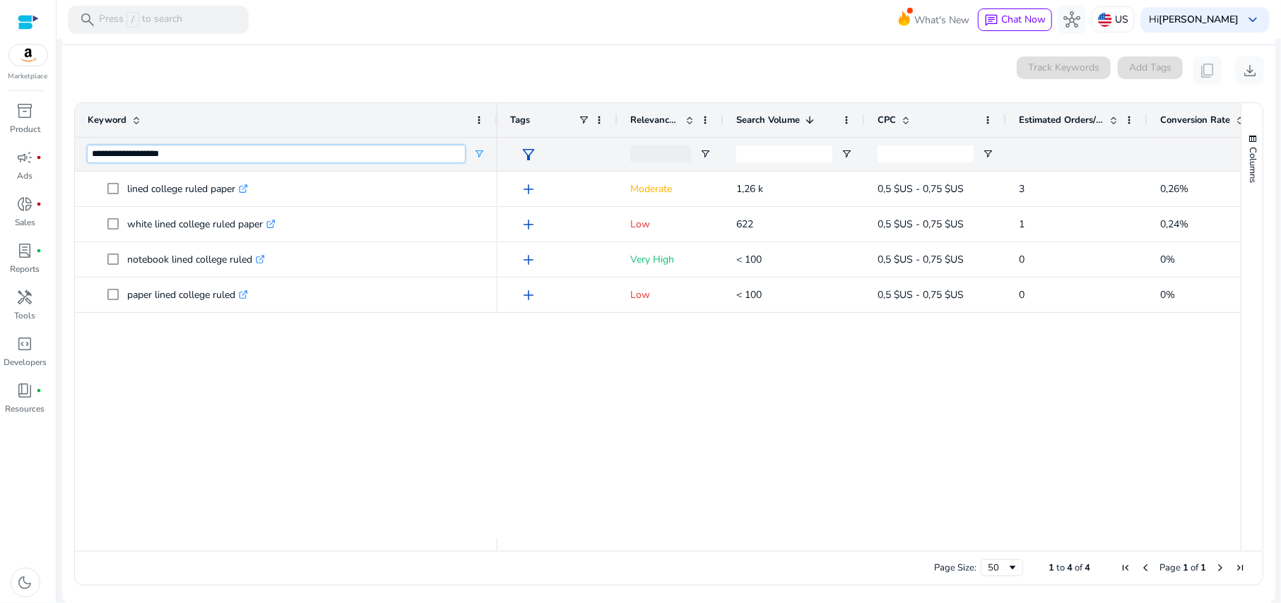
click at [160, 154] on input "**********" at bounding box center [276, 153] width 377 height 17
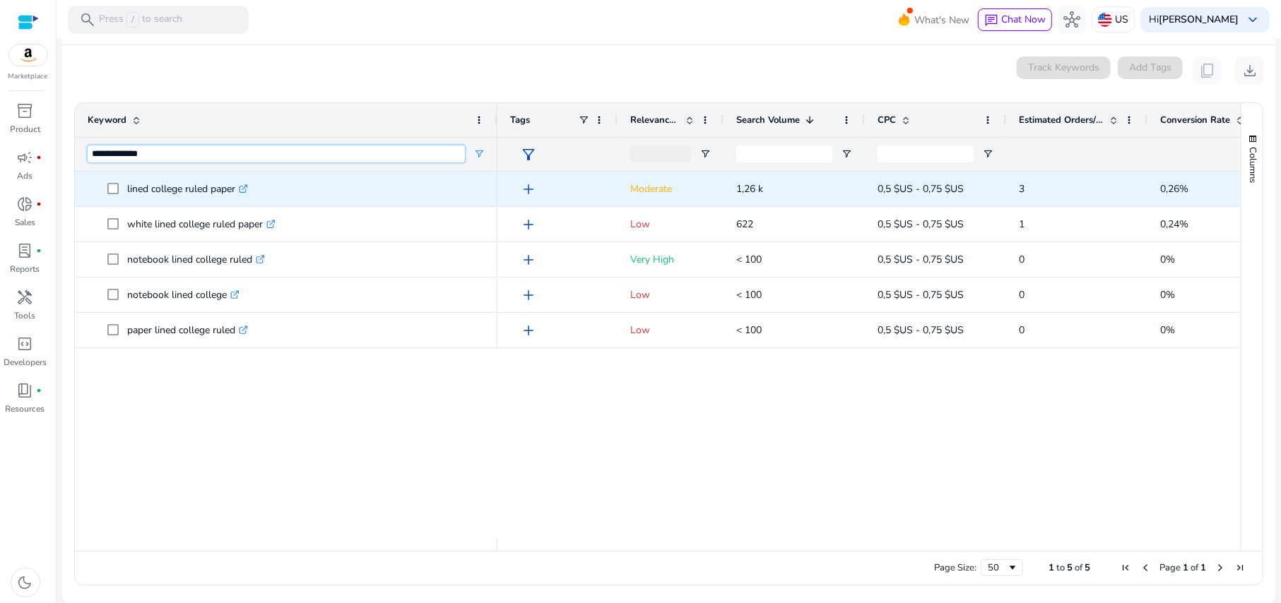
scroll to position [71, 0]
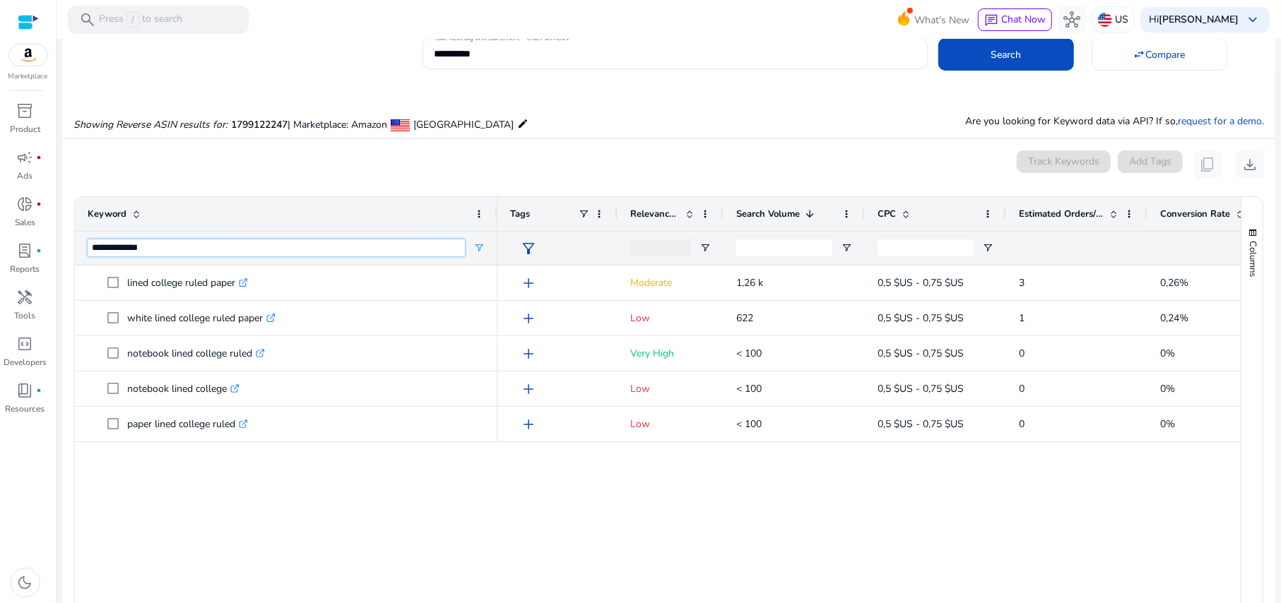
drag, startPoint x: 117, startPoint y: 249, endPoint x: 69, endPoint y: 247, distance: 48.1
click at [69, 247] on ag-grid-angular "**********" at bounding box center [668, 437] width 1211 height 497
type input "*******"
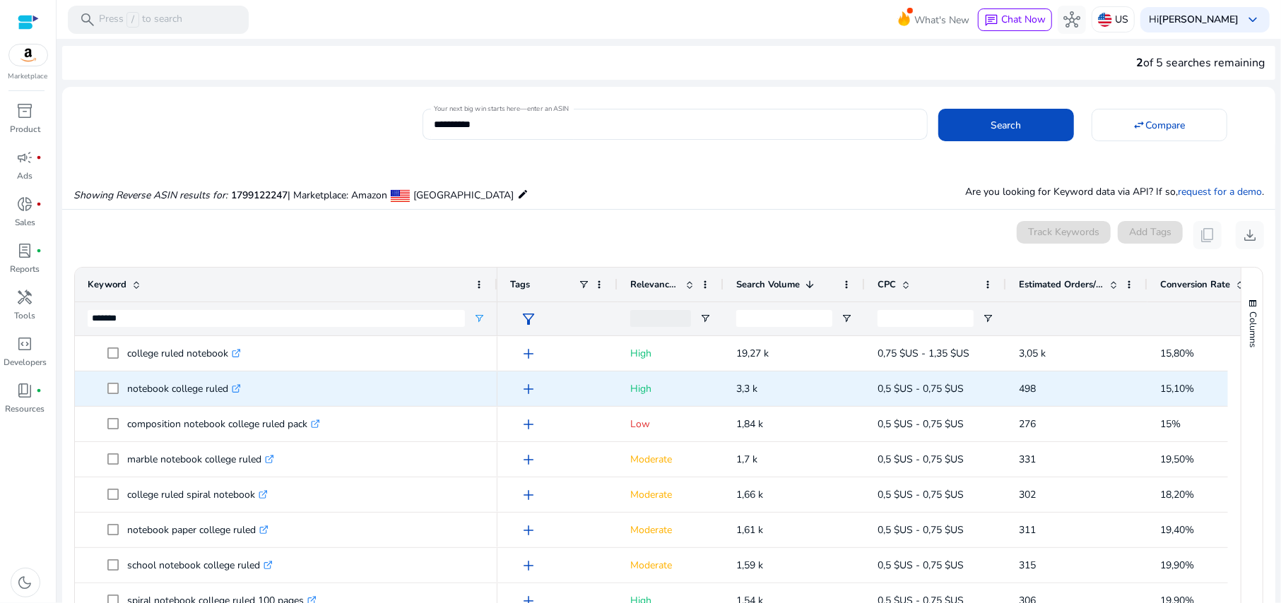
scroll to position [71, 0]
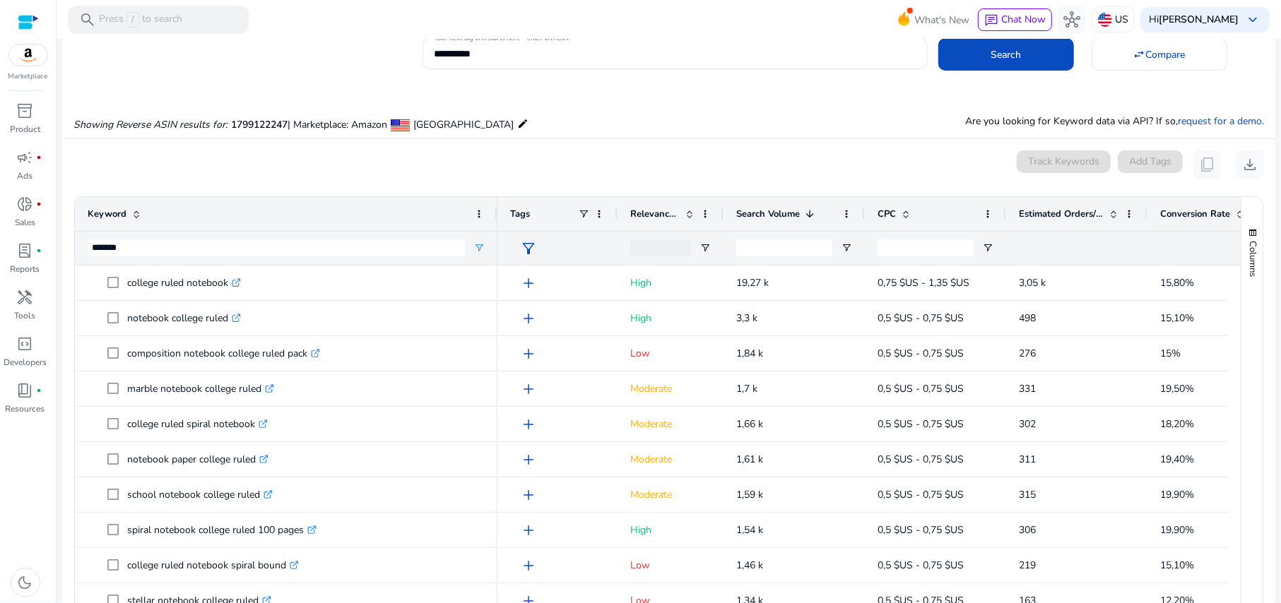
click at [1181, 220] on div "Conversion Rate" at bounding box center [1210, 214] width 100 height 27
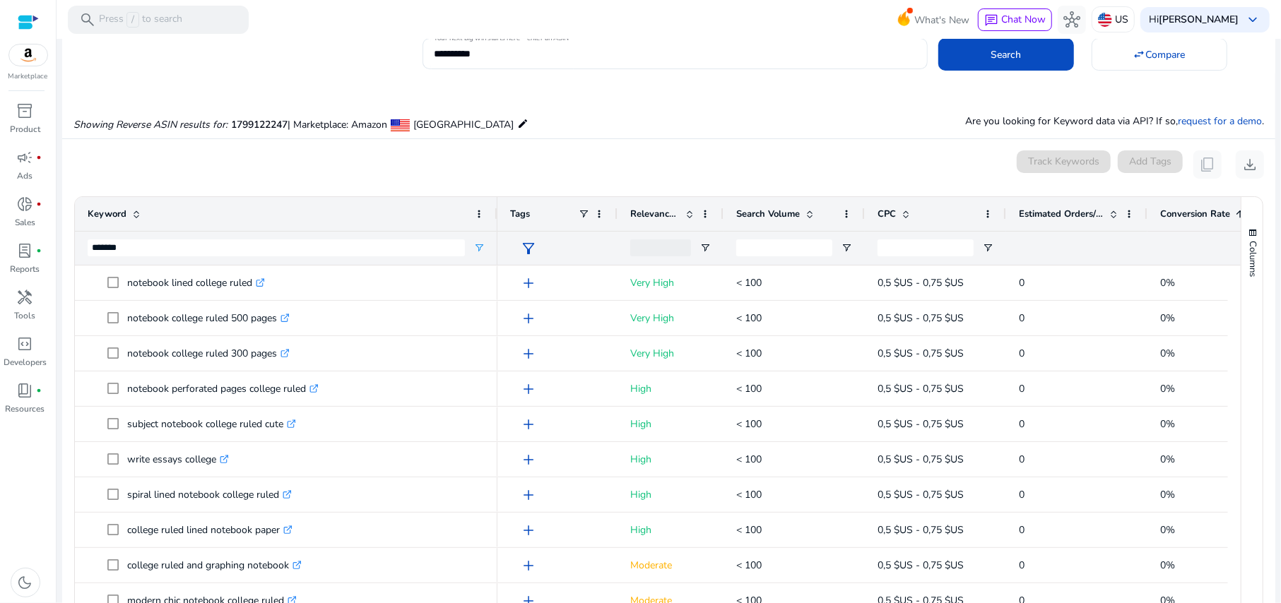
click at [1181, 220] on div "Conversion Rate 1" at bounding box center [1210, 214] width 100 height 27
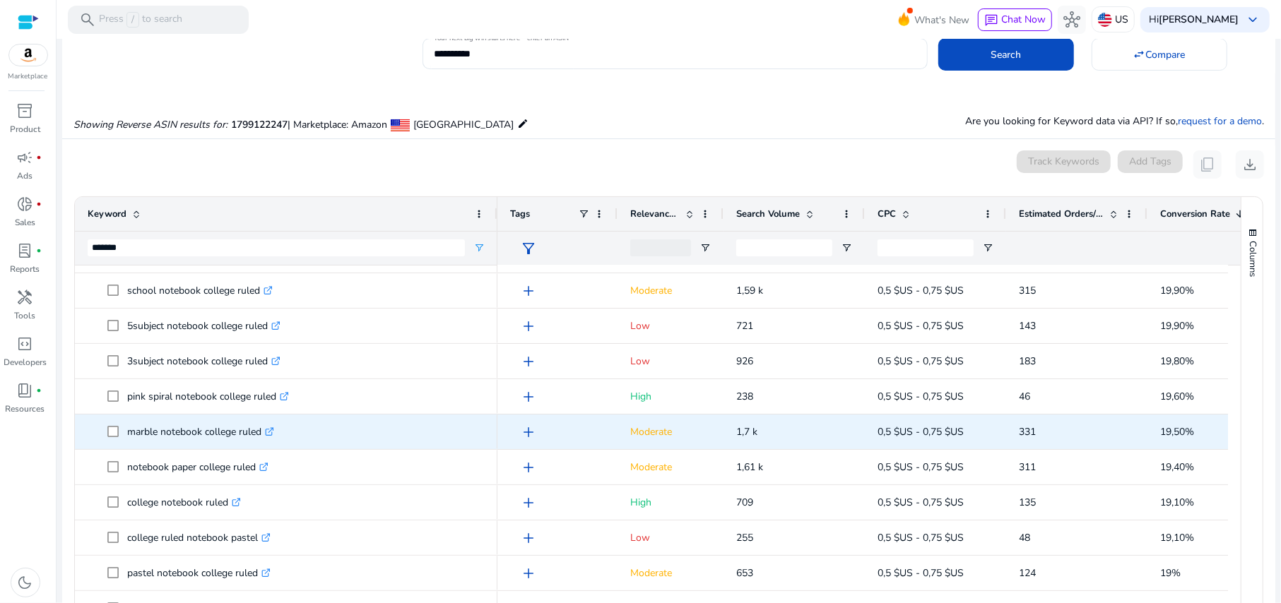
scroll to position [94, 0]
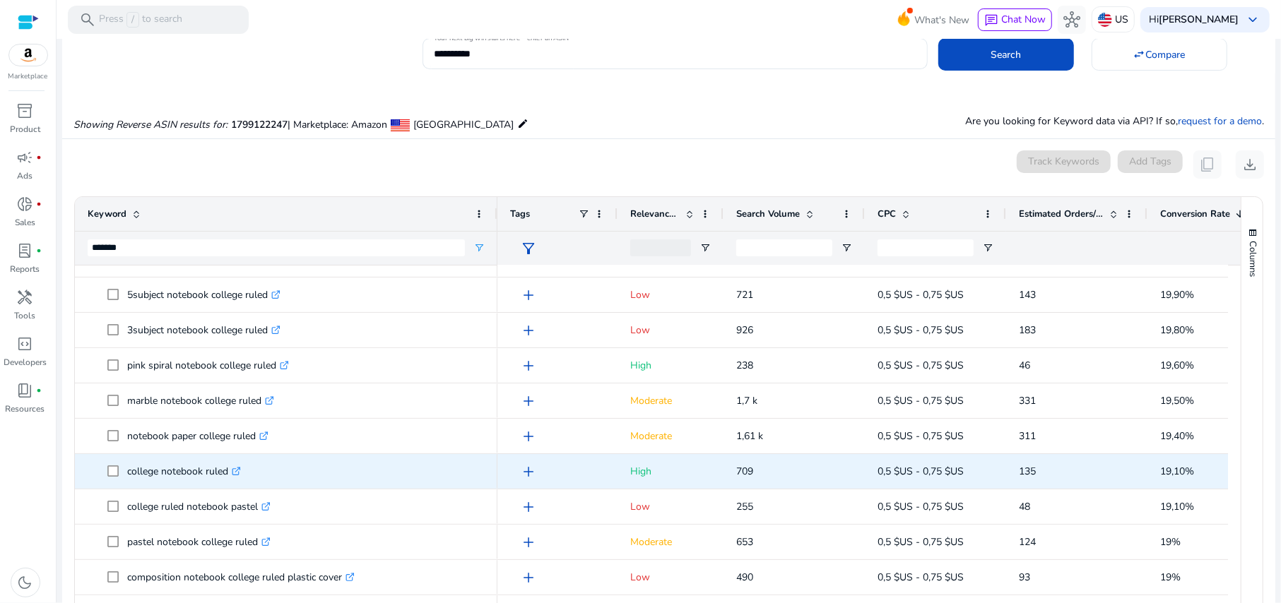
click at [530, 470] on span "add" at bounding box center [528, 471] width 17 height 17
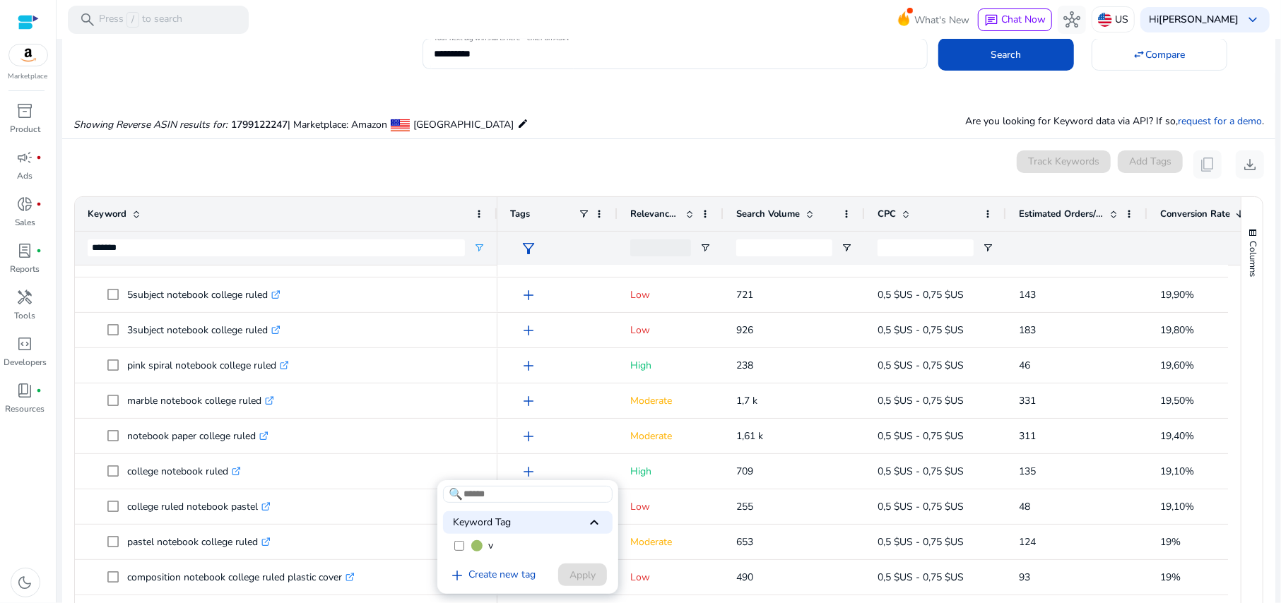
click at [467, 545] on label "v" at bounding box center [528, 545] width 170 height 21
click at [571, 574] on span "Apply" at bounding box center [582, 575] width 26 height 15
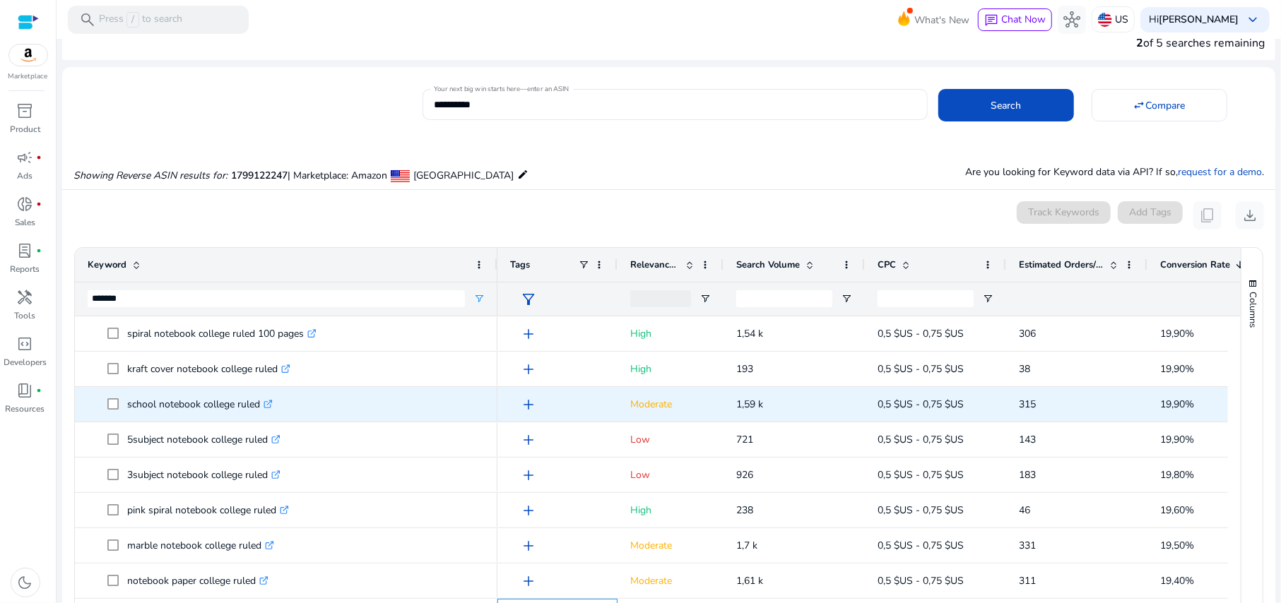
scroll to position [0, 0]
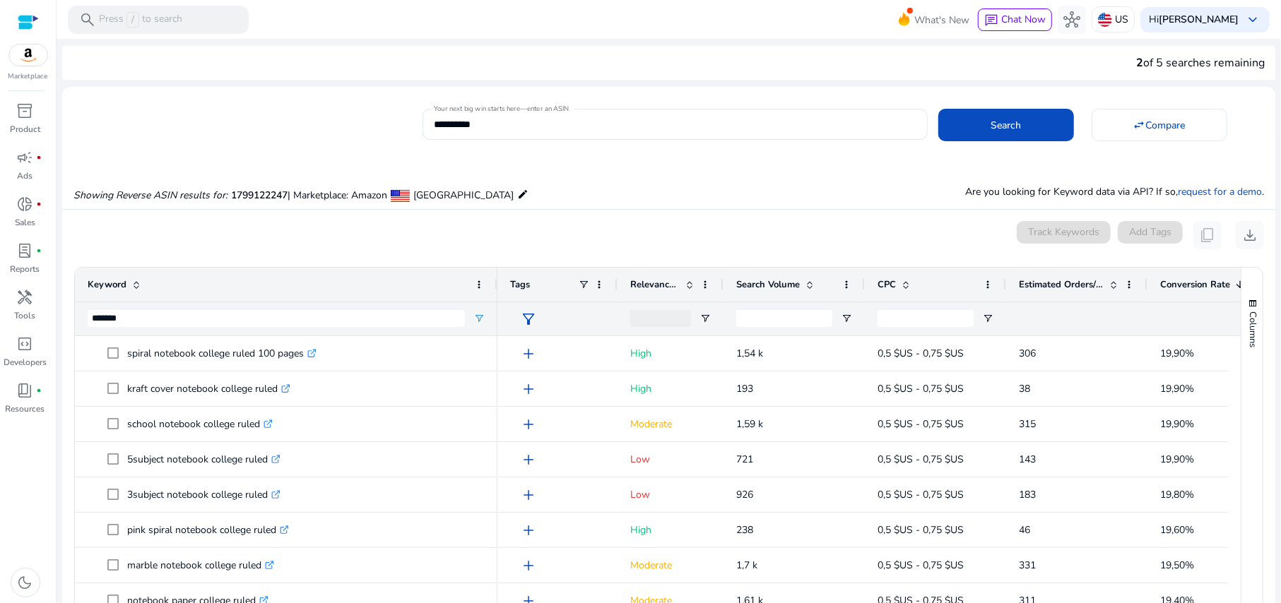
click at [1040, 278] on span "Estimated Orders/Month" at bounding box center [1060, 284] width 85 height 13
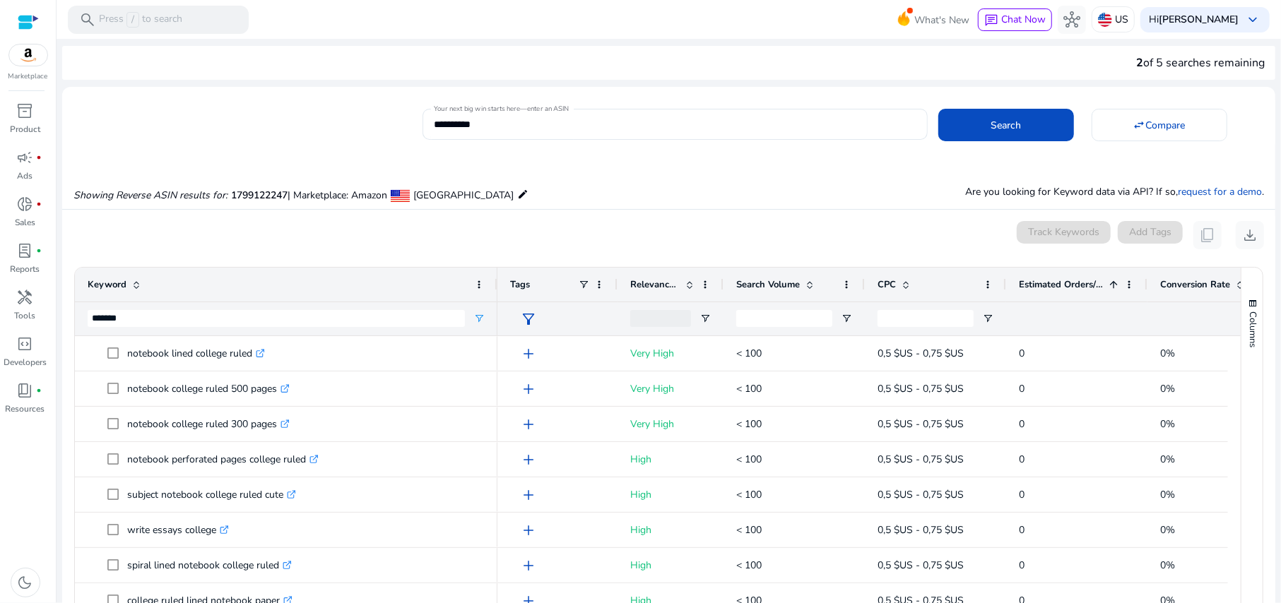
click at [1040, 278] on span "Estimated Orders/Month" at bounding box center [1060, 284] width 85 height 13
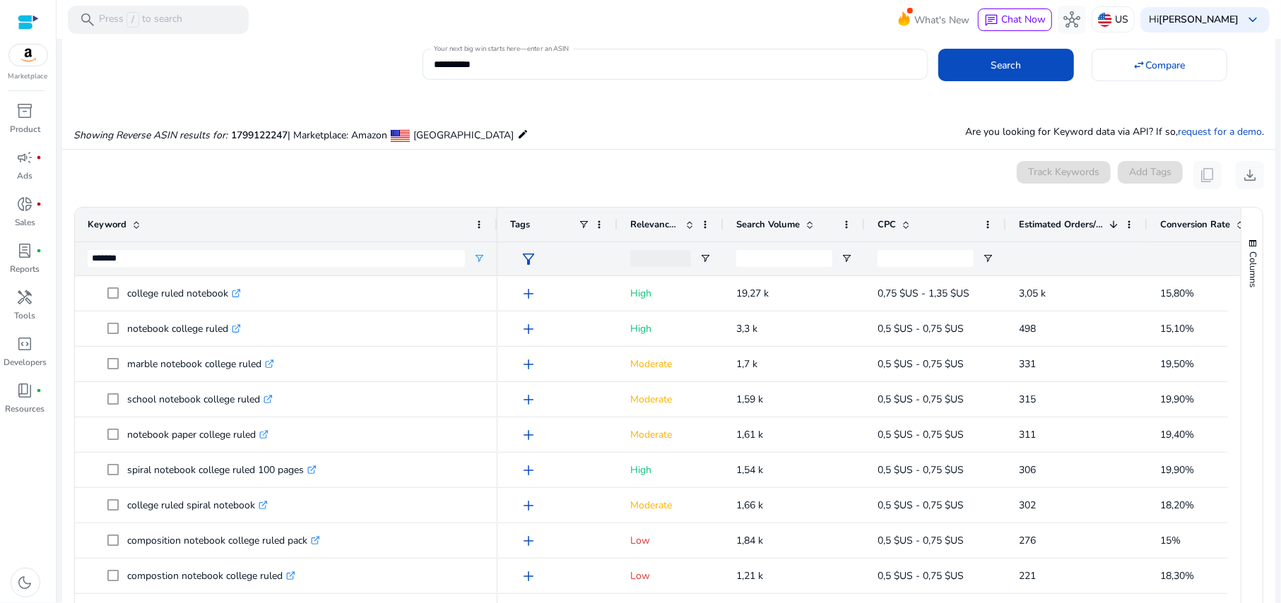
scroll to position [94, 0]
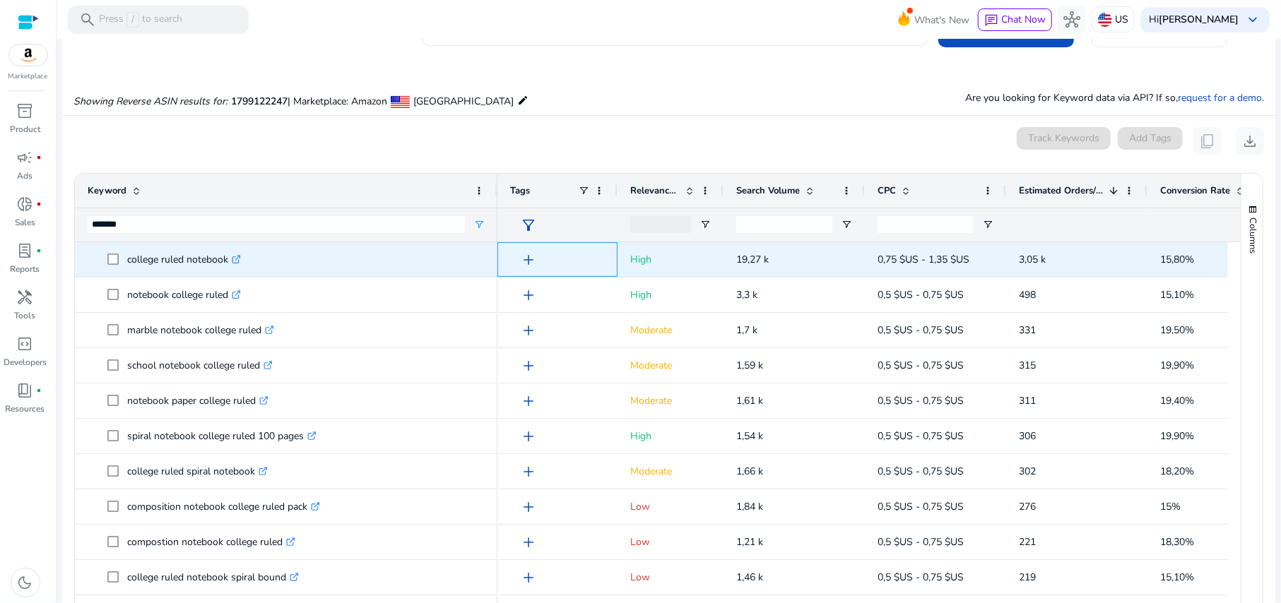
click at [528, 257] on span "add" at bounding box center [528, 259] width 17 height 17
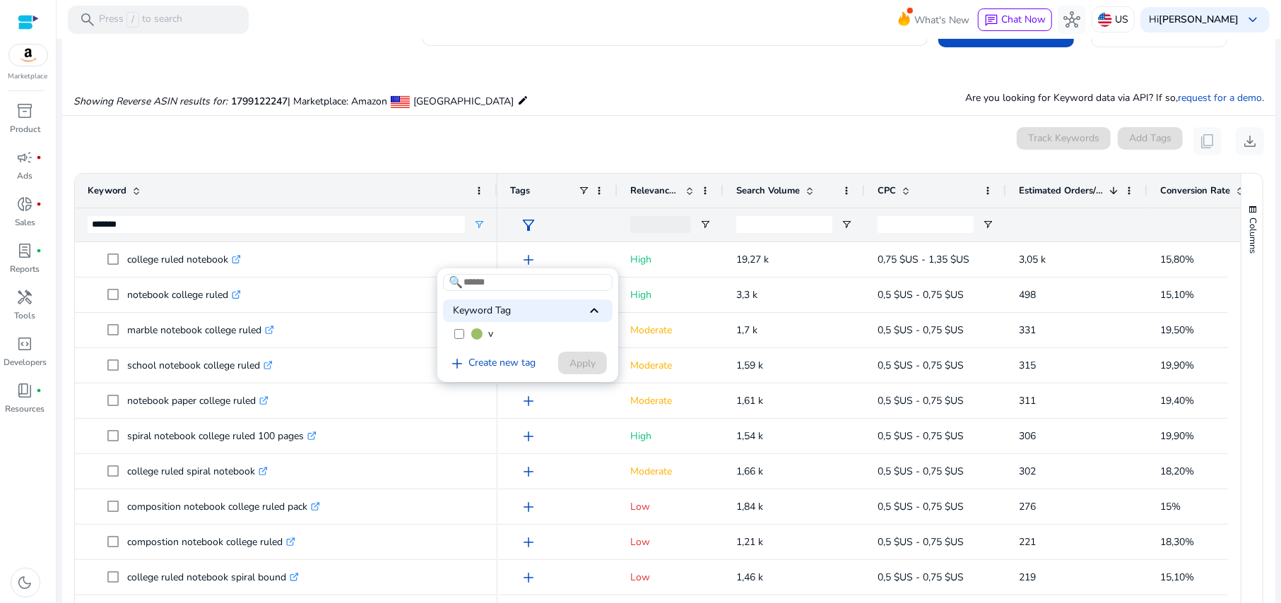
click at [487, 333] on label "v" at bounding box center [528, 333] width 170 height 21
click at [578, 364] on span "Apply" at bounding box center [582, 363] width 26 height 15
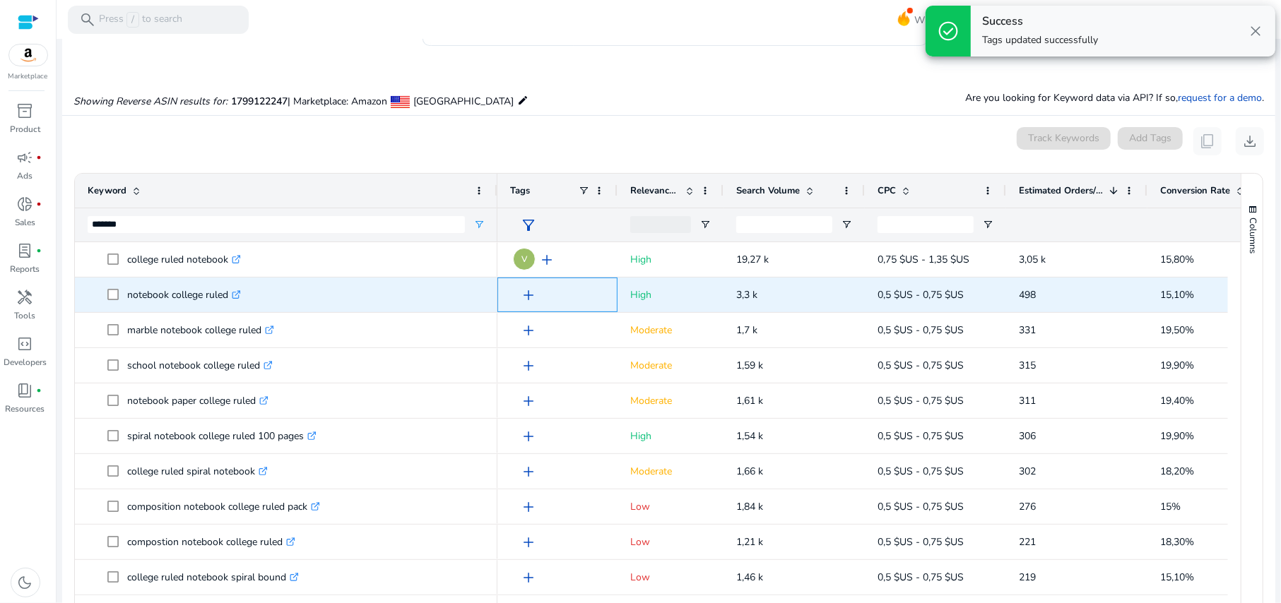
click at [525, 298] on span "add" at bounding box center [528, 295] width 17 height 17
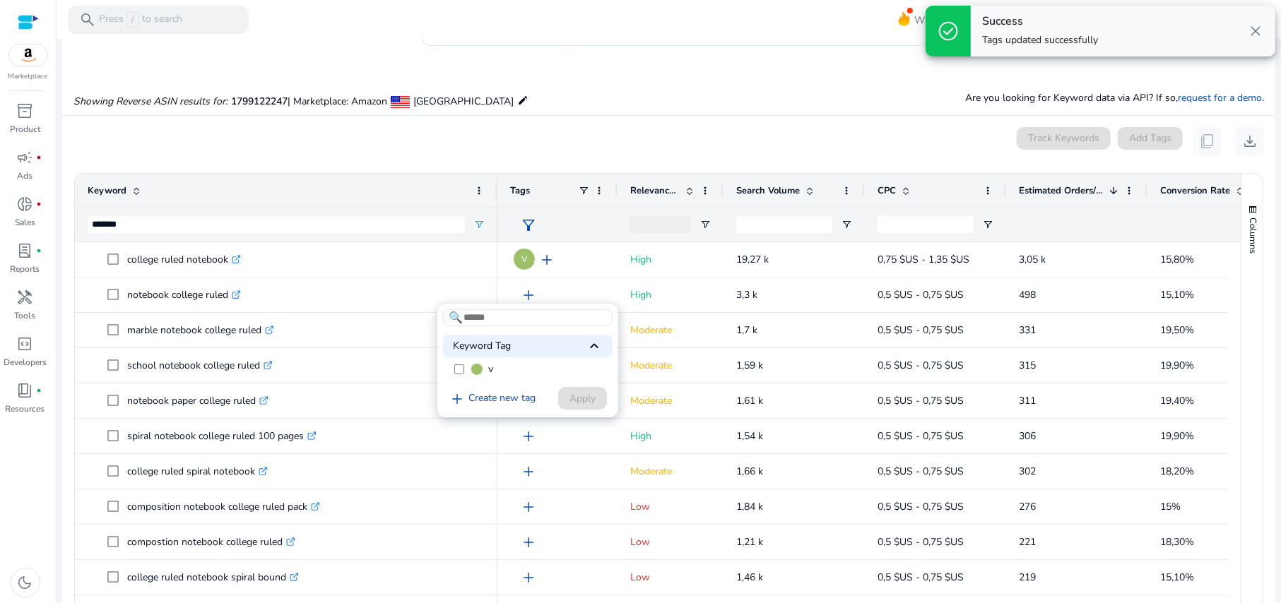
click at [477, 363] on label "v" at bounding box center [528, 369] width 170 height 21
click at [600, 400] on span at bounding box center [582, 398] width 49 height 34
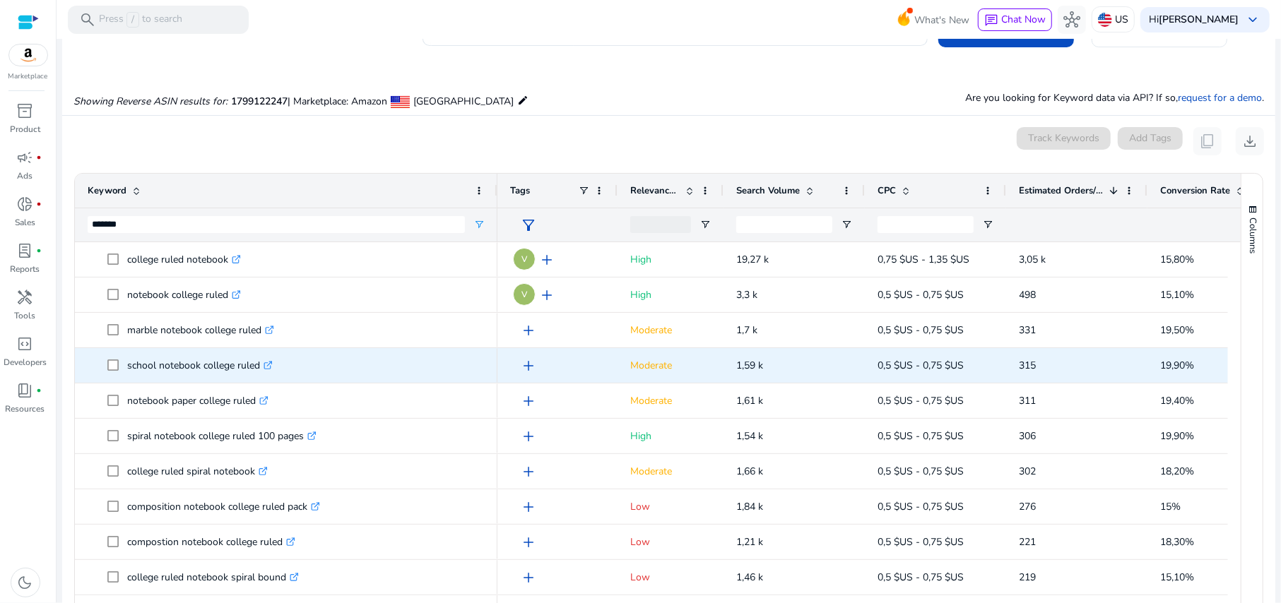
click at [534, 365] on span "add" at bounding box center [528, 365] width 17 height 17
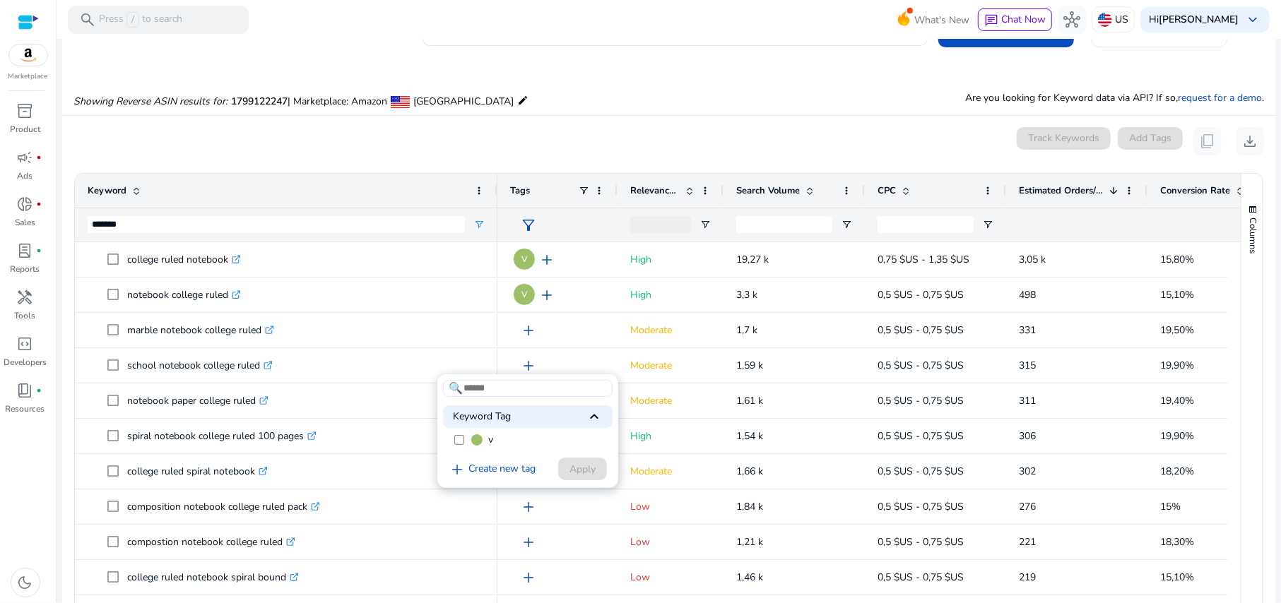
click at [503, 436] on label "v" at bounding box center [528, 439] width 170 height 21
click at [577, 470] on span "Apply" at bounding box center [582, 469] width 26 height 15
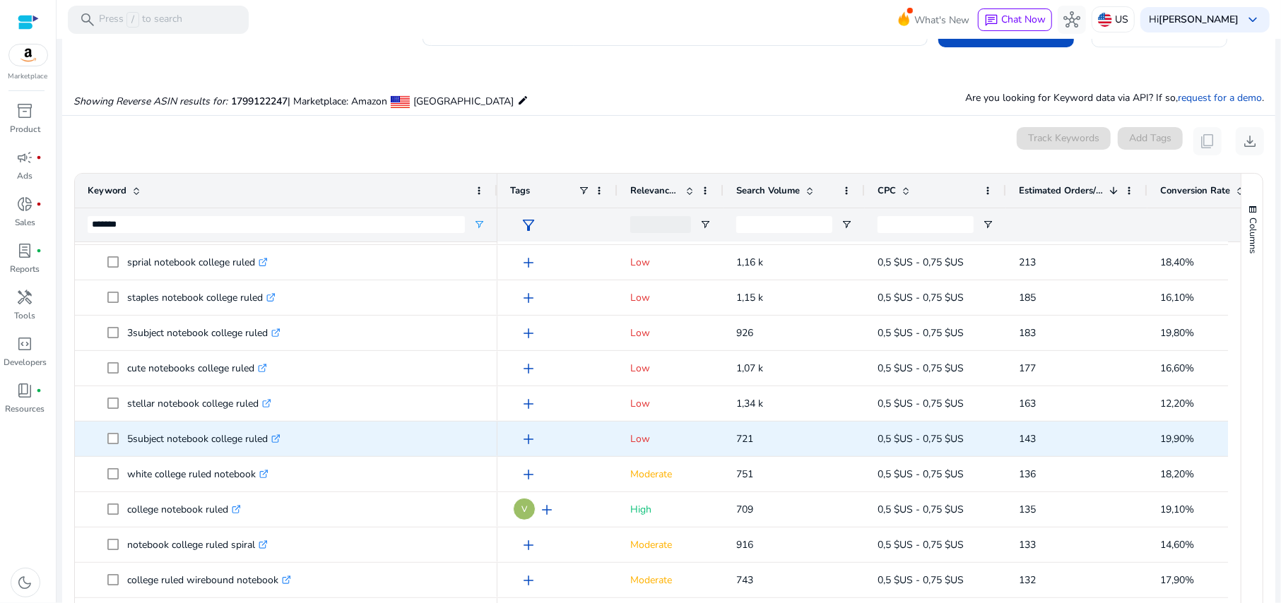
scroll to position [376, 0]
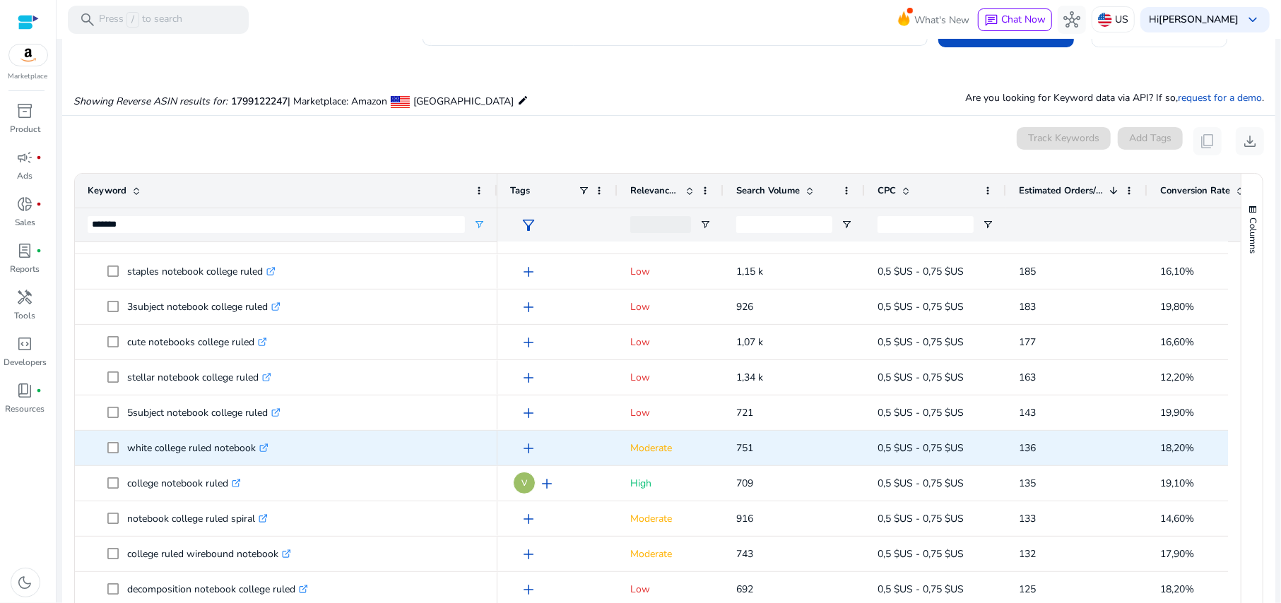
click at [532, 450] on span "add" at bounding box center [528, 448] width 17 height 17
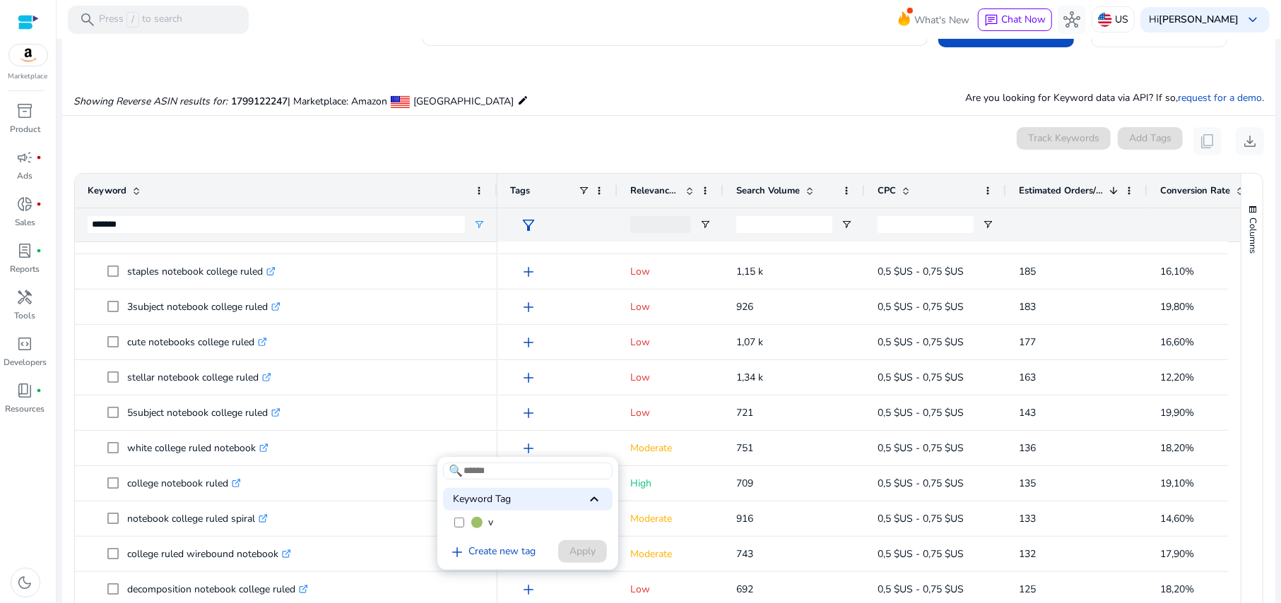
click at [484, 520] on label "v" at bounding box center [528, 522] width 170 height 21
click at [575, 550] on span "Apply" at bounding box center [582, 551] width 26 height 15
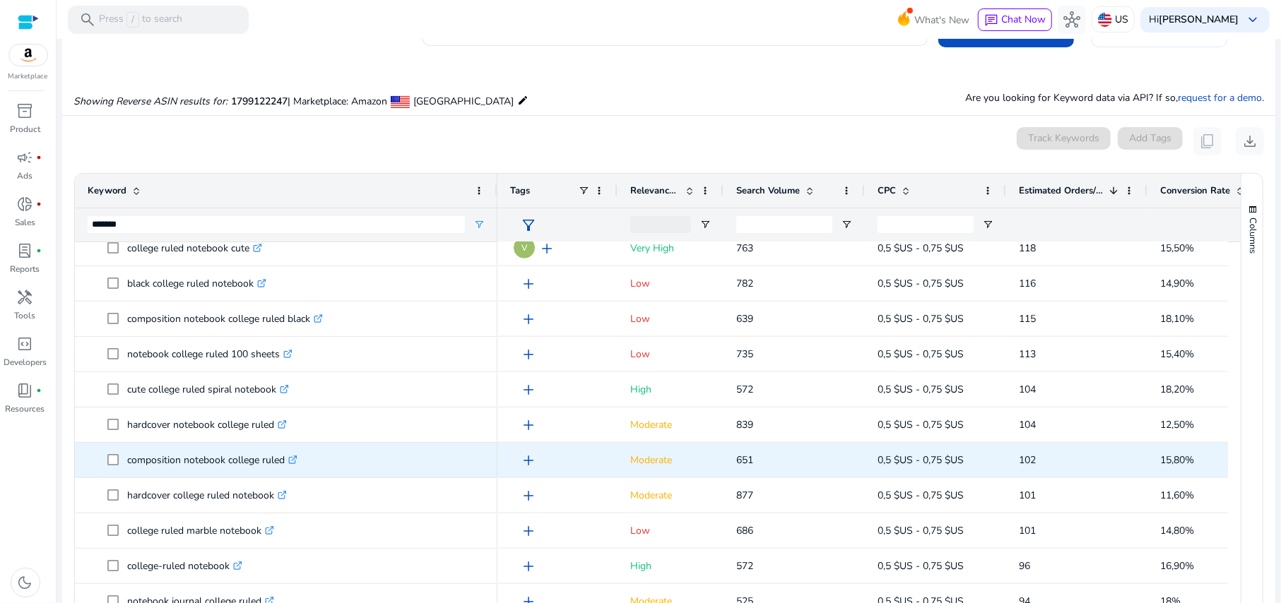
scroll to position [848, 0]
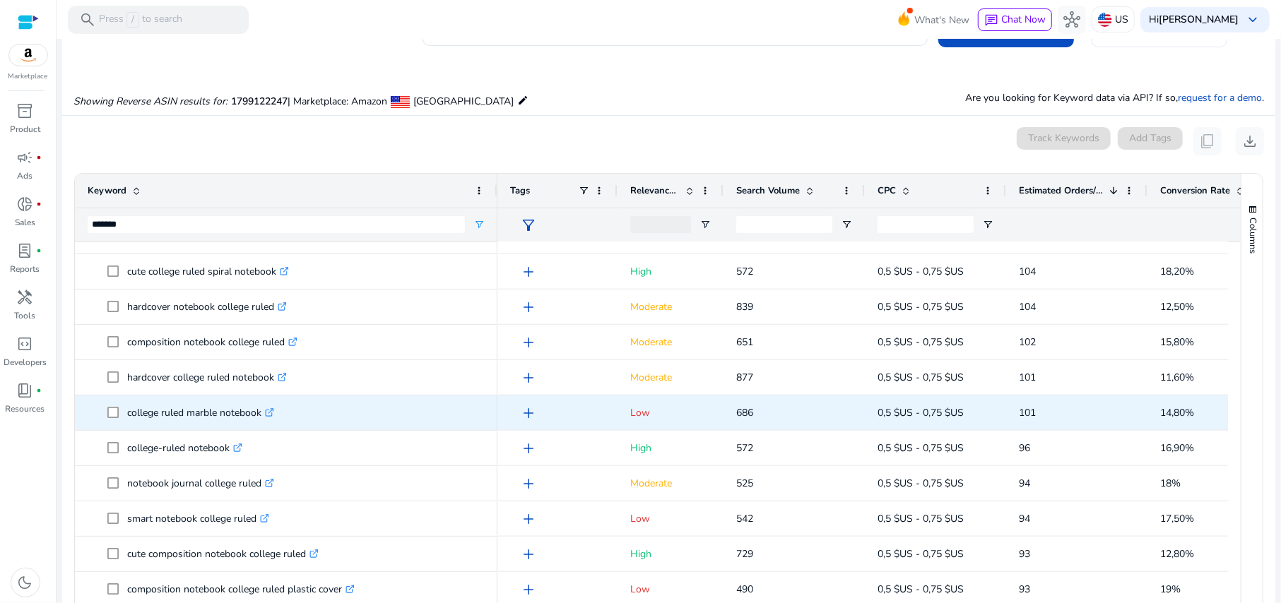
click at [532, 415] on span "add" at bounding box center [528, 413] width 17 height 17
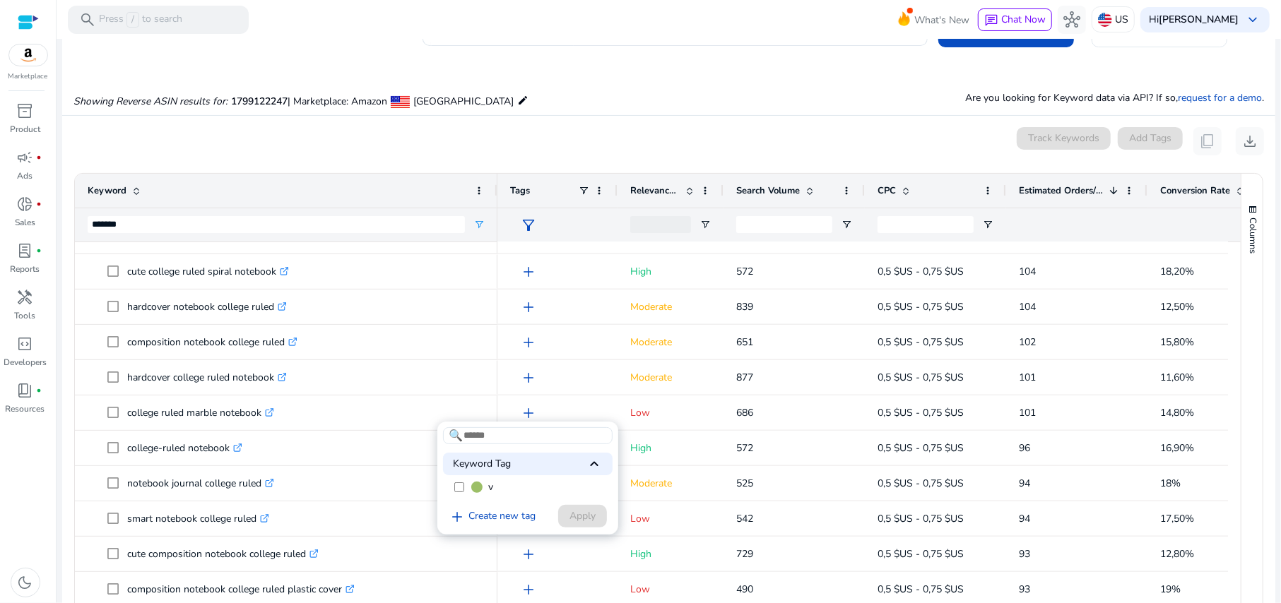
click at [363, 425] on div at bounding box center [640, 301] width 1281 height 603
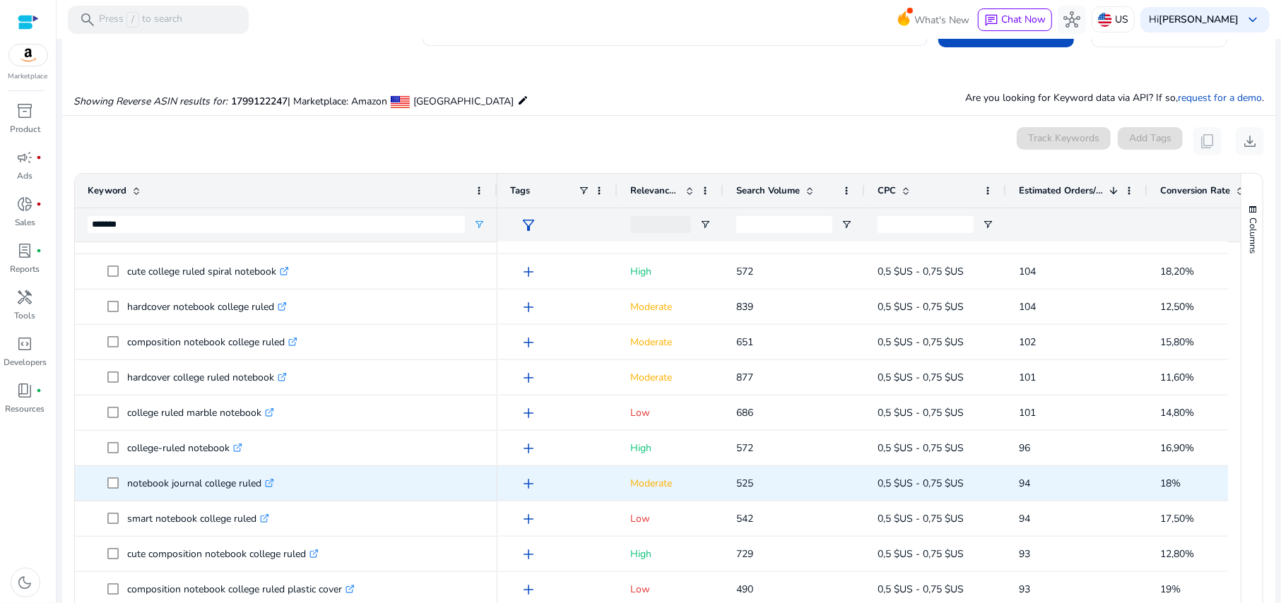
click at [524, 482] on span "add" at bounding box center [528, 483] width 17 height 17
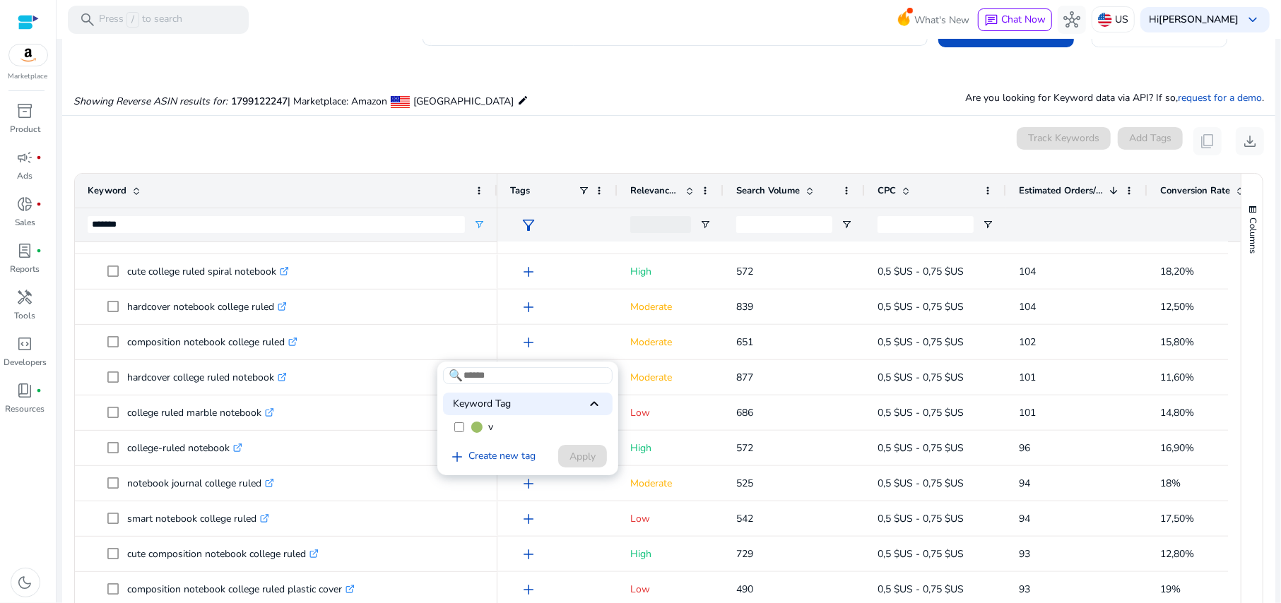
click at [453, 428] on label "v" at bounding box center [528, 427] width 170 height 21
click at [581, 451] on span "Apply" at bounding box center [582, 456] width 26 height 15
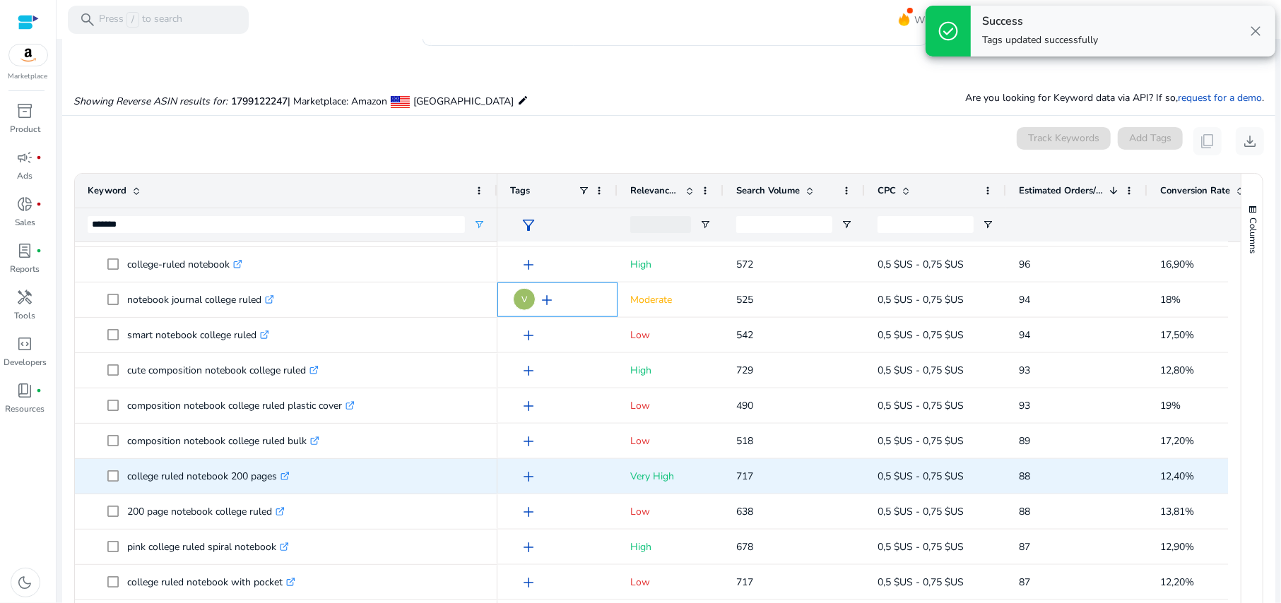
scroll to position [1130, 0]
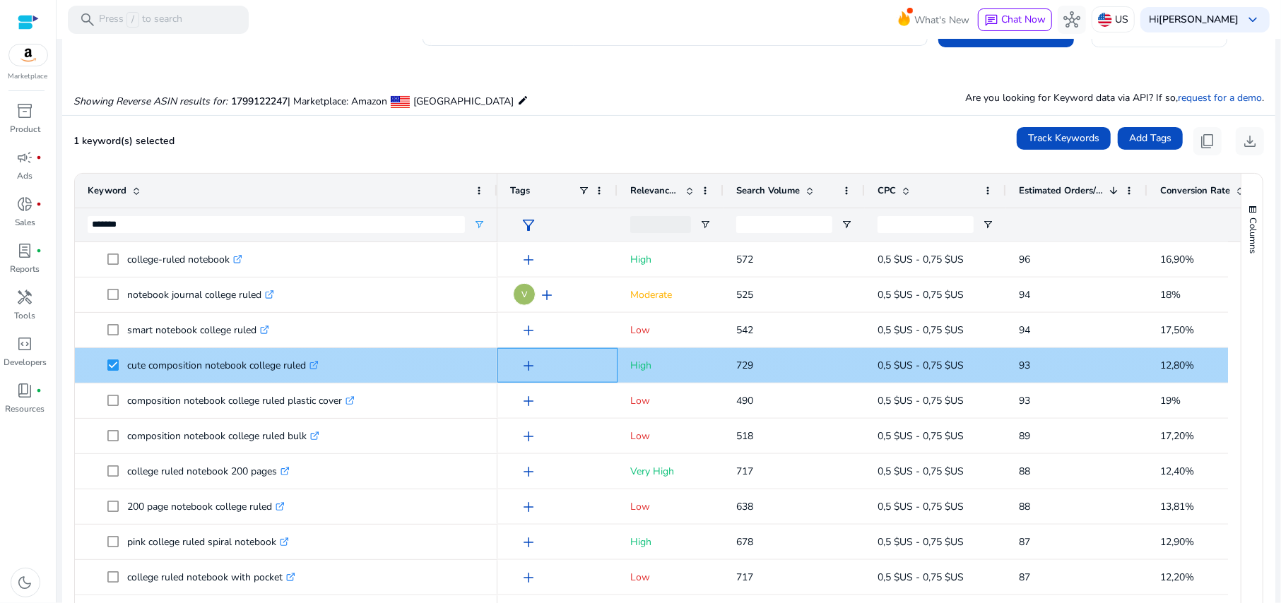
click at [530, 363] on span "add" at bounding box center [528, 365] width 17 height 17
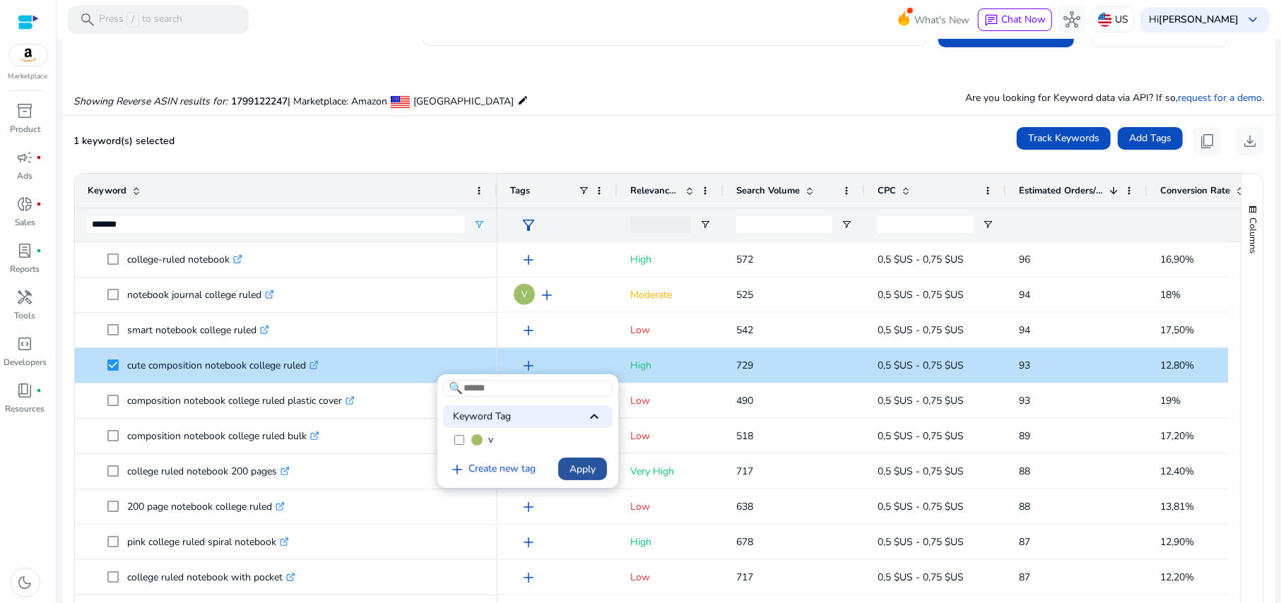
click at [580, 470] on span "Apply" at bounding box center [582, 469] width 26 height 15
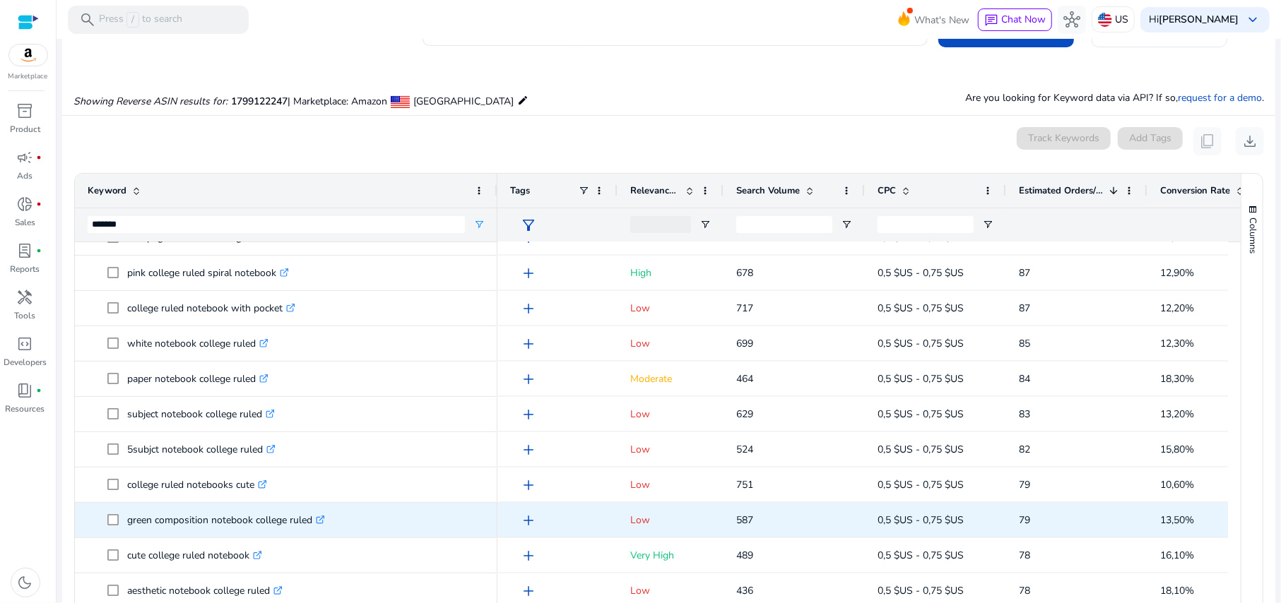
scroll to position [165, 0]
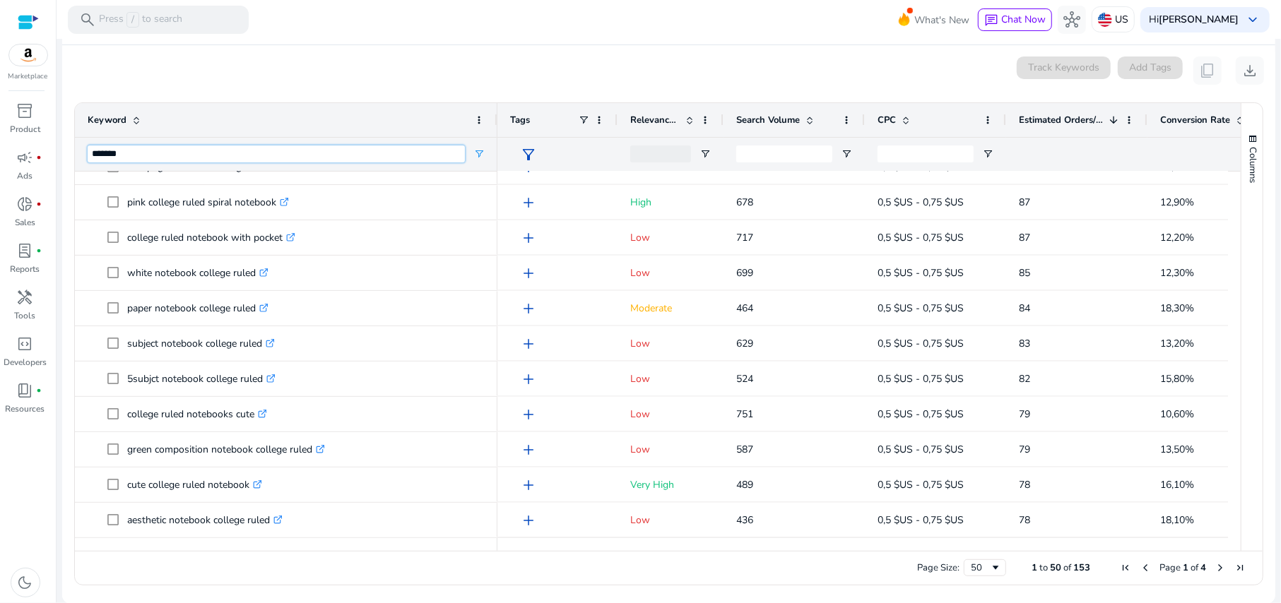
click at [131, 157] on input "*******" at bounding box center [276, 153] width 377 height 17
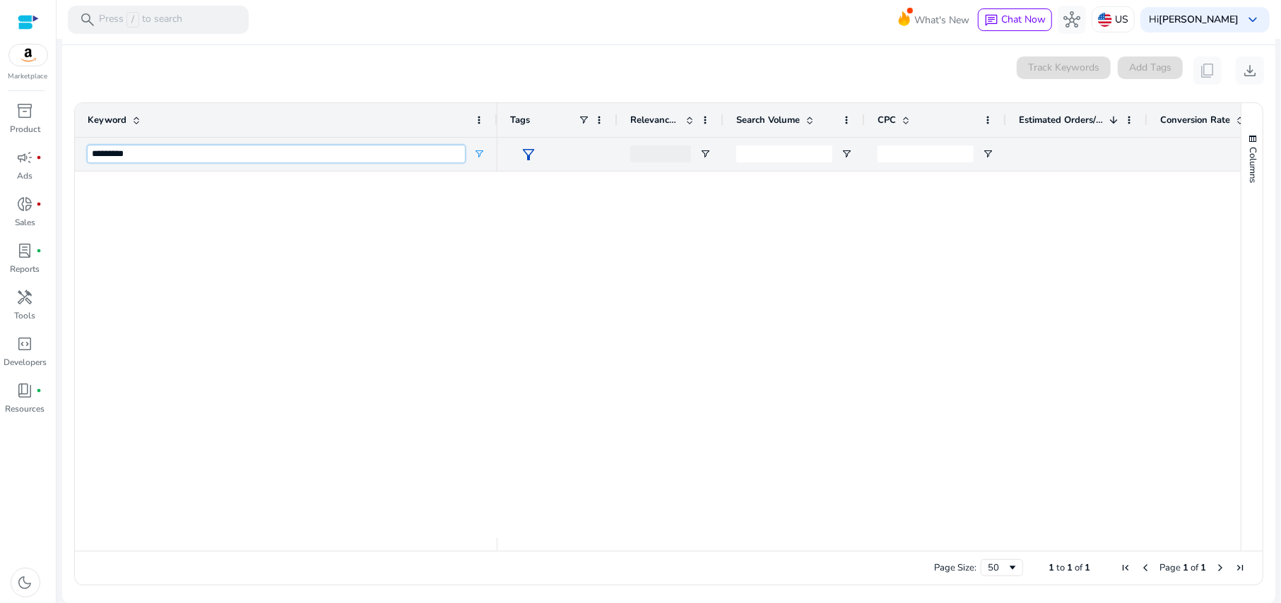
scroll to position [0, 0]
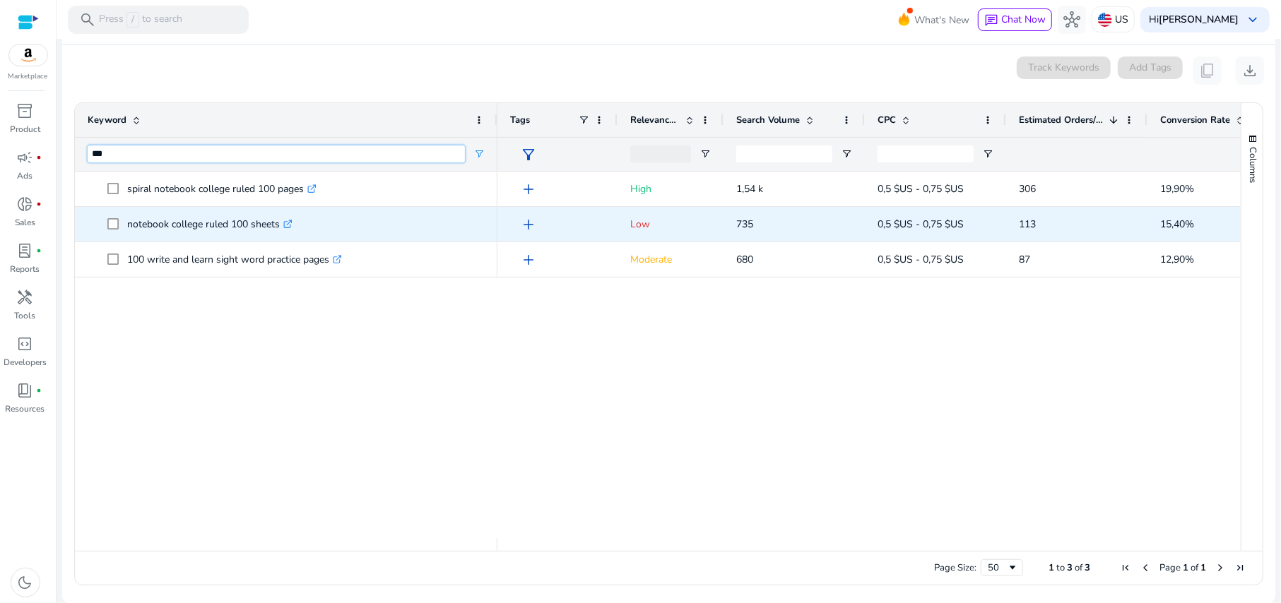
type input "***"
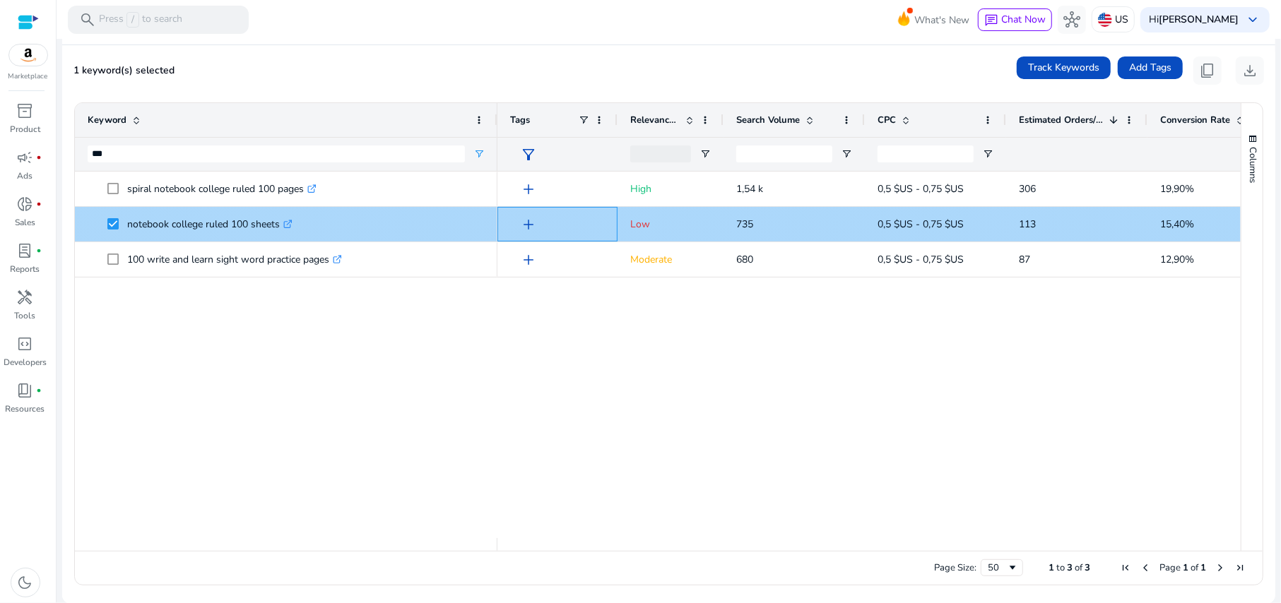
click at [529, 224] on span "add" at bounding box center [528, 224] width 17 height 17
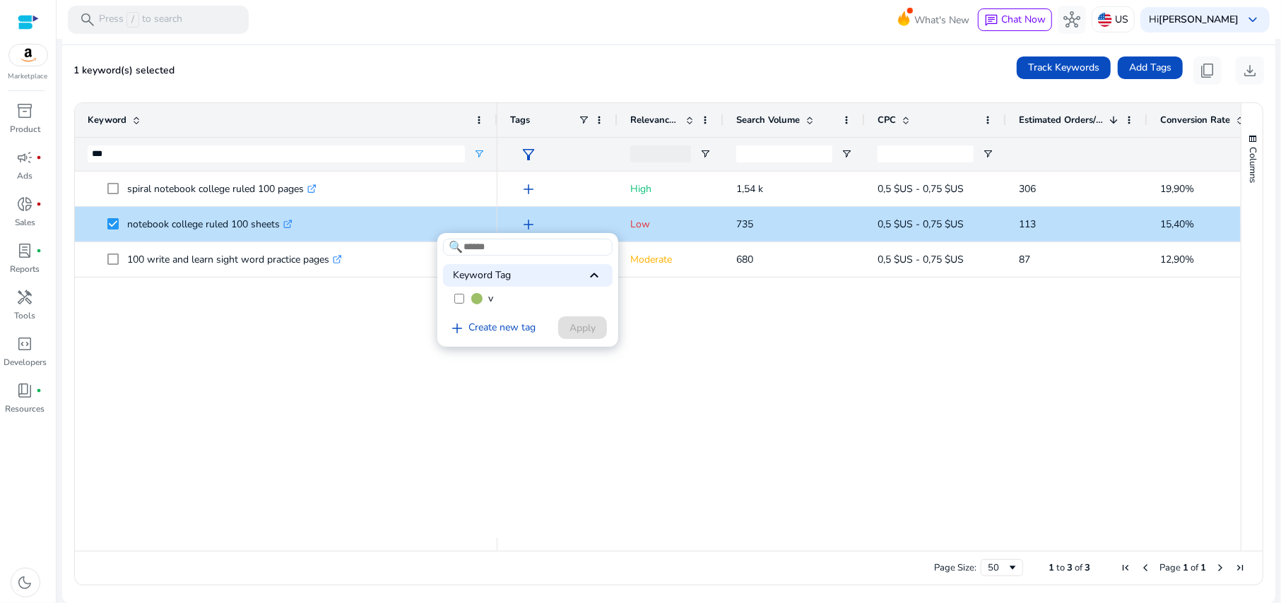
click at [465, 304] on label "v" at bounding box center [528, 298] width 170 height 21
click at [571, 325] on span "Apply" at bounding box center [582, 328] width 26 height 15
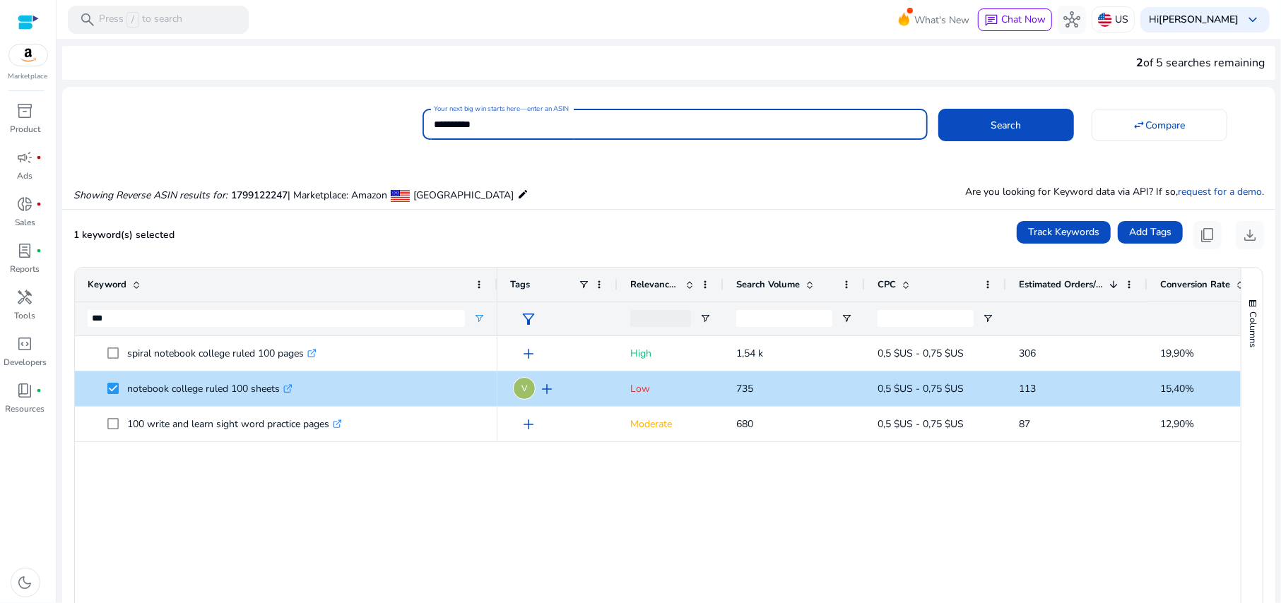
click at [583, 123] on input "**********" at bounding box center [675, 125] width 482 height 16
paste input
type input "**********"
click at [990, 128] on span "Search" at bounding box center [1005, 125] width 30 height 15
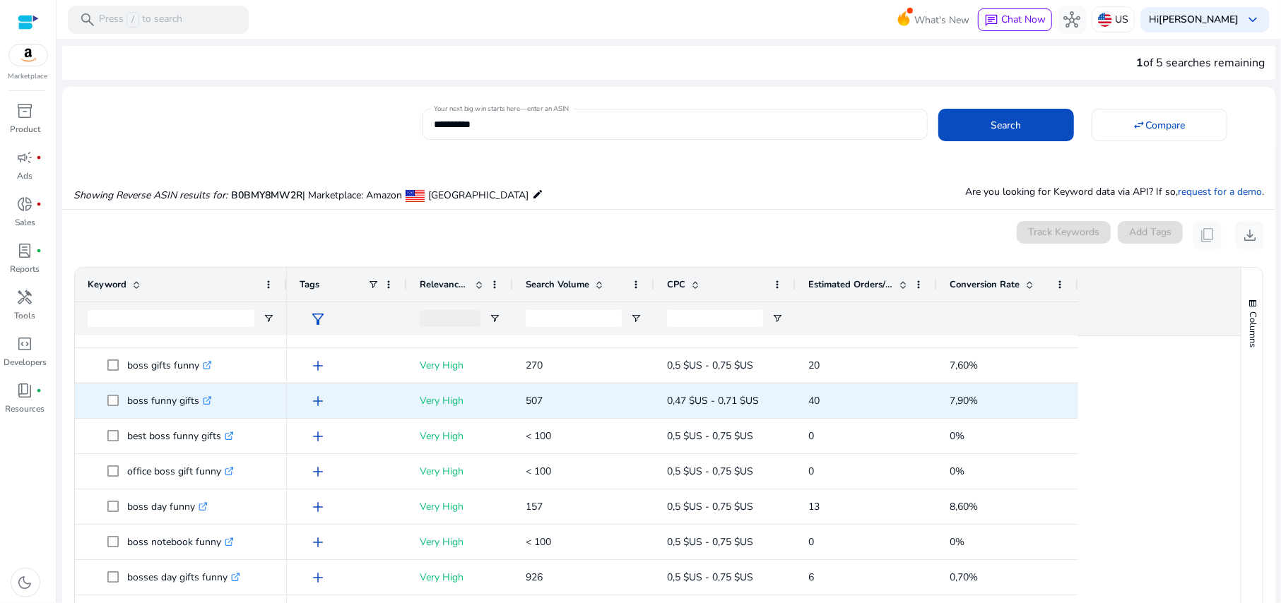
scroll to position [150, 0]
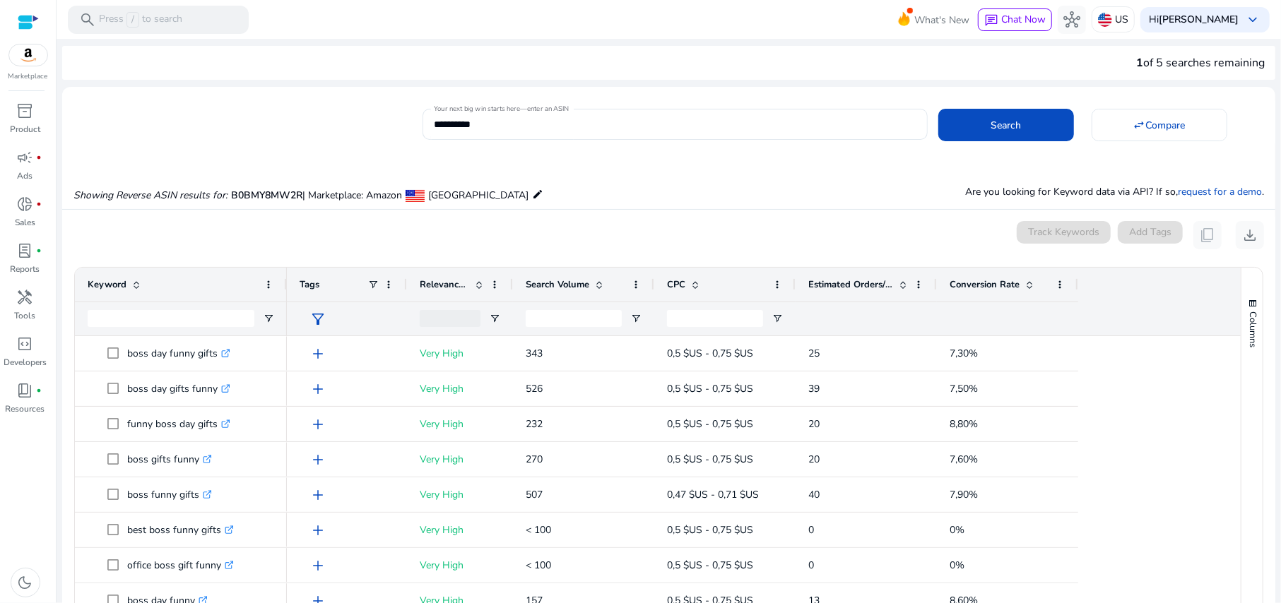
click at [853, 281] on span "Estimated Orders/Month" at bounding box center [850, 284] width 85 height 13
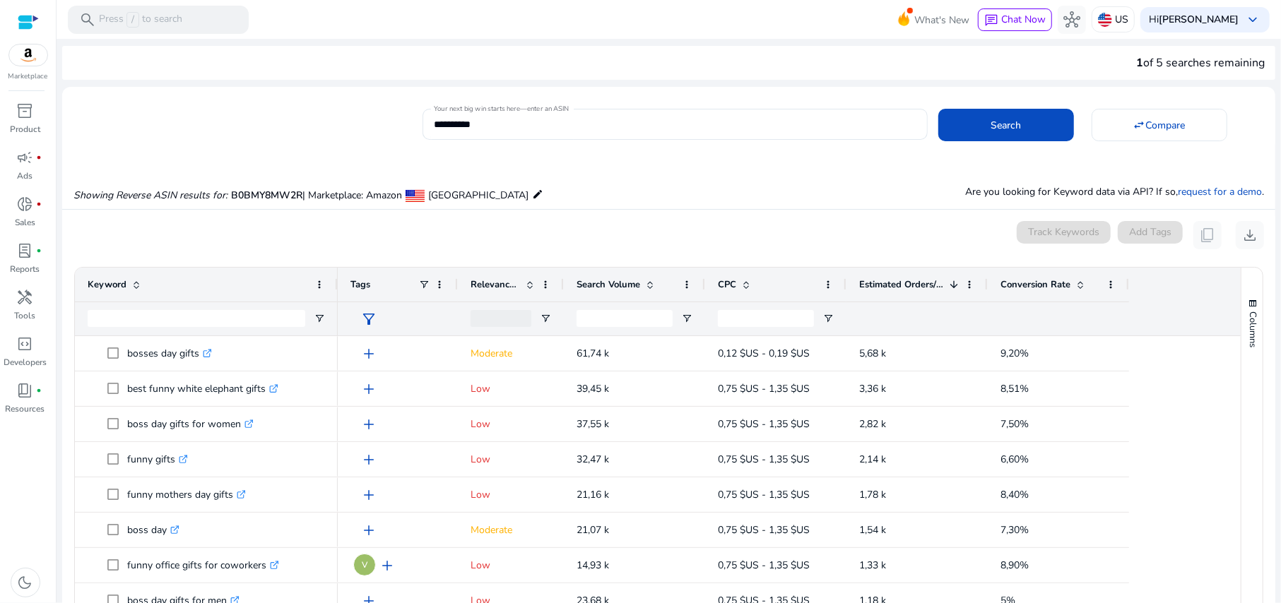
drag, startPoint x: 284, startPoint y: 287, endPoint x: 335, endPoint y: 283, distance: 51.0
click at [335, 283] on div at bounding box center [337, 285] width 6 height 34
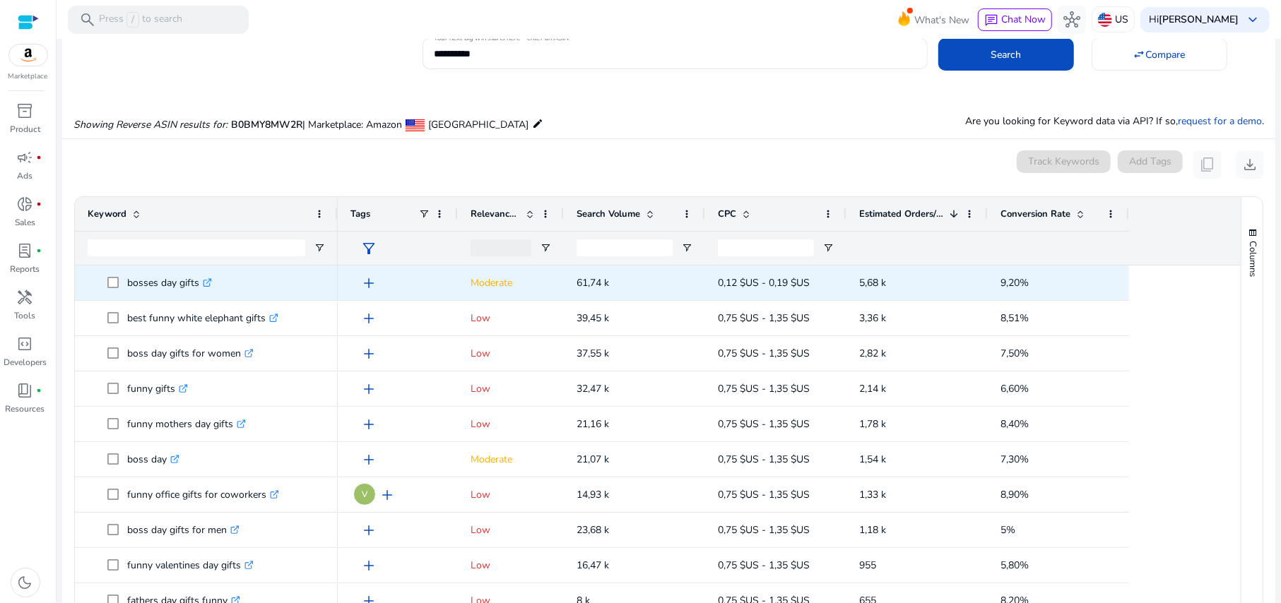
click at [371, 275] on span "add" at bounding box center [368, 283] width 17 height 17
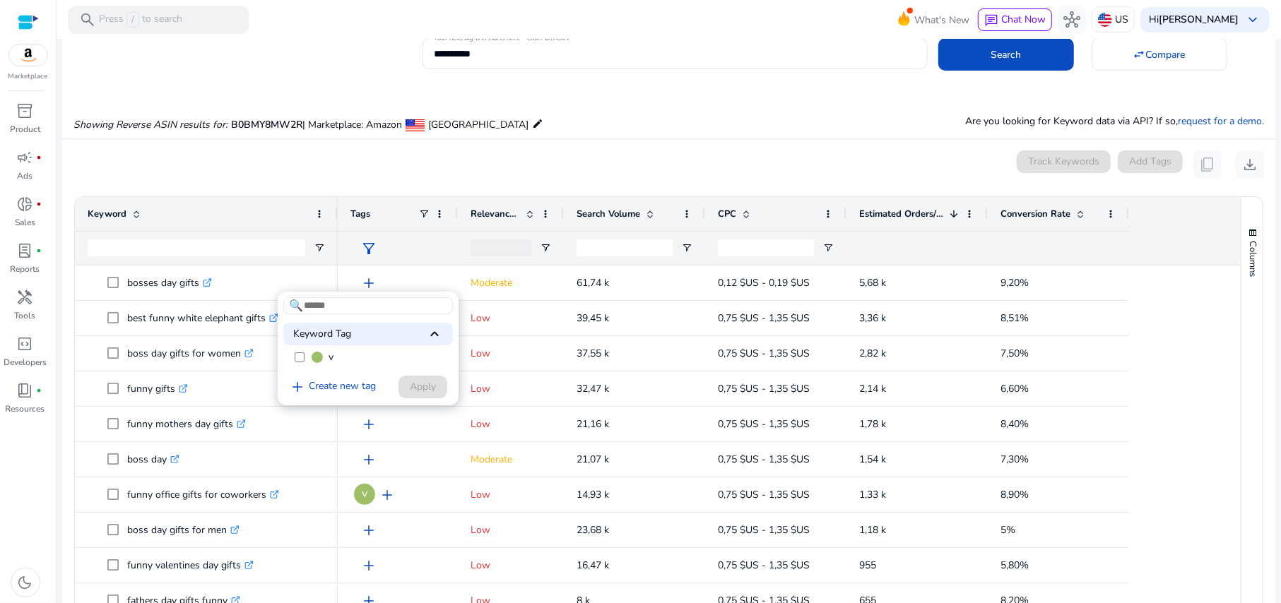
click at [290, 353] on label "v" at bounding box center [368, 357] width 170 height 21
click at [410, 388] on span "Apply" at bounding box center [423, 386] width 26 height 15
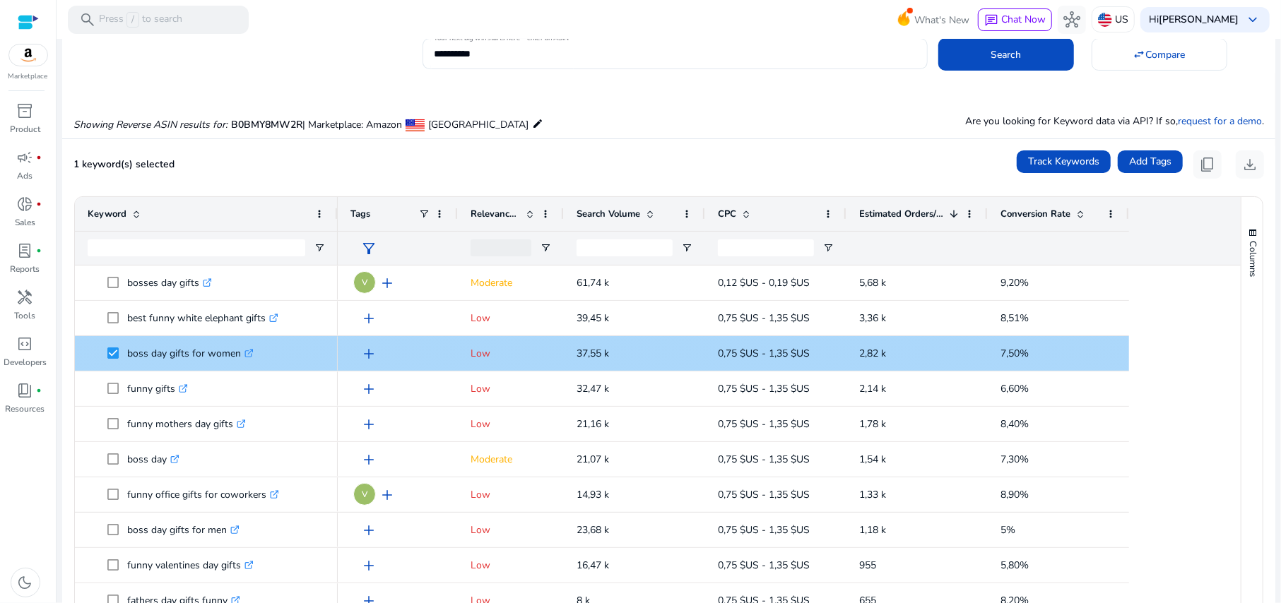
click at [372, 357] on span "add" at bounding box center [368, 353] width 17 height 17
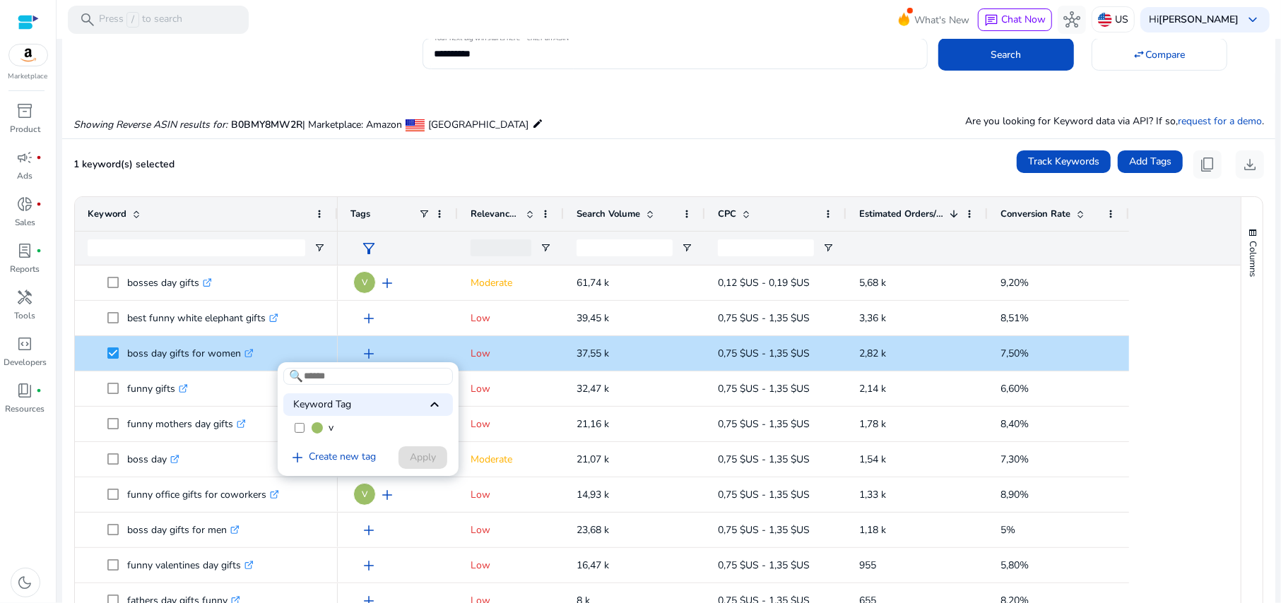
click at [336, 425] on label "v" at bounding box center [368, 427] width 170 height 21
click at [427, 452] on span "Apply" at bounding box center [423, 457] width 26 height 15
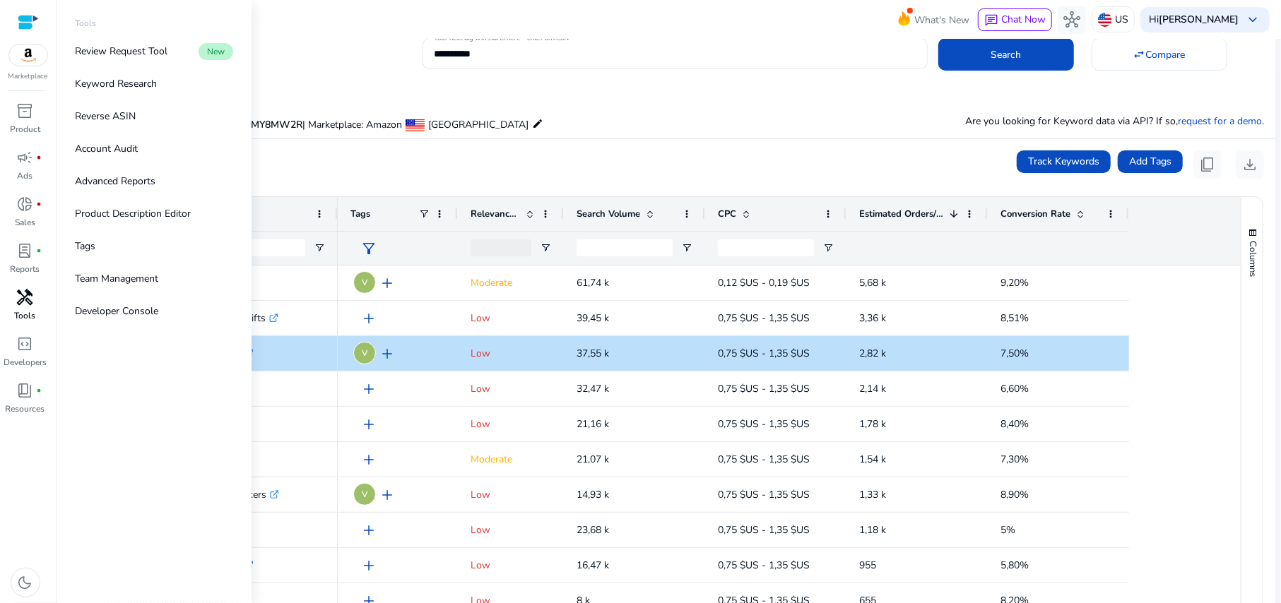
click at [25, 306] on span "handyman" at bounding box center [25, 297] width 17 height 17
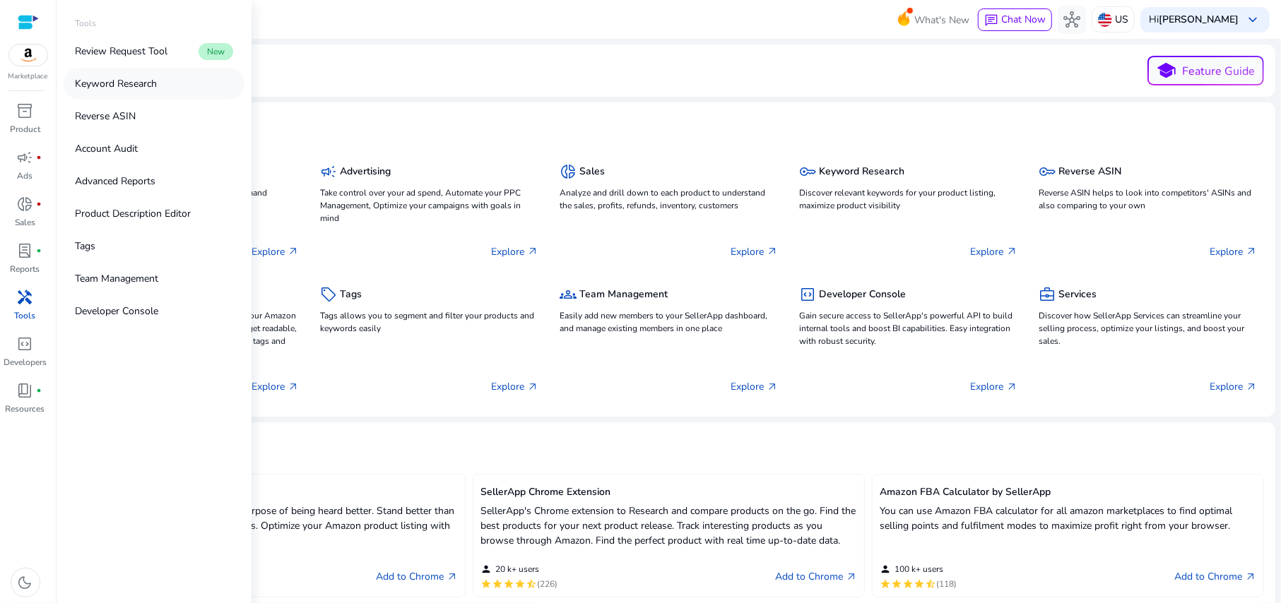
click at [123, 80] on p "Keyword Research" at bounding box center [116, 83] width 82 height 15
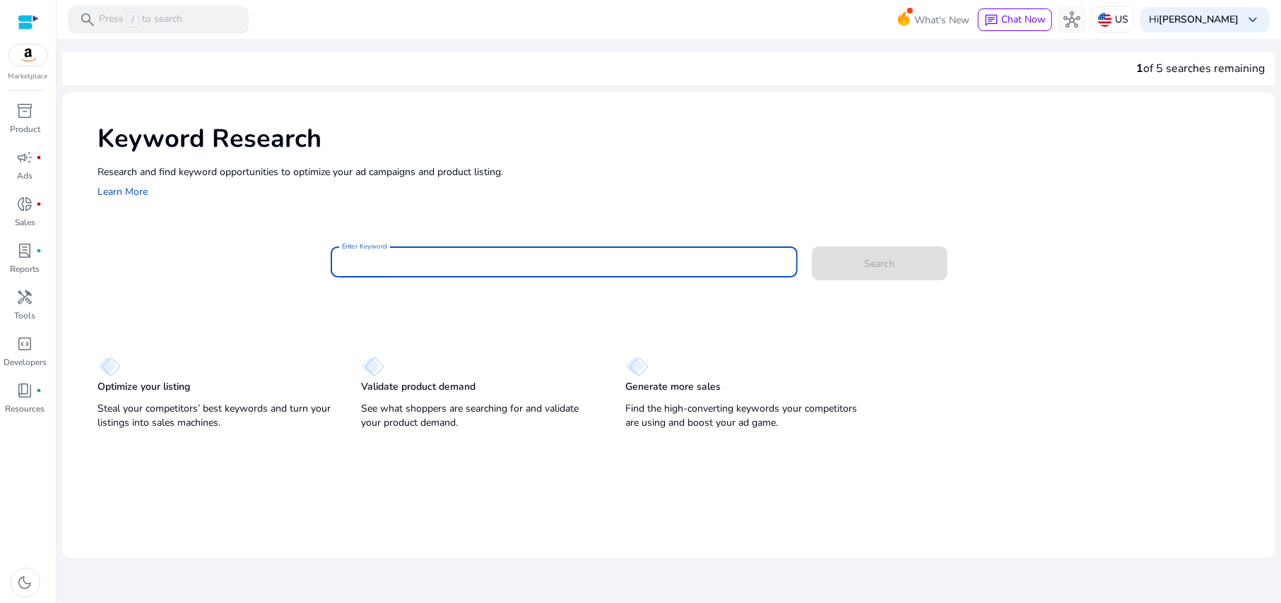
paste input "**********"
type input "**********"
click at [835, 267] on span at bounding box center [880, 264] width 136 height 34
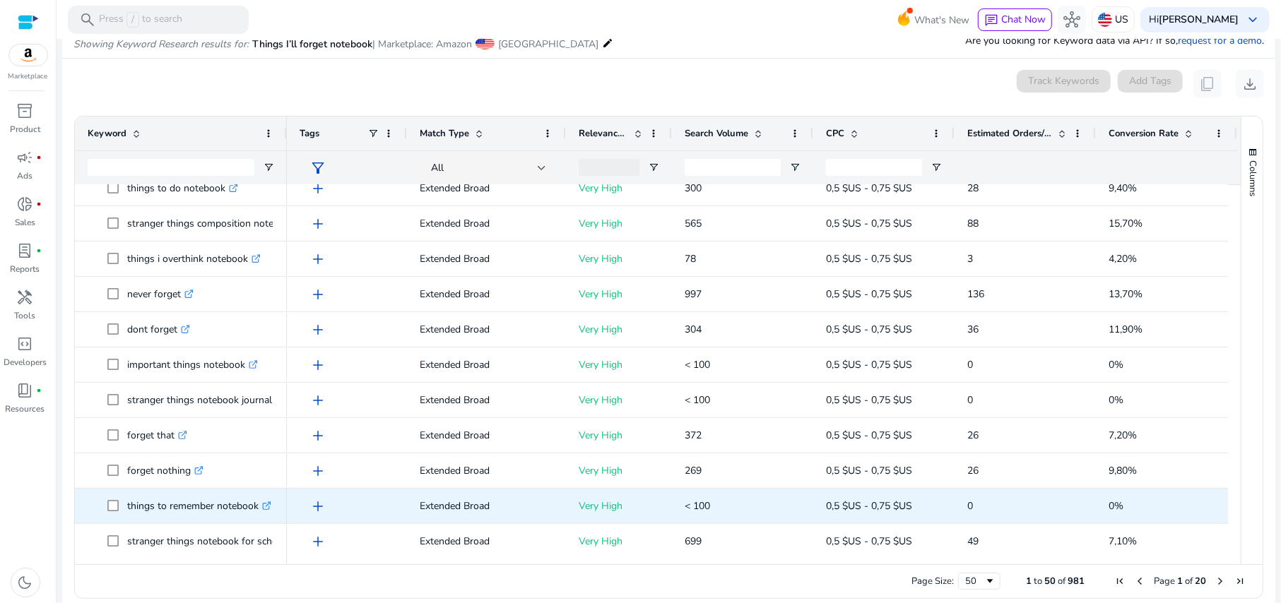
scroll to position [376, 0]
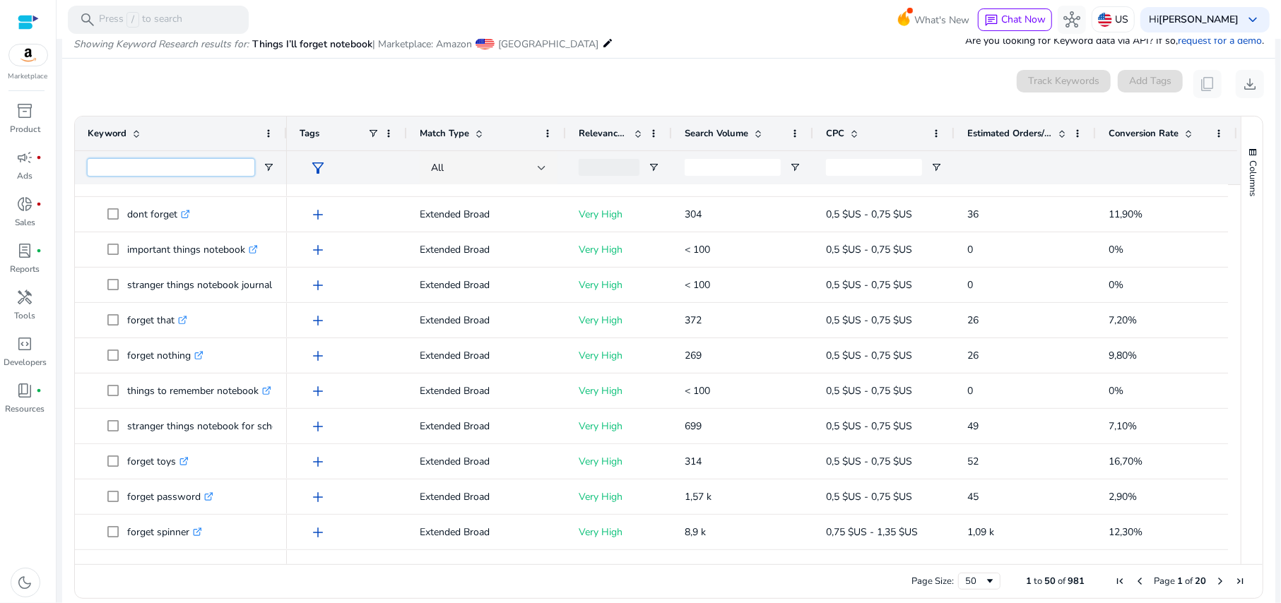
click at [153, 176] on input "Keyword Filter Input" at bounding box center [171, 167] width 167 height 17
paste input "**********"
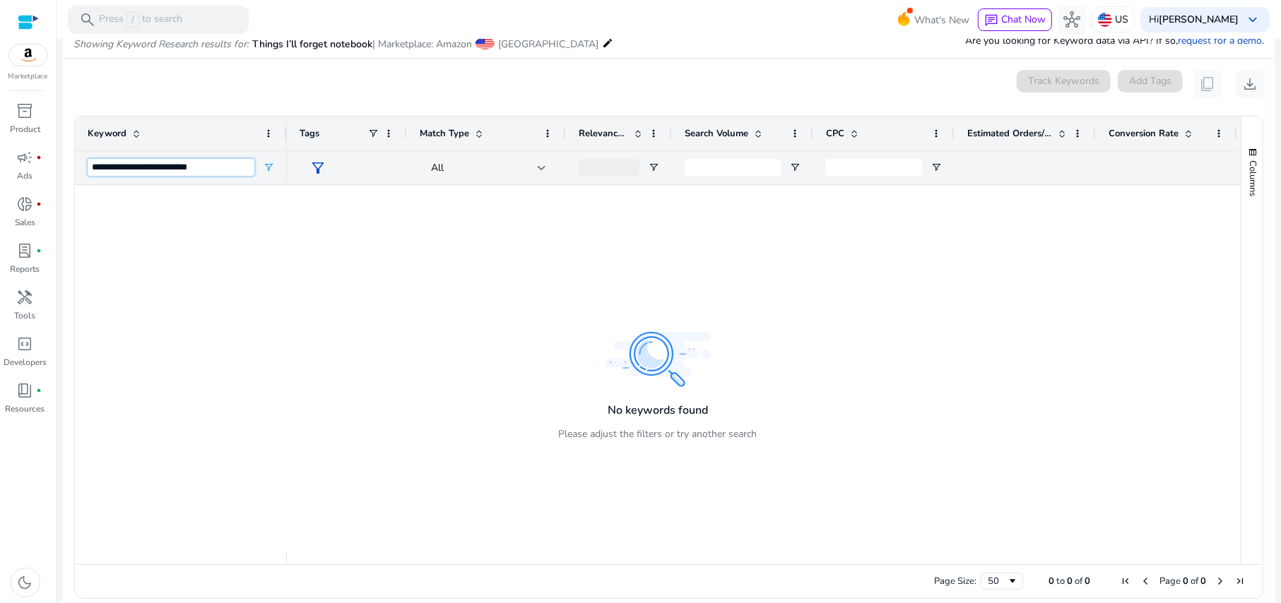
scroll to position [0, 0]
click at [182, 167] on input "**********" at bounding box center [171, 167] width 167 height 17
click at [133, 170] on input "**********" at bounding box center [171, 167] width 167 height 17
type input "**********"
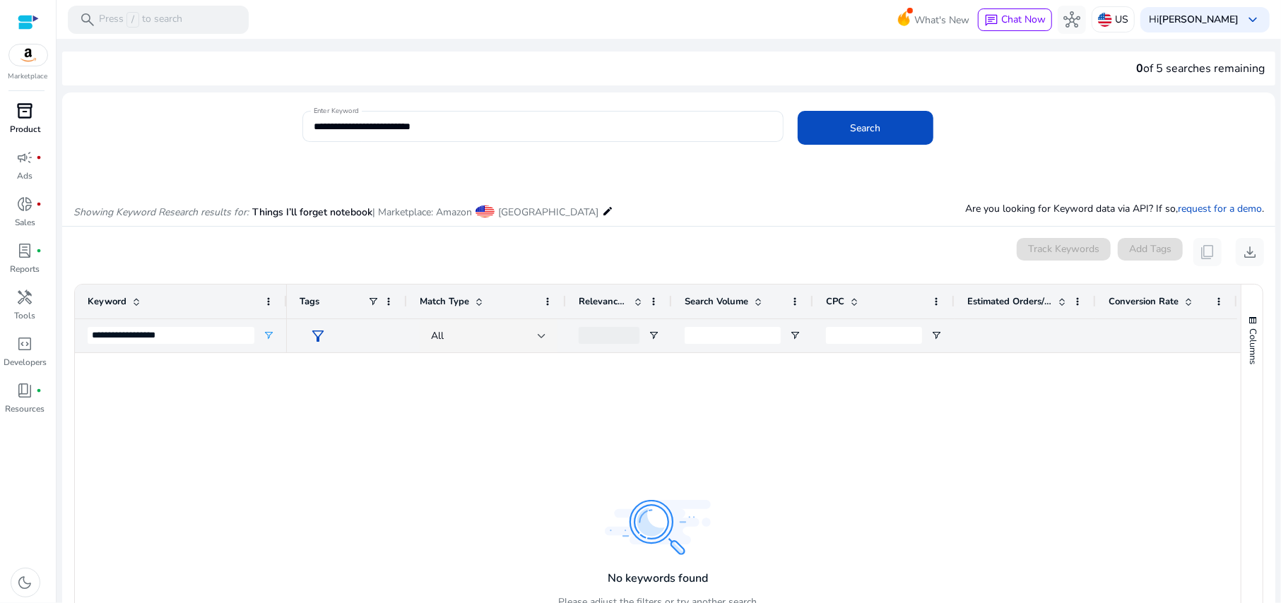
click at [31, 111] on span "inventory_2" at bounding box center [25, 110] width 17 height 17
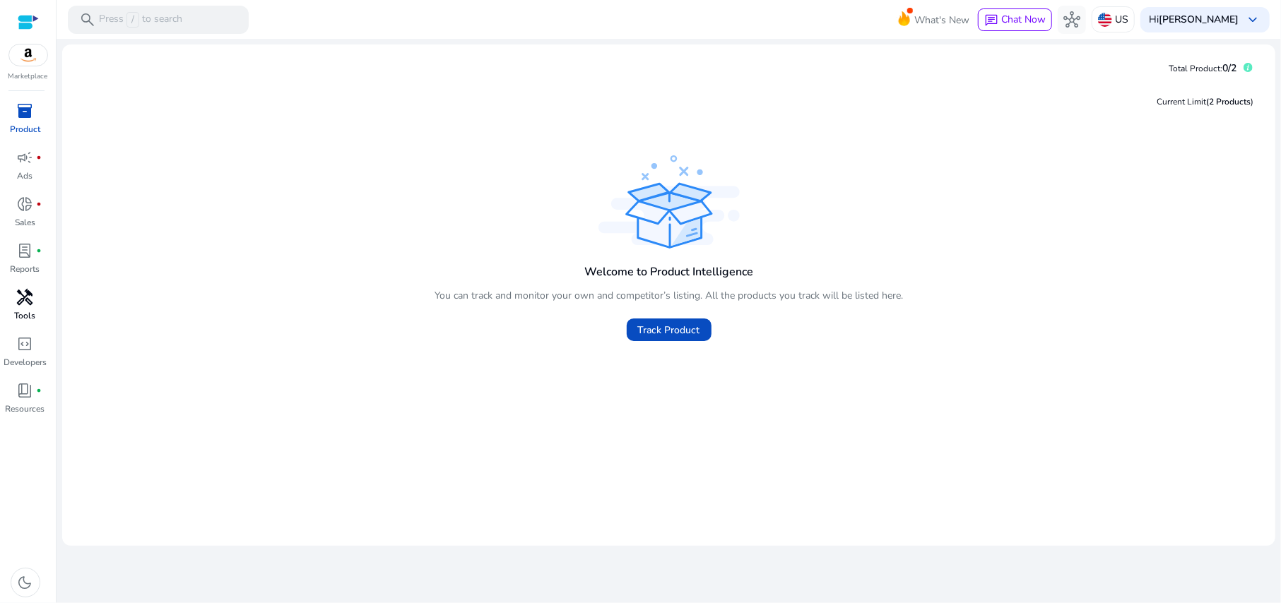
click at [34, 298] on div "handyman" at bounding box center [26, 297] width 40 height 23
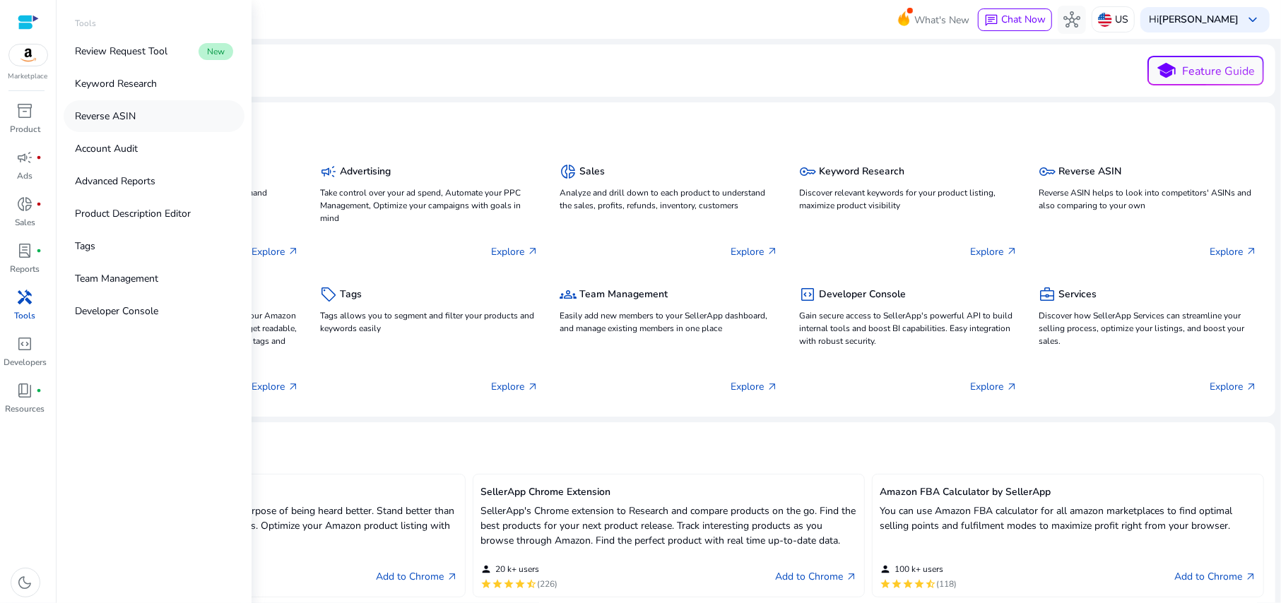
click at [122, 119] on p "Reverse ASIN" at bounding box center [105, 116] width 61 height 15
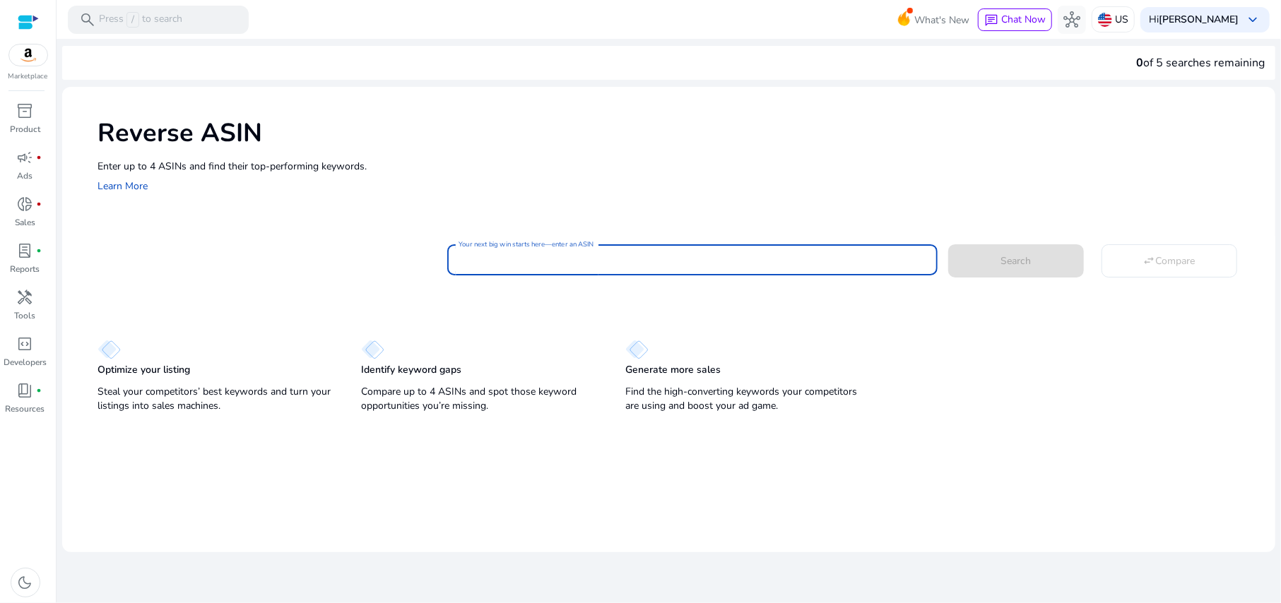
paste input "**********"
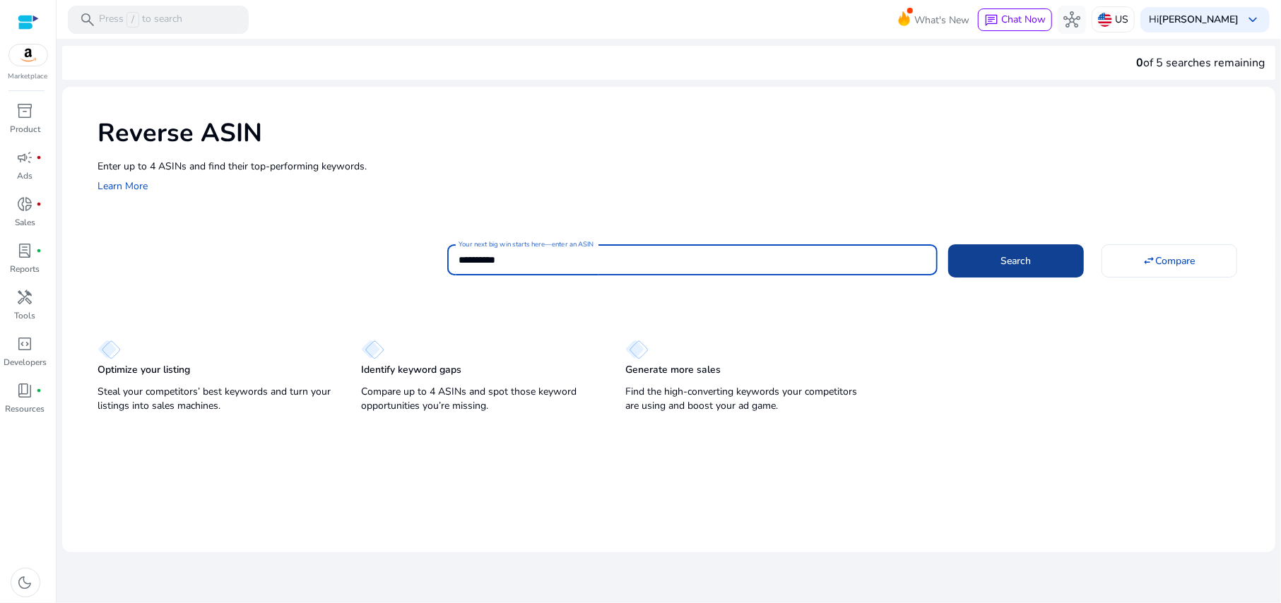
type input "**********"
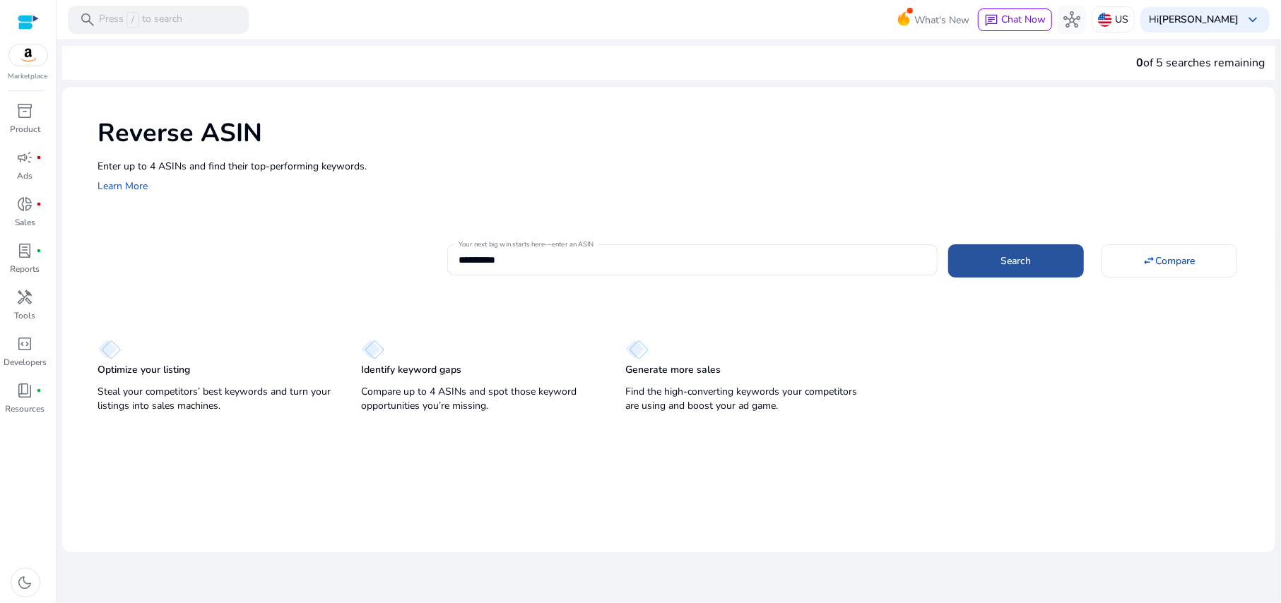
click at [979, 268] on span at bounding box center [1016, 261] width 136 height 34
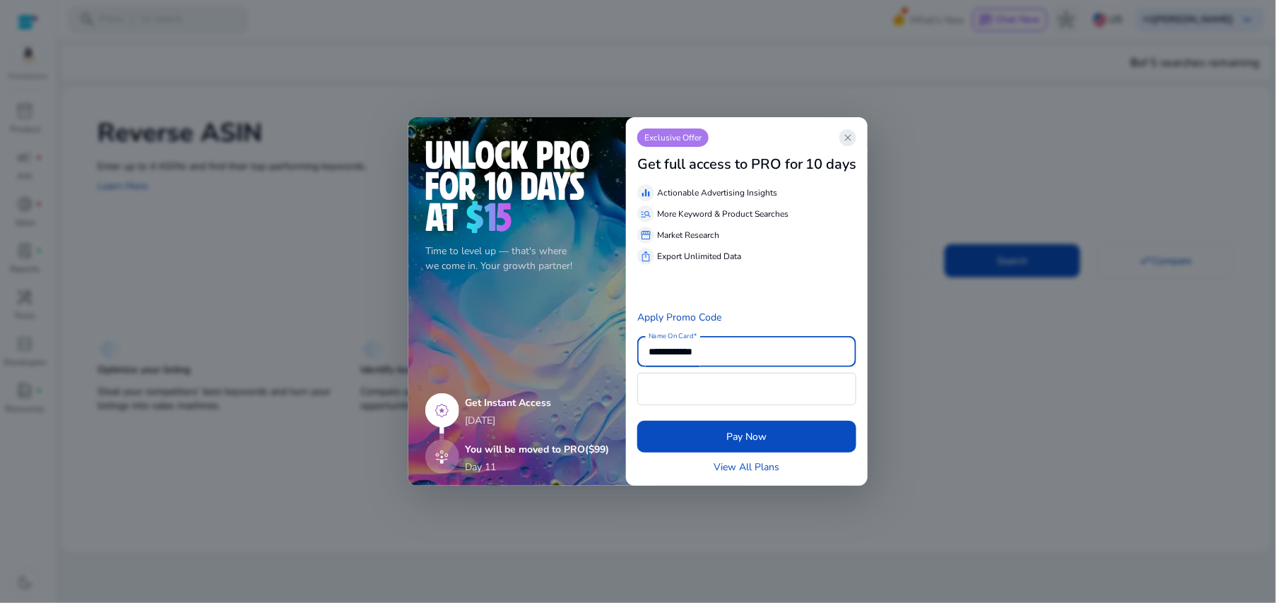
click at [843, 142] on span "close" at bounding box center [847, 137] width 11 height 11
